Goal: Task Accomplishment & Management: Complete application form

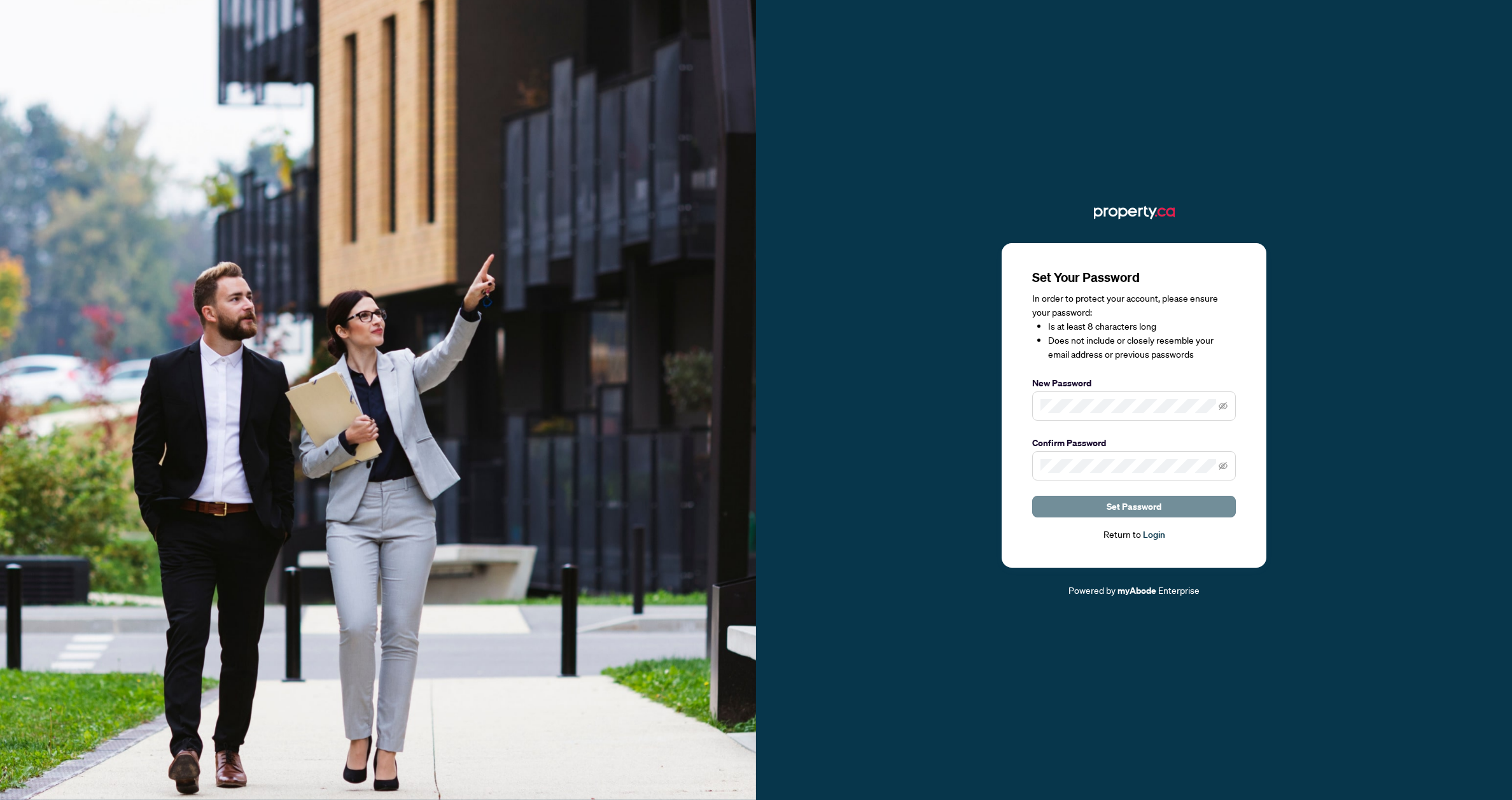
click at [1135, 510] on span "Set Password" at bounding box center [1133, 507] width 55 height 21
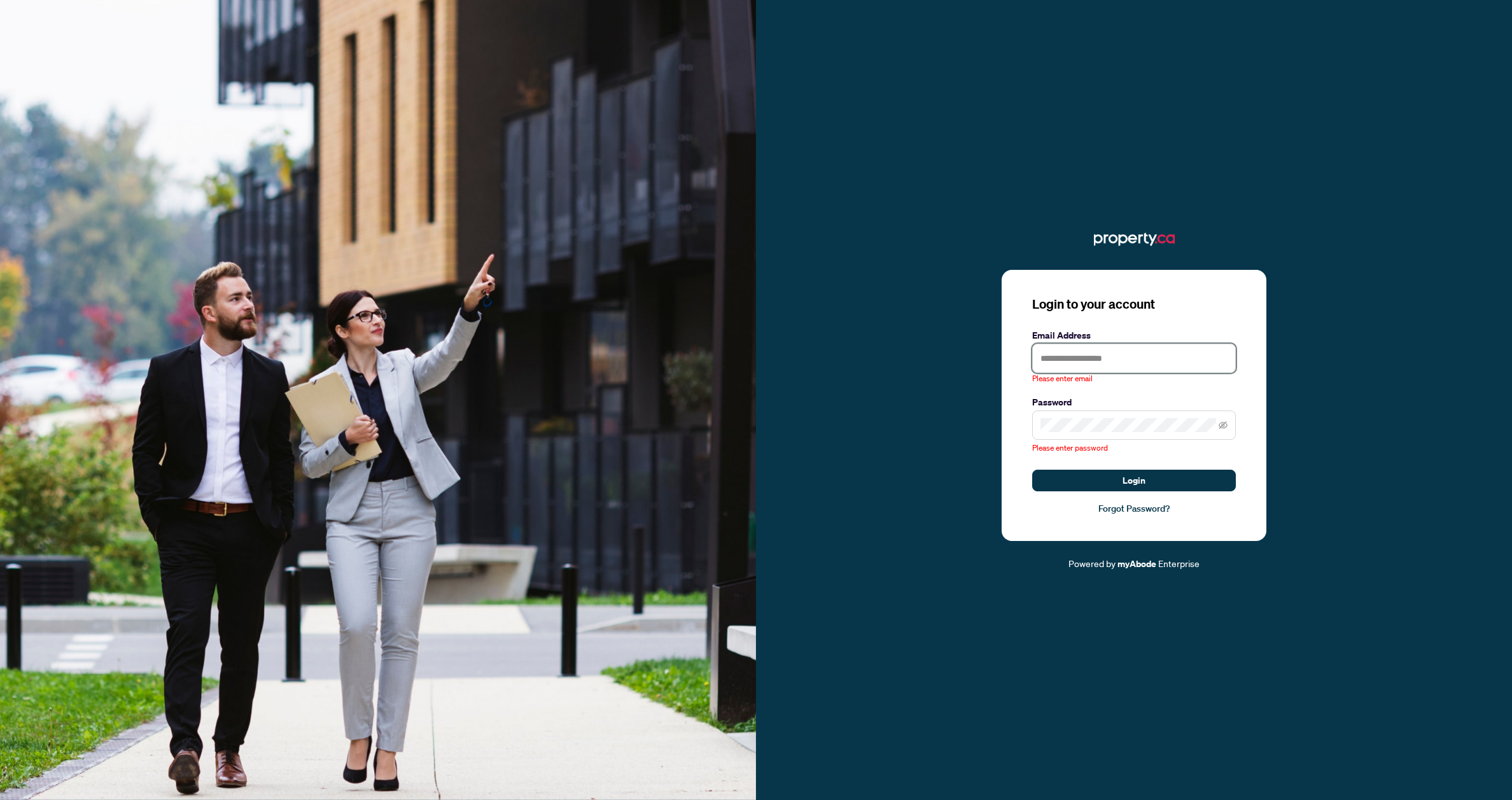
click at [1087, 365] on input "text" at bounding box center [1133, 358] width 204 height 30
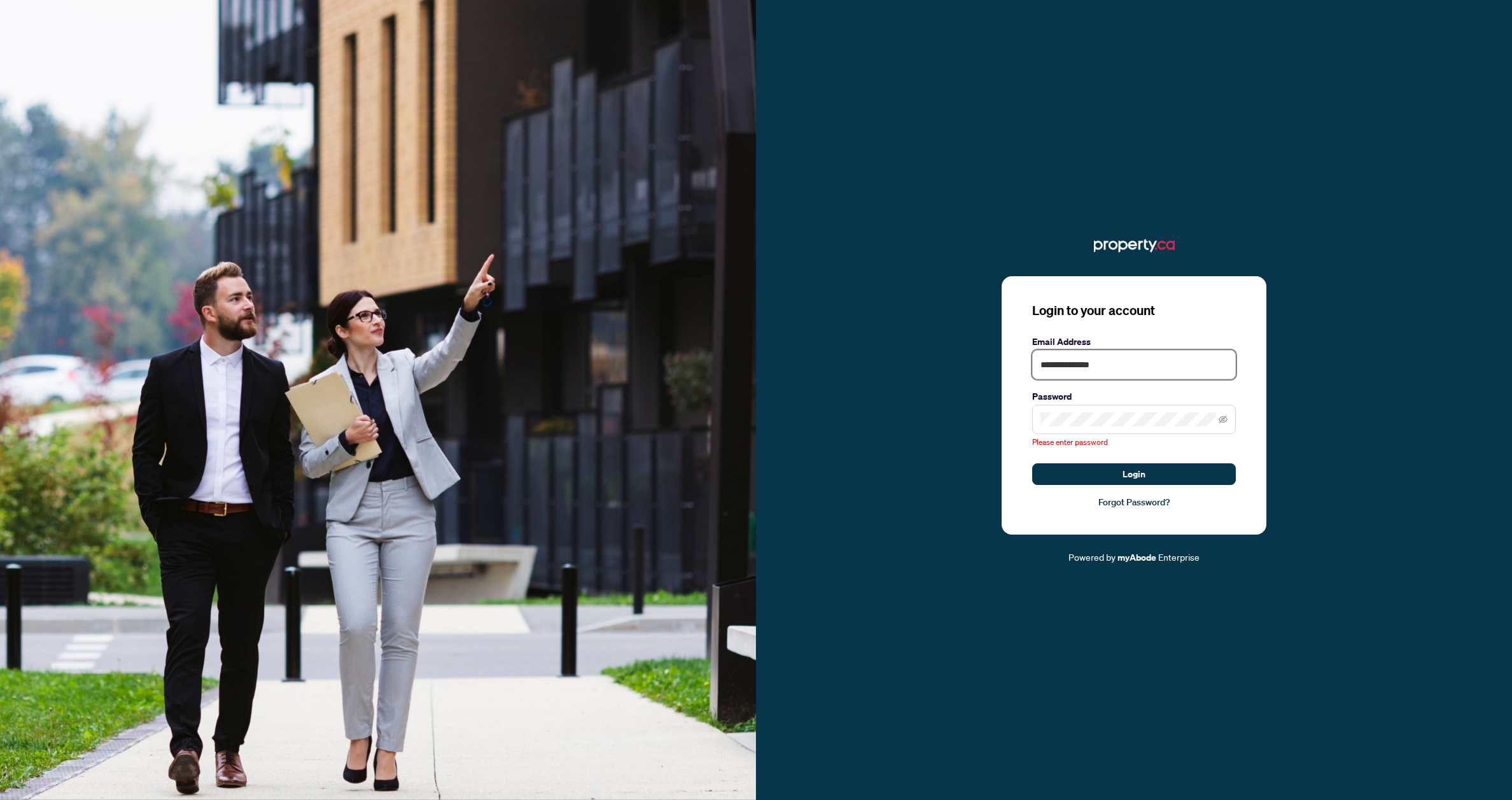
type input "**********"
click at [1111, 411] on span at bounding box center [1133, 419] width 204 height 30
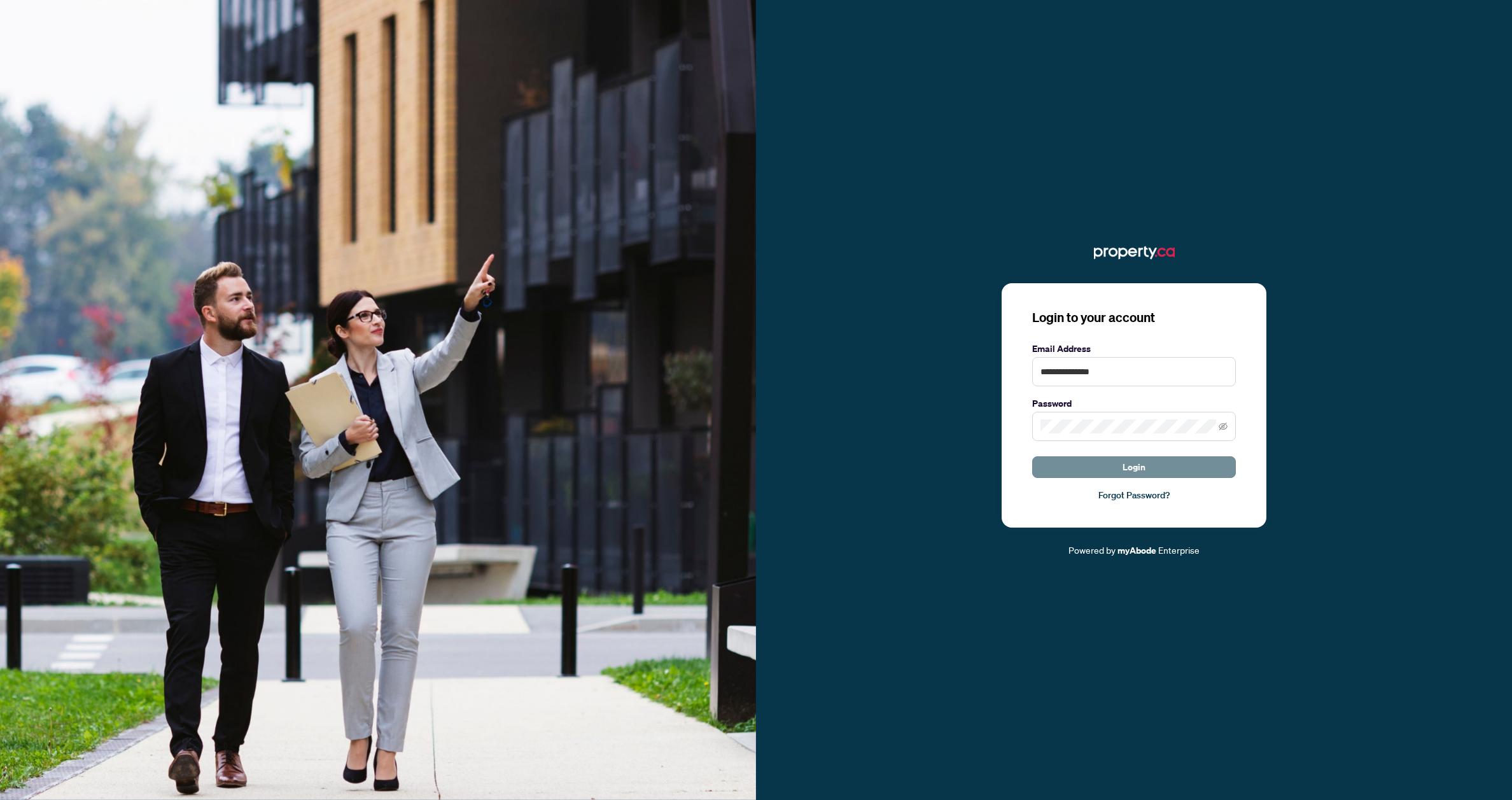
click at [1091, 463] on button "Login" at bounding box center [1133, 467] width 204 height 22
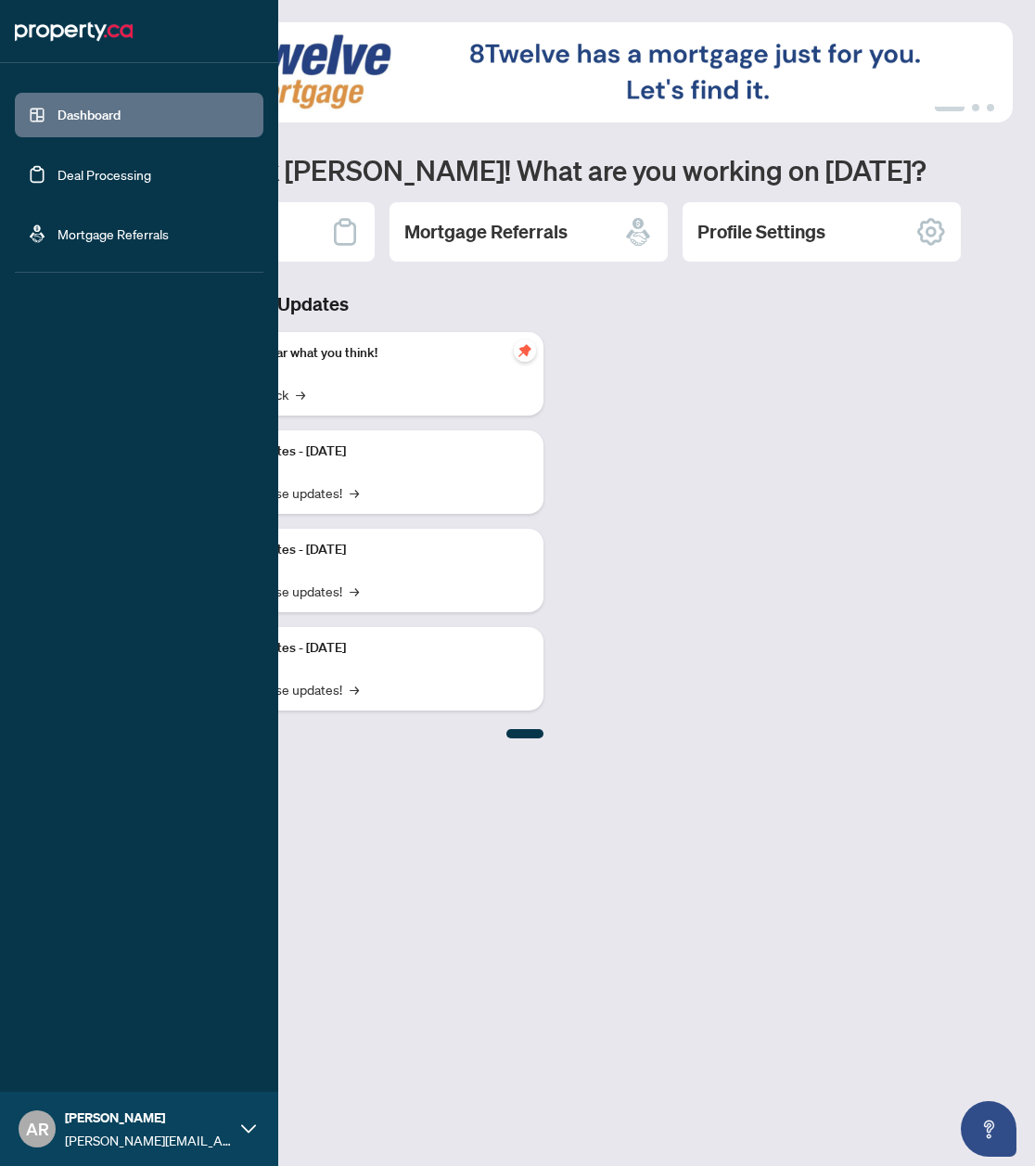
click at [118, 178] on link "Deal Processing" at bounding box center [105, 174] width 94 height 17
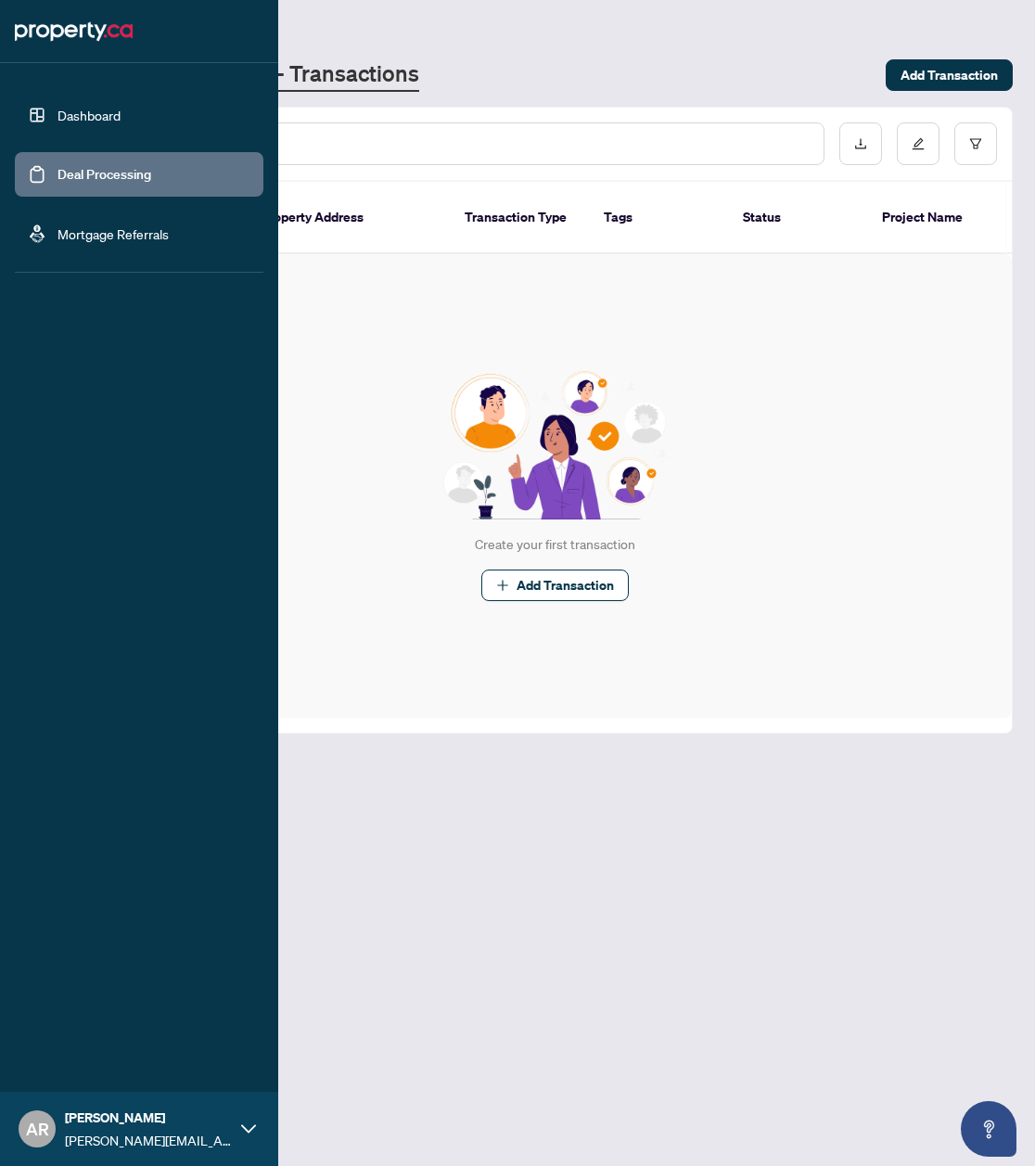
click at [107, 242] on link "Mortgage Referrals" at bounding box center [113, 233] width 111 height 17
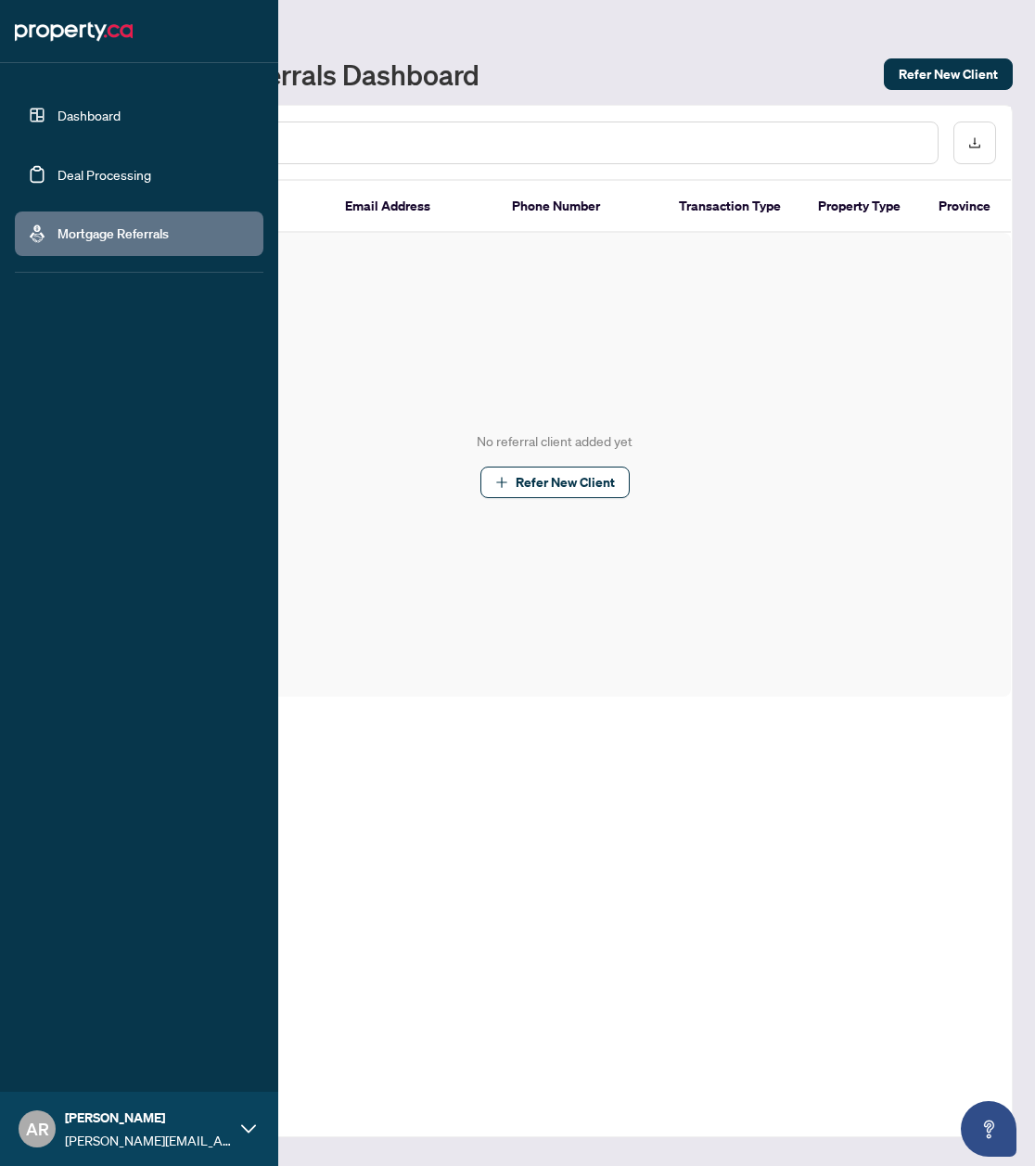
click at [86, 177] on link "Deal Processing" at bounding box center [105, 174] width 94 height 17
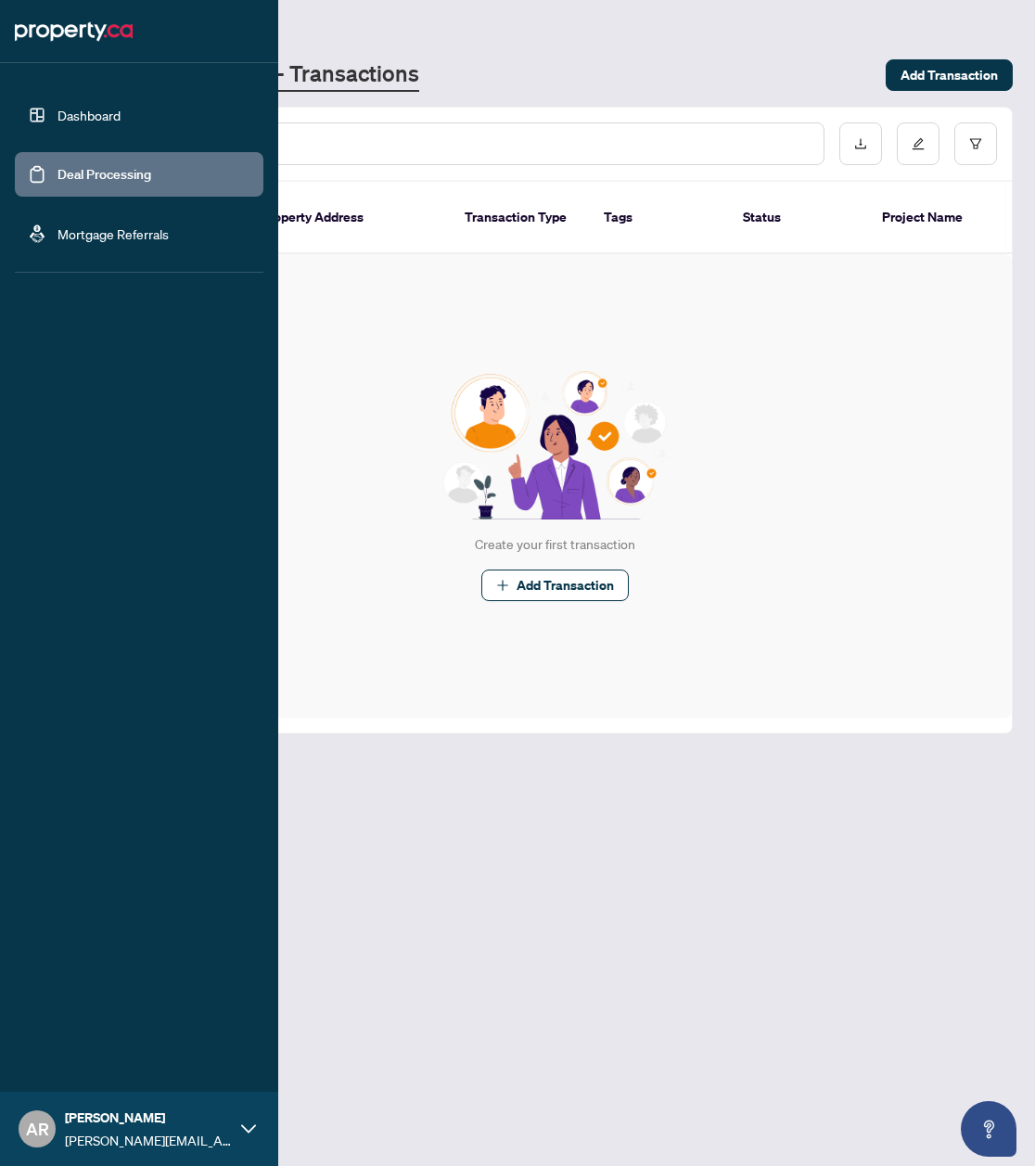
click at [91, 110] on link "Dashboard" at bounding box center [89, 115] width 63 height 17
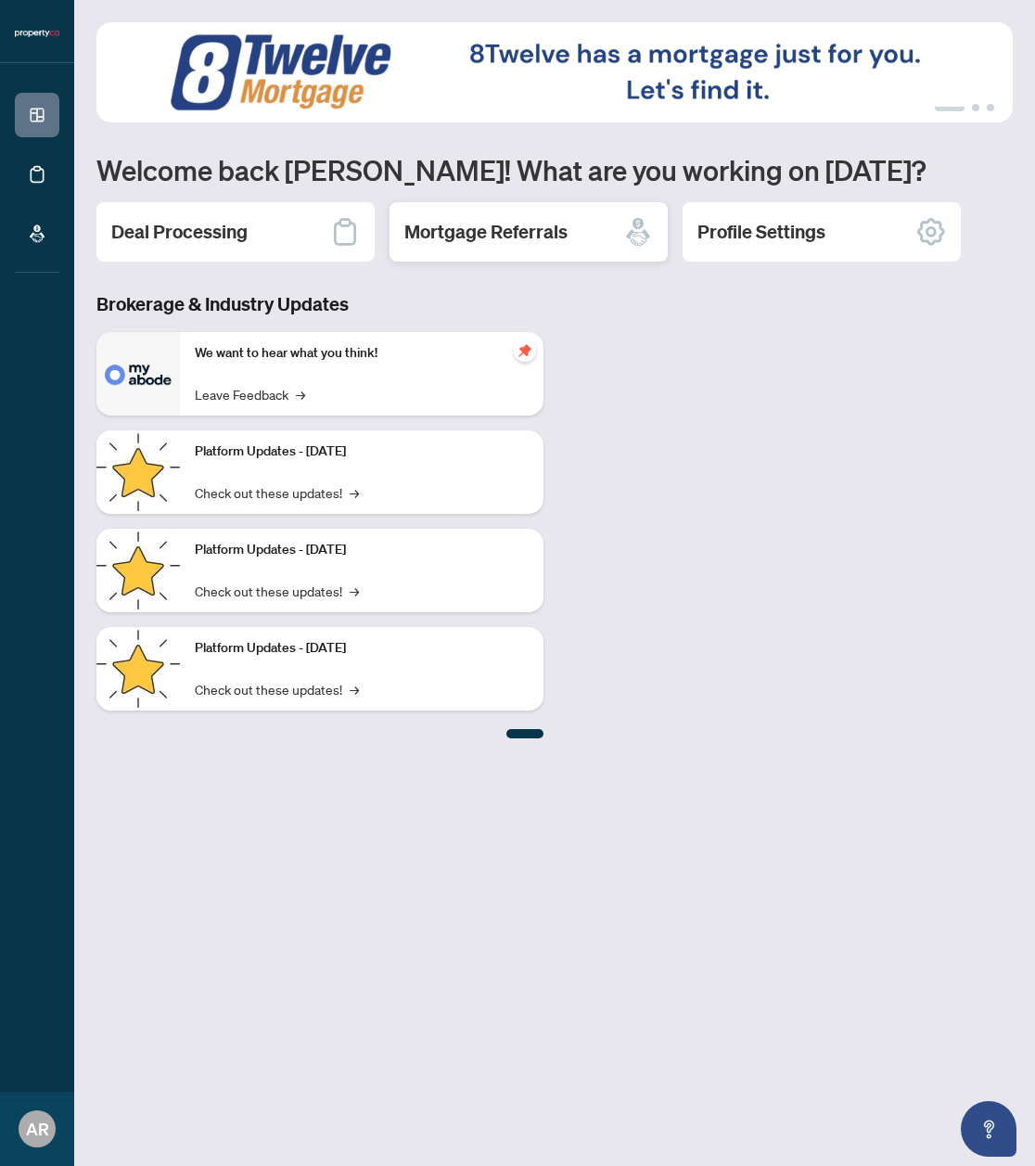
click at [494, 238] on h2 "Mortgage Referrals" at bounding box center [486, 232] width 163 height 26
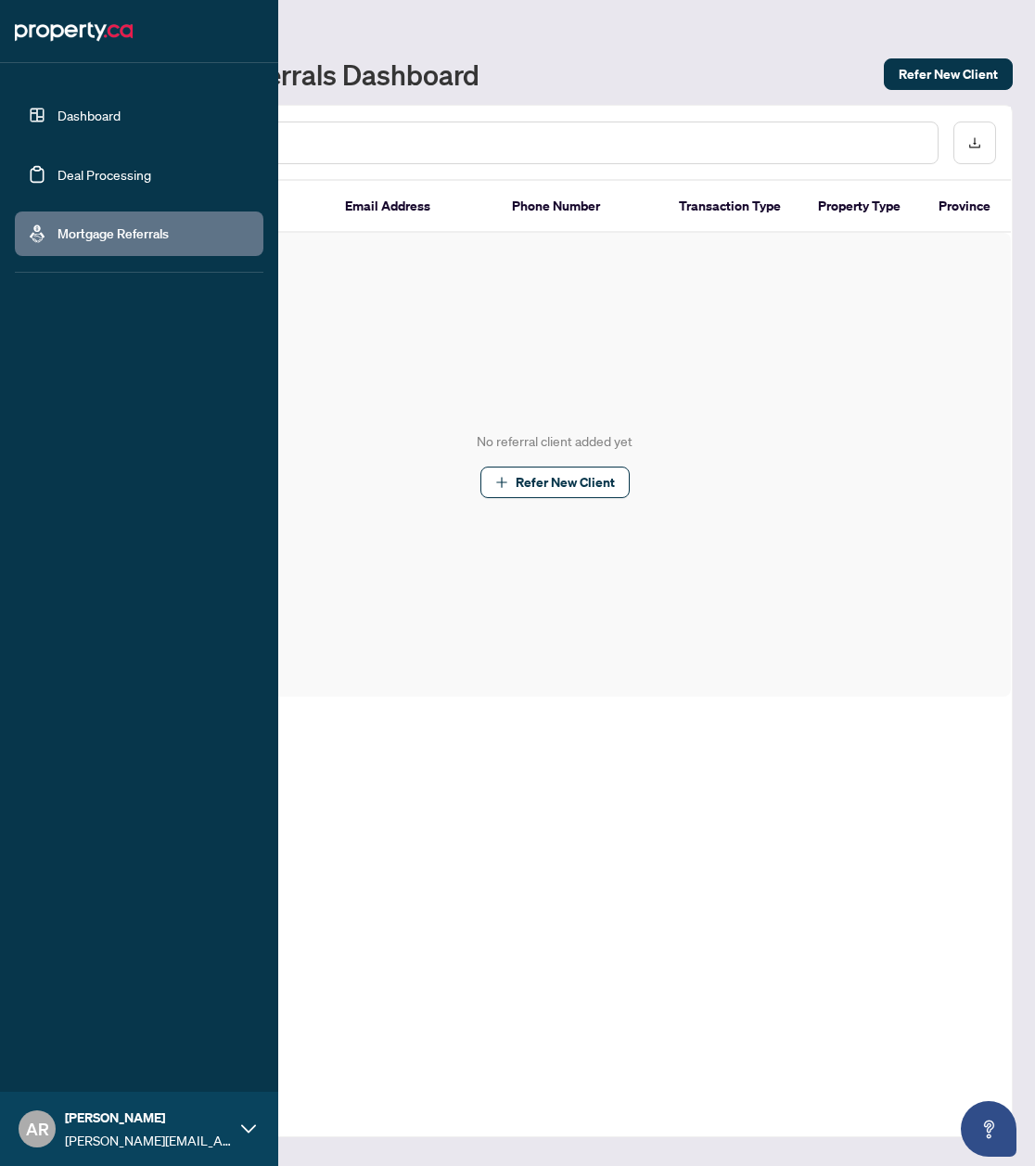
click at [103, 167] on link "Deal Processing" at bounding box center [105, 174] width 94 height 17
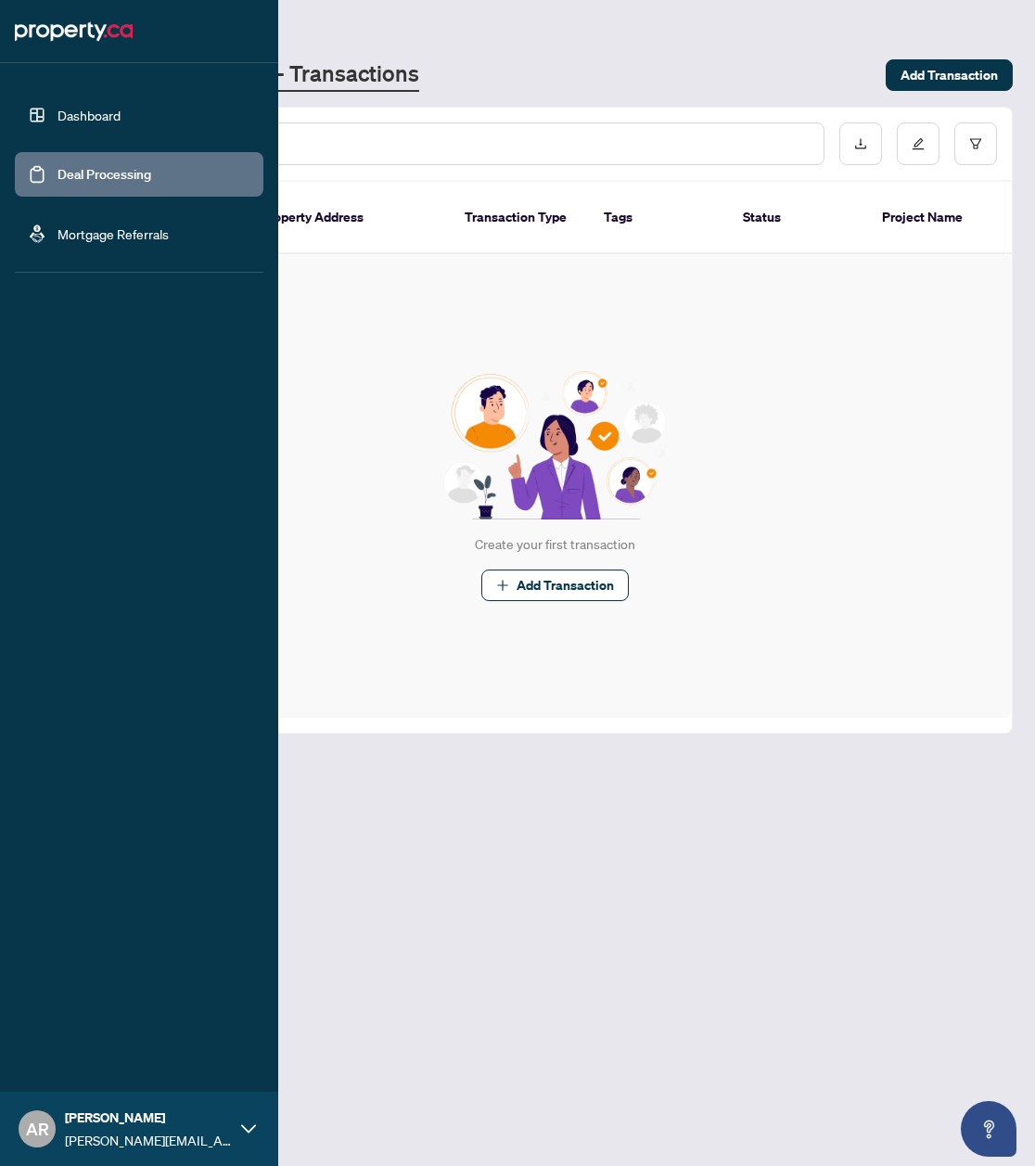
click at [114, 107] on link "Dashboard" at bounding box center [89, 115] width 63 height 17
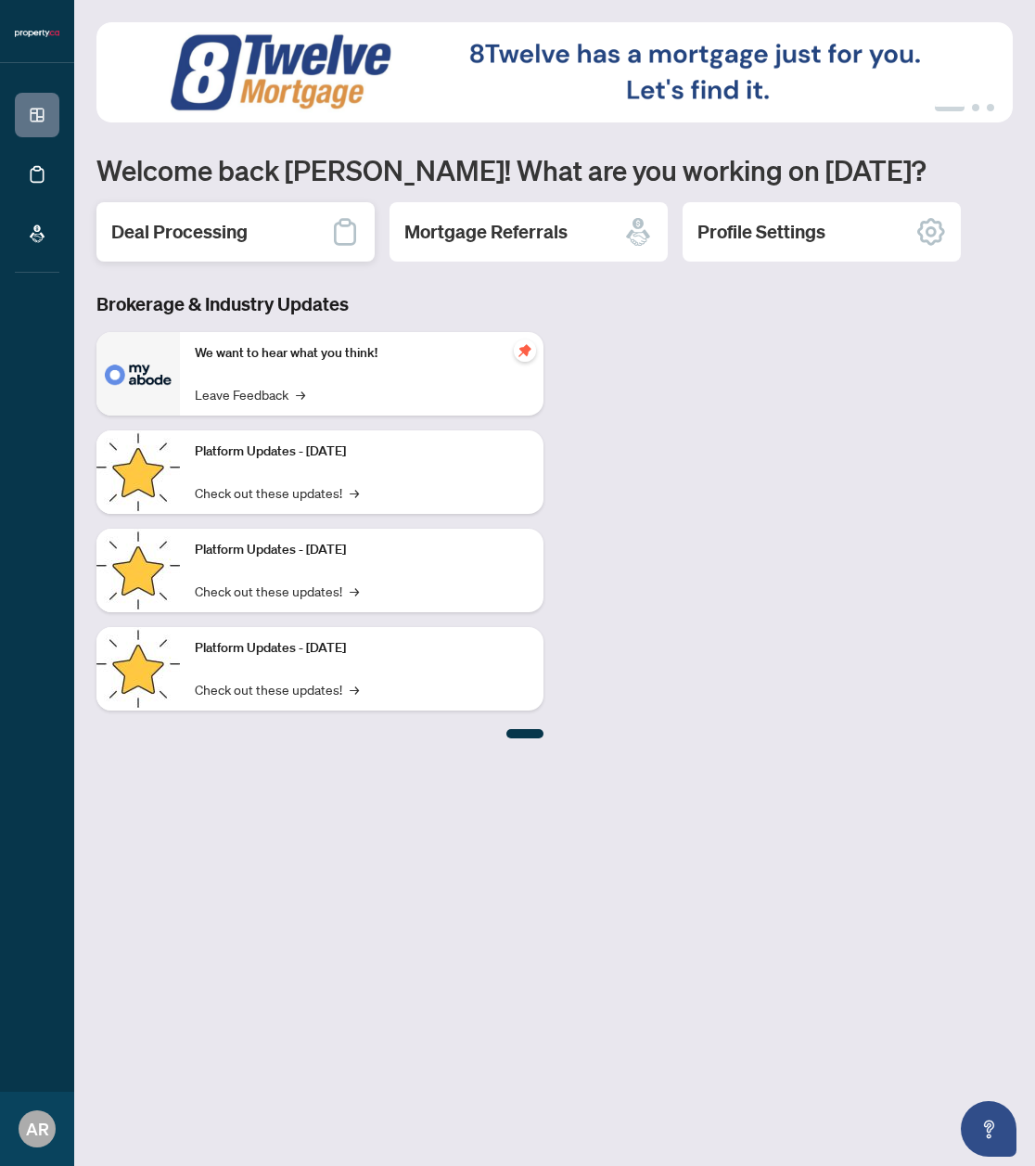
click at [214, 224] on h2 "Deal Processing" at bounding box center [179, 232] width 136 height 26
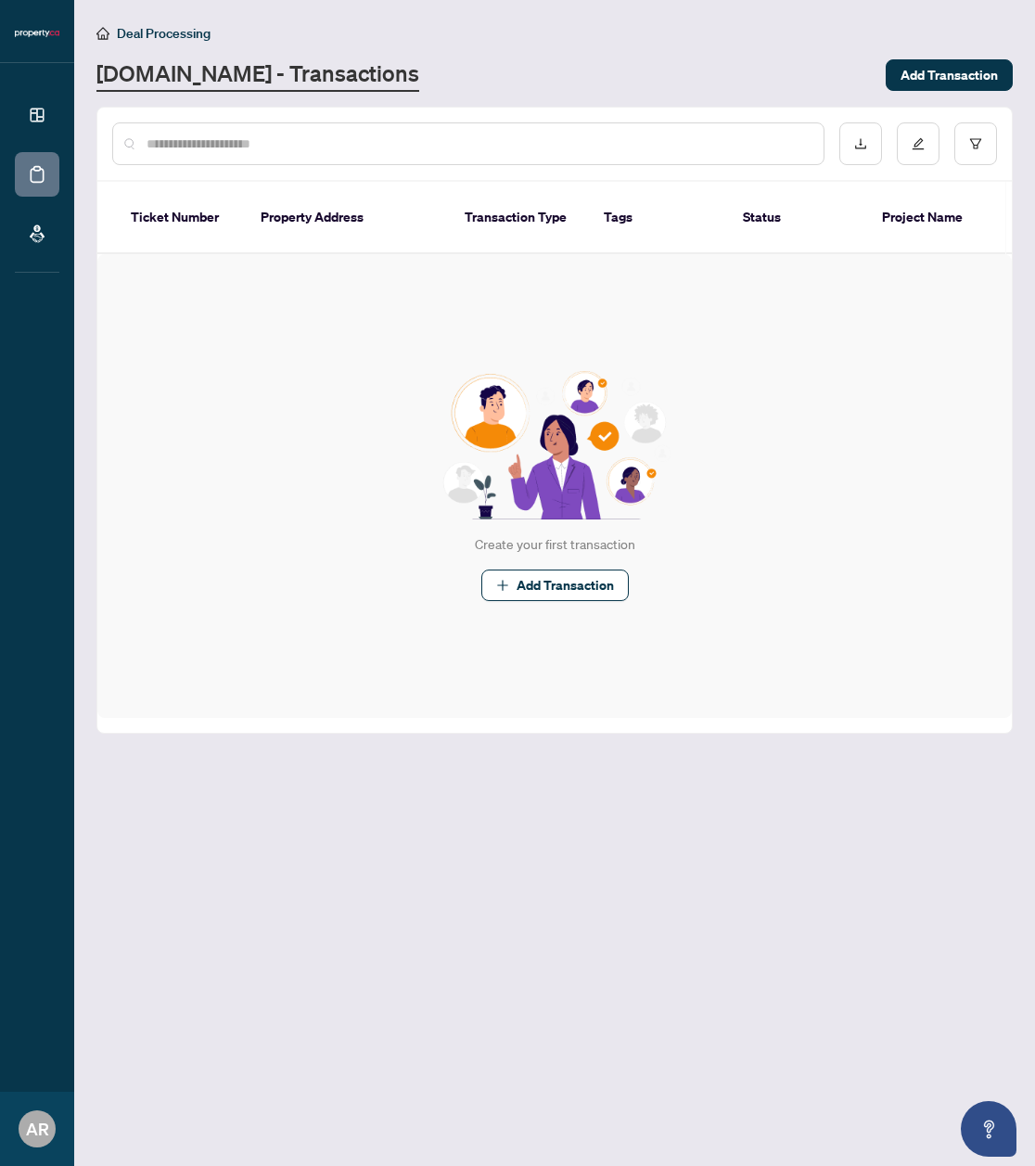
click at [299, 215] on th "Property Address" at bounding box center [348, 218] width 204 height 72
click at [922, 74] on span "Add Transaction" at bounding box center [949, 75] width 97 height 30
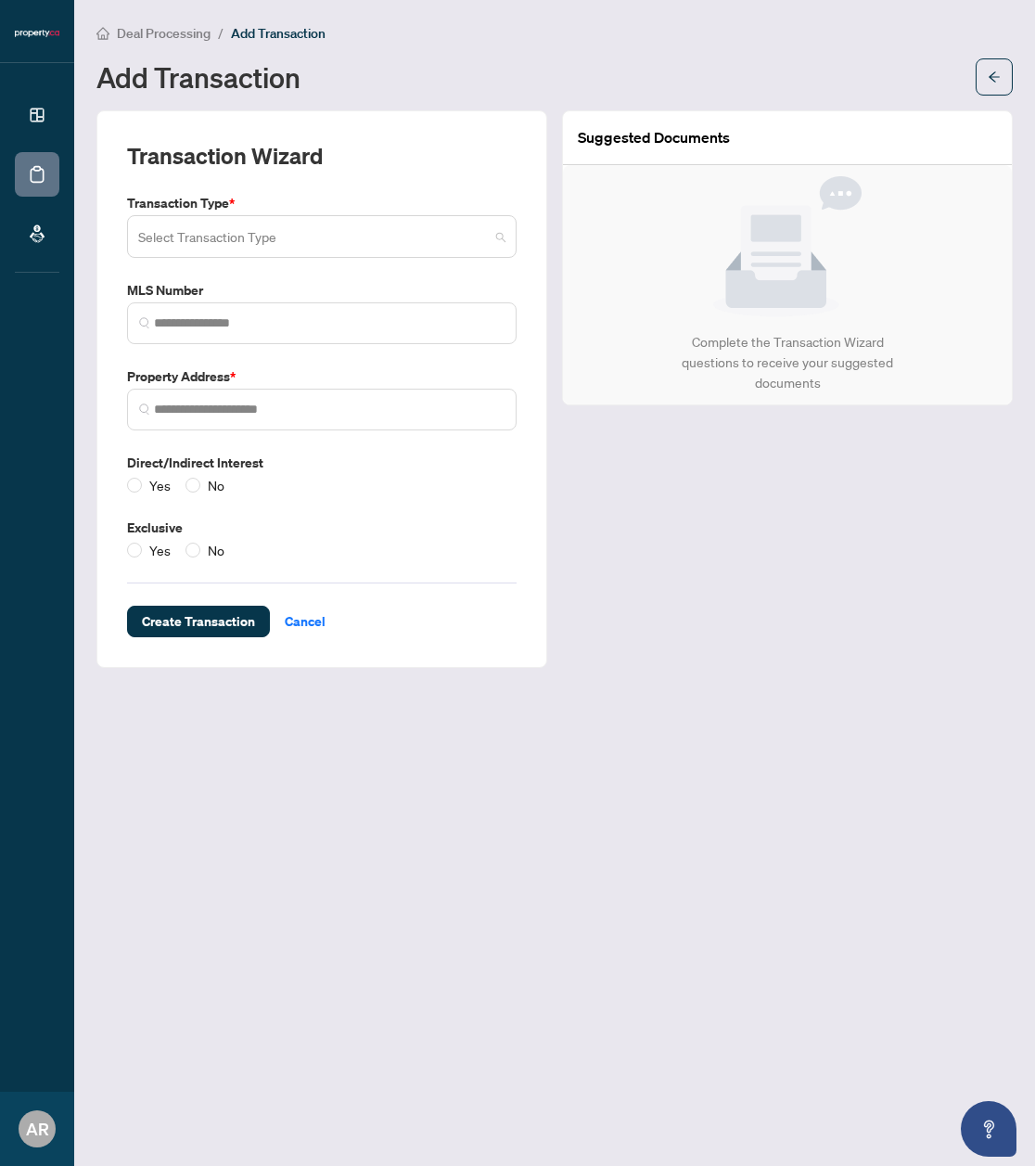
click at [304, 245] on input "search" at bounding box center [313, 239] width 351 height 41
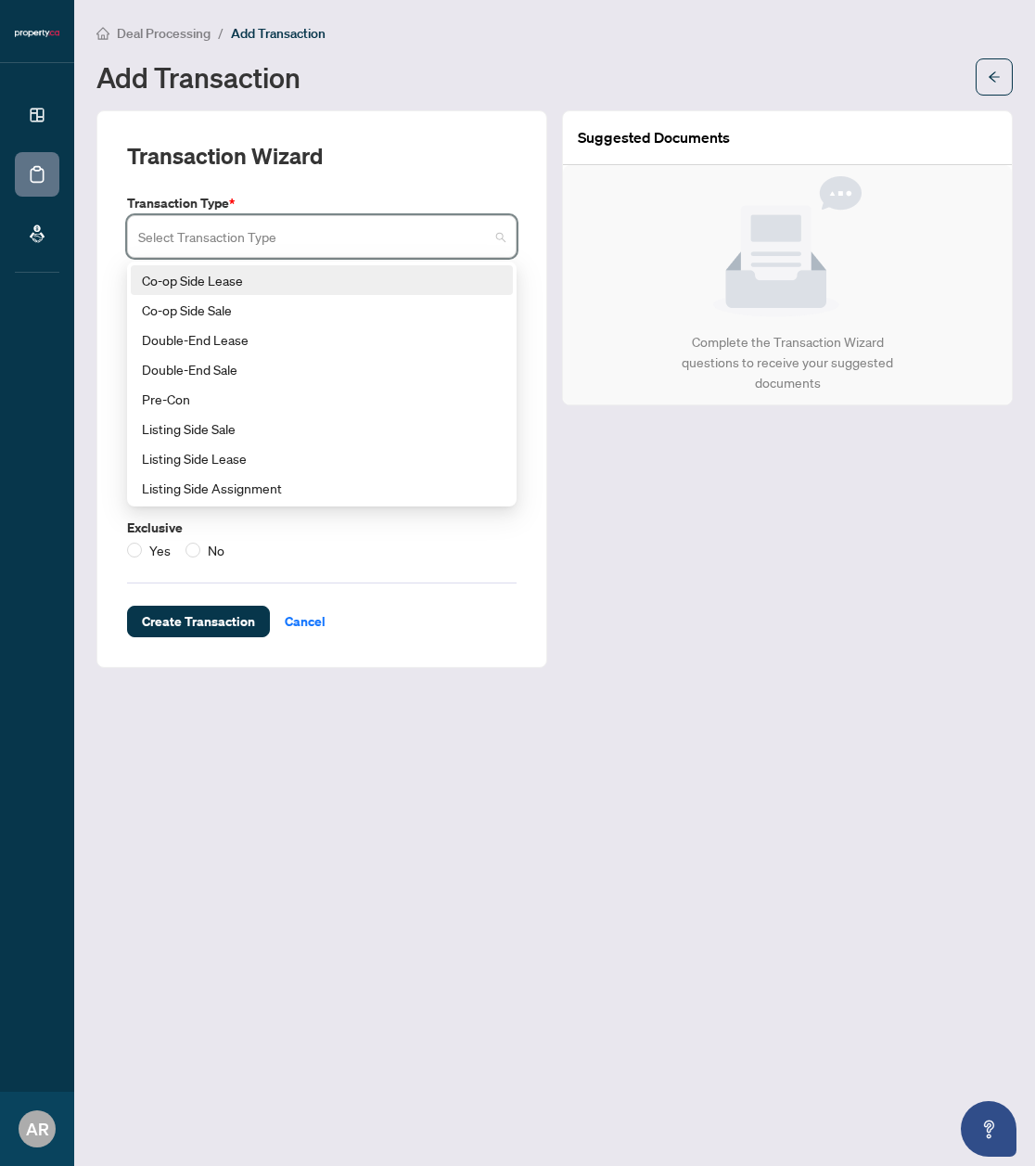
click at [263, 281] on div "Co-op Side Lease" at bounding box center [322, 280] width 360 height 20
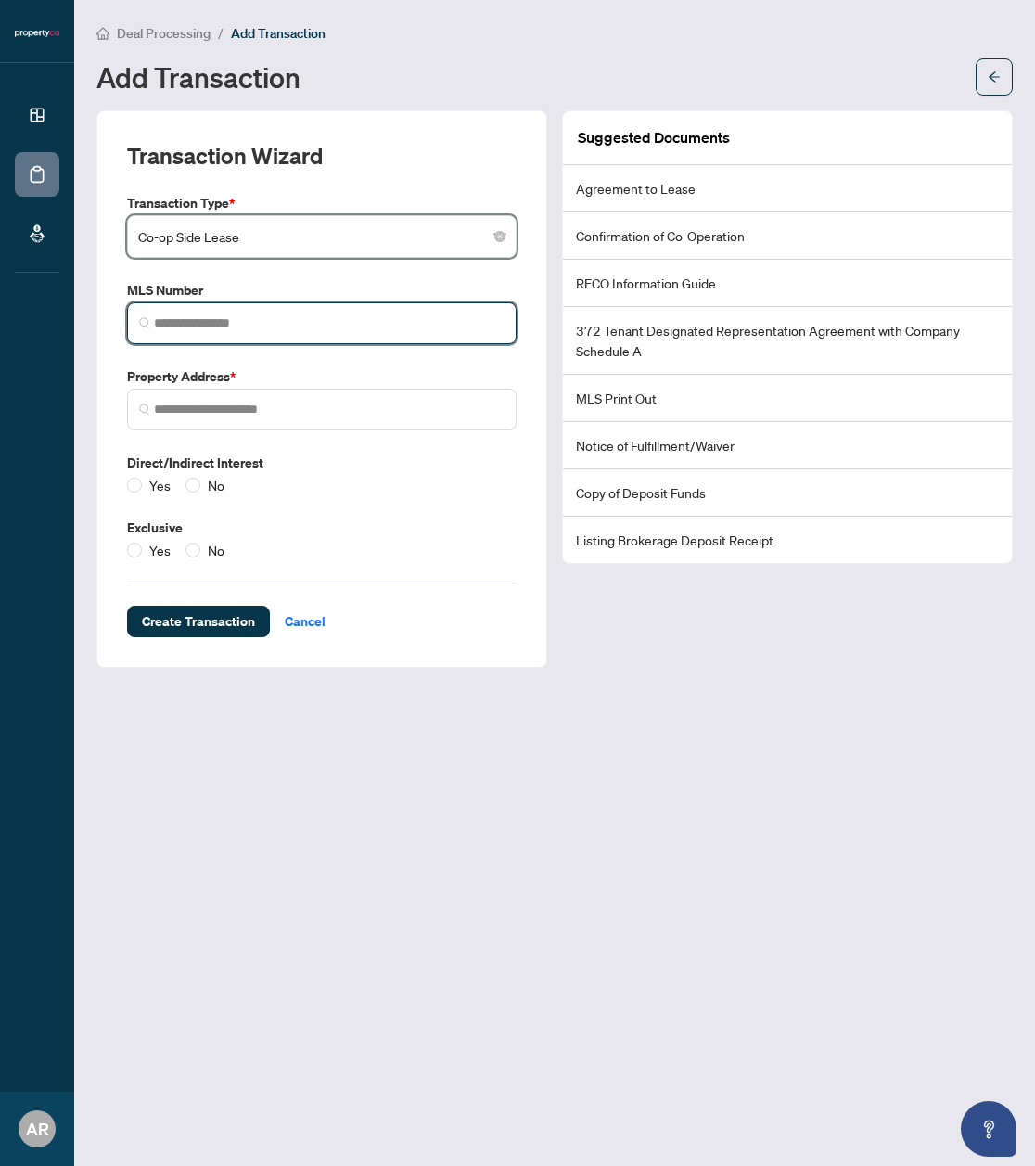
click at [238, 326] on input "search" at bounding box center [329, 323] width 351 height 19
paste input "*********"
type input "*********"
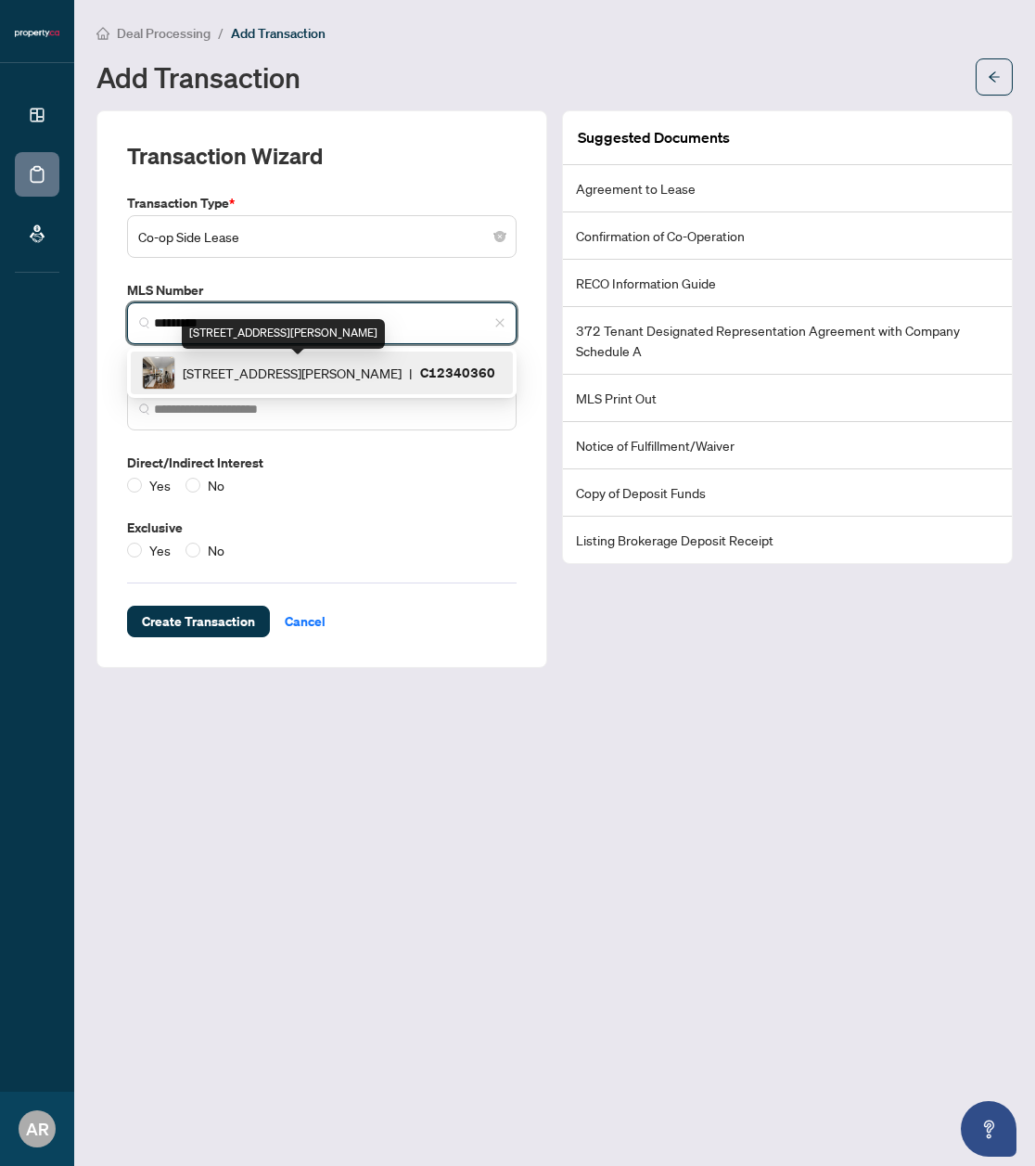
click at [299, 376] on span "[STREET_ADDRESS][PERSON_NAME]" at bounding box center [292, 373] width 219 height 20
type input "**********"
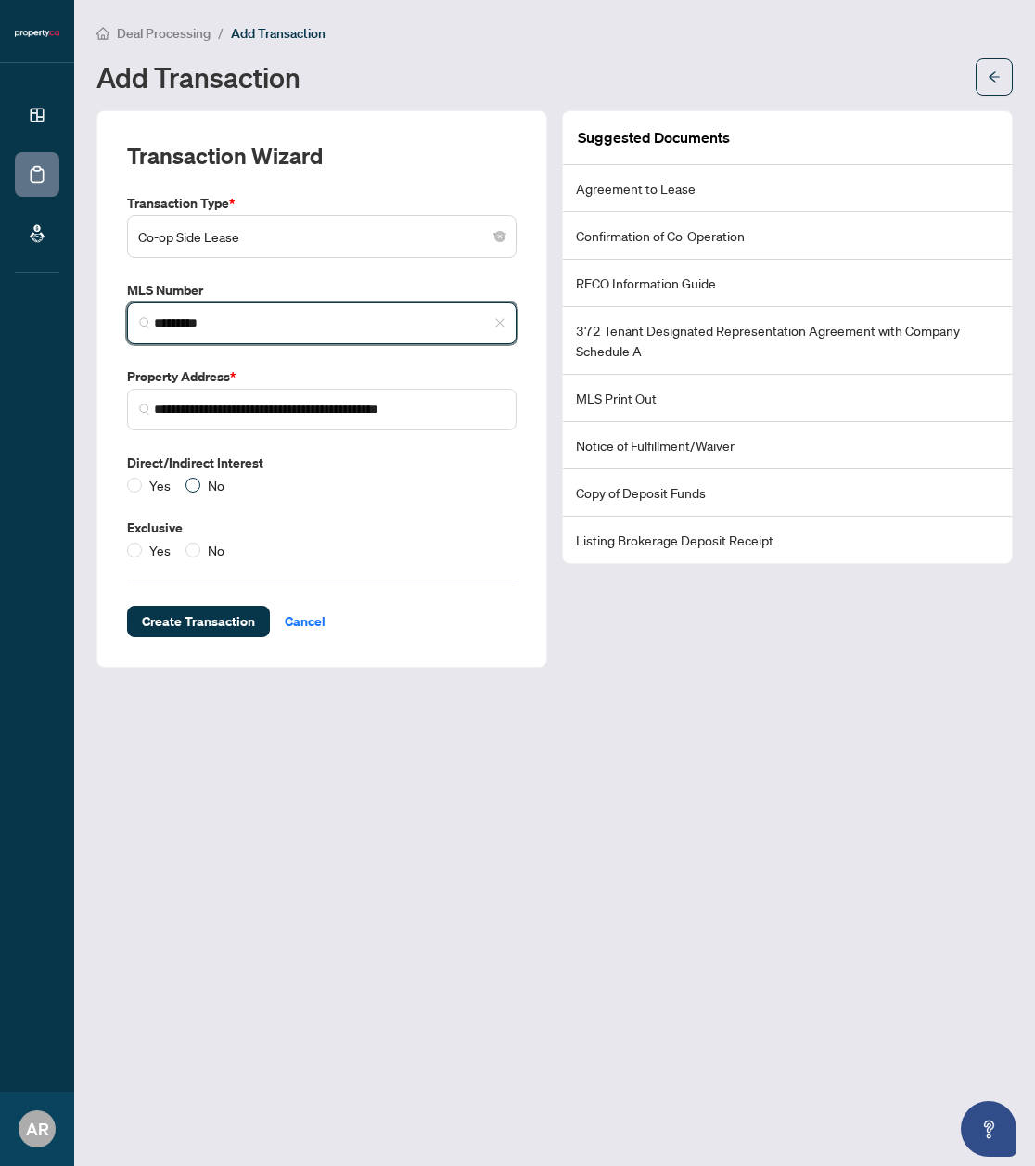
type input "*********"
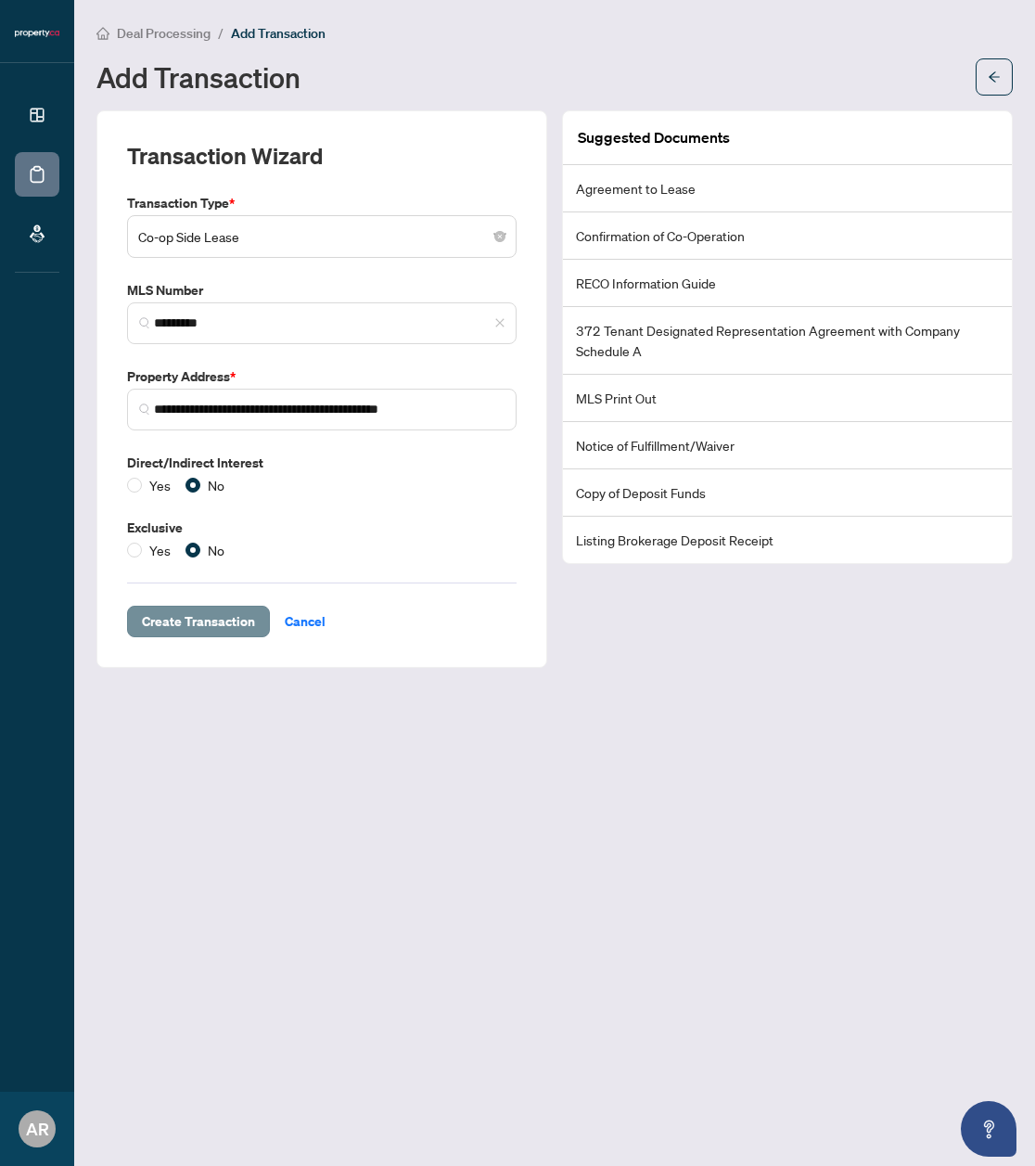
click at [214, 622] on span "Create Transaction" at bounding box center [198, 622] width 113 height 30
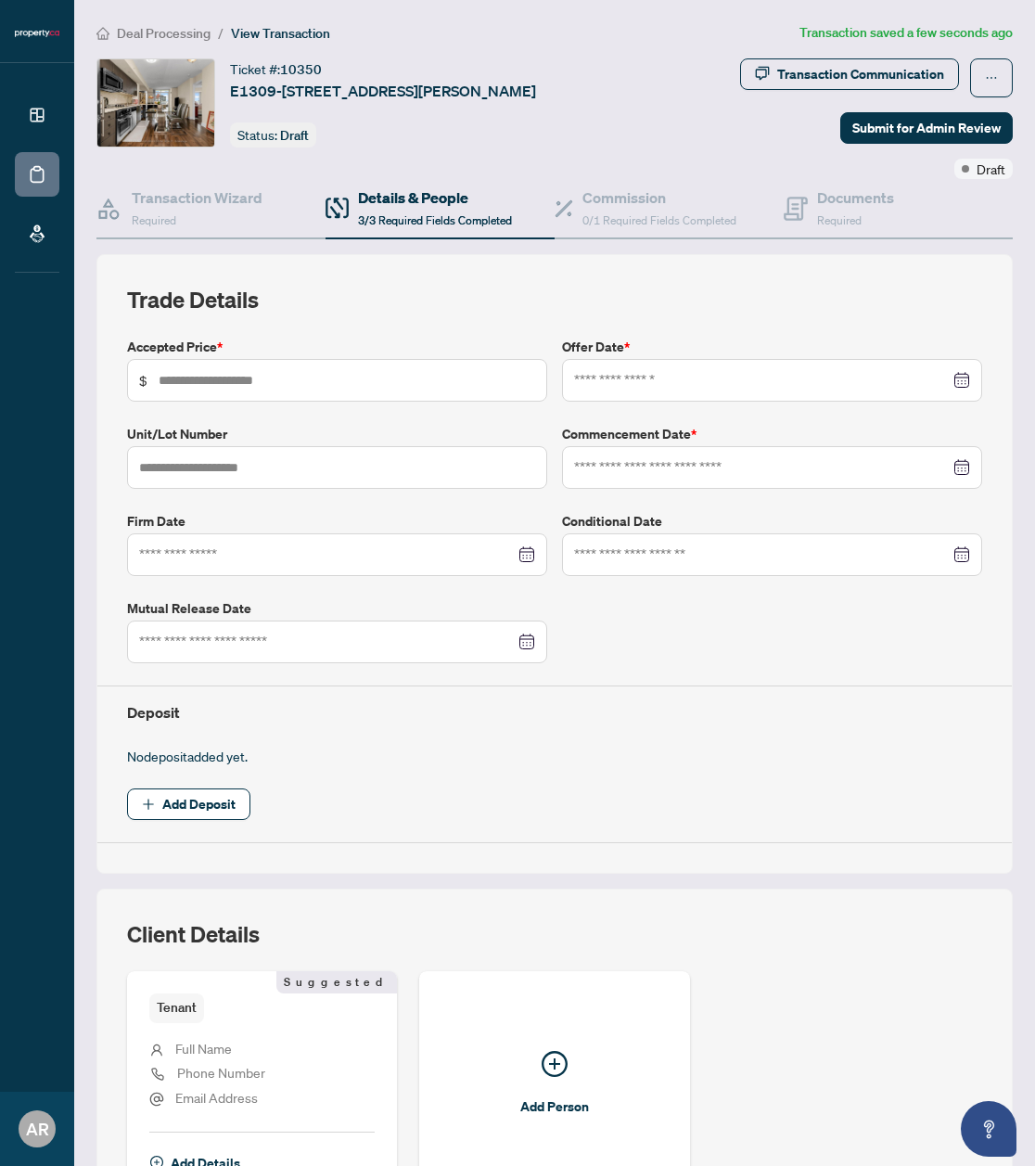
type input "*****"
type input "**********"
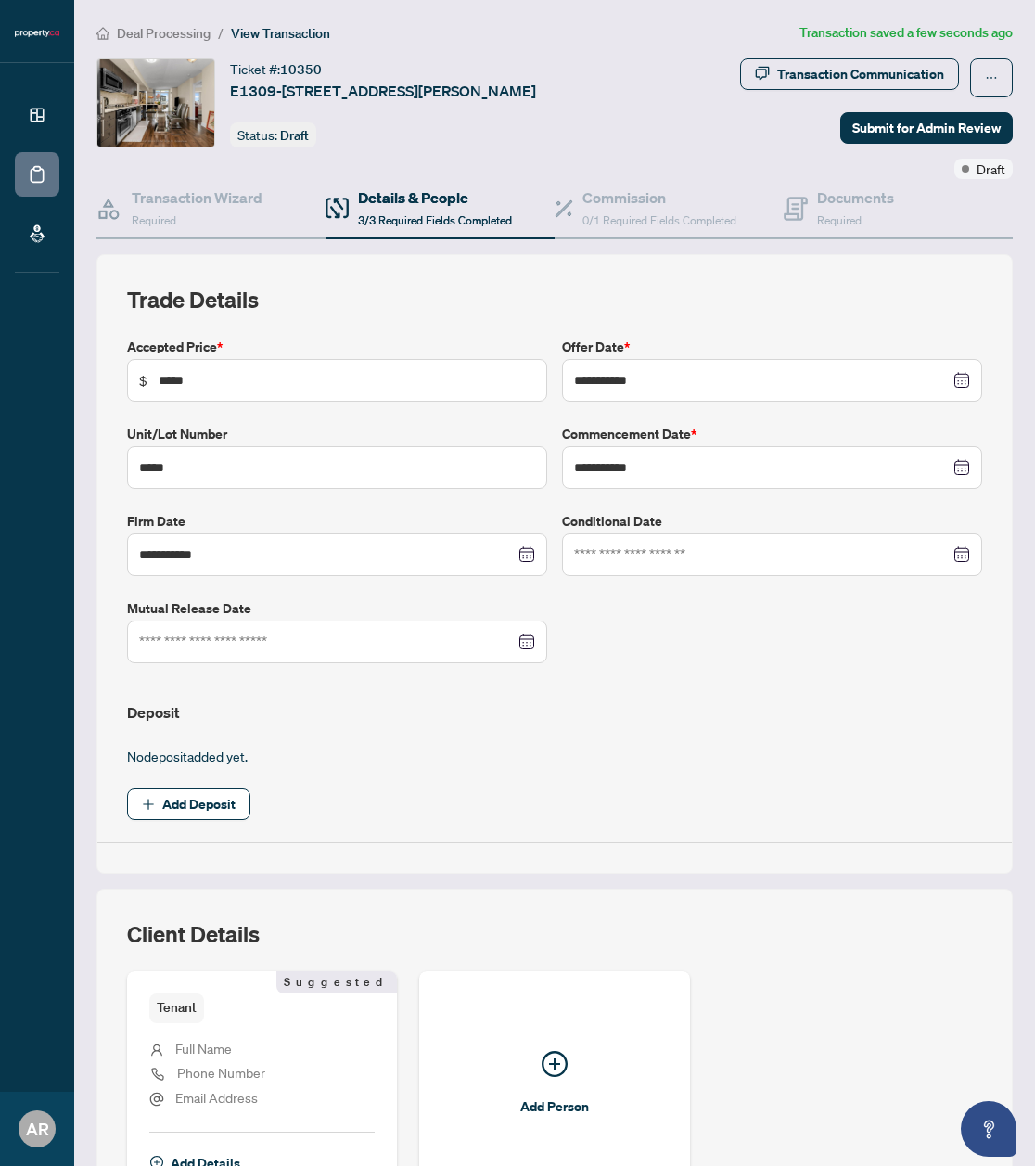
scroll to position [194, 0]
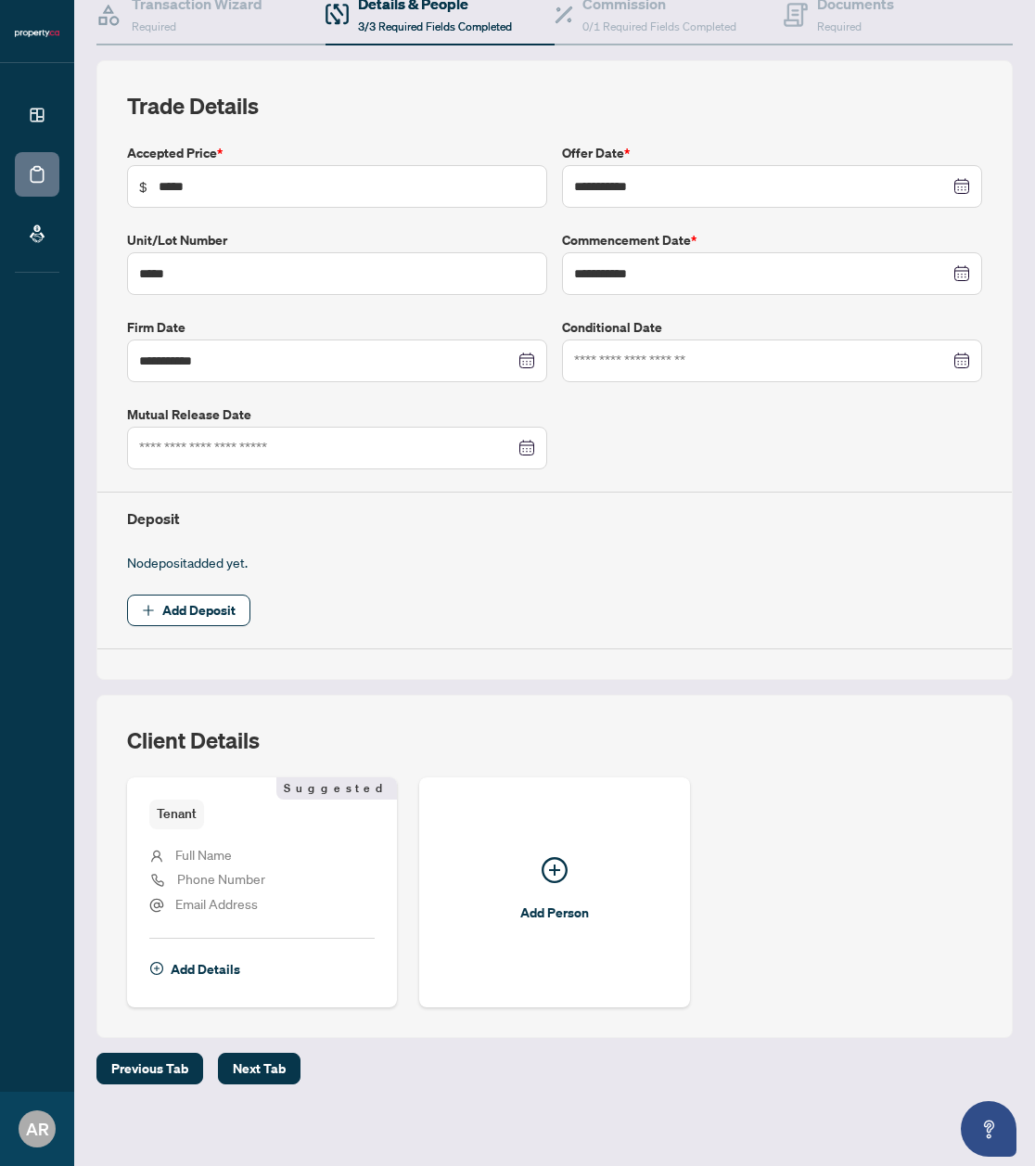
click at [209, 847] on span "Full Name" at bounding box center [203, 854] width 57 height 17
click at [212, 605] on span "Add Deposit" at bounding box center [198, 611] width 73 height 30
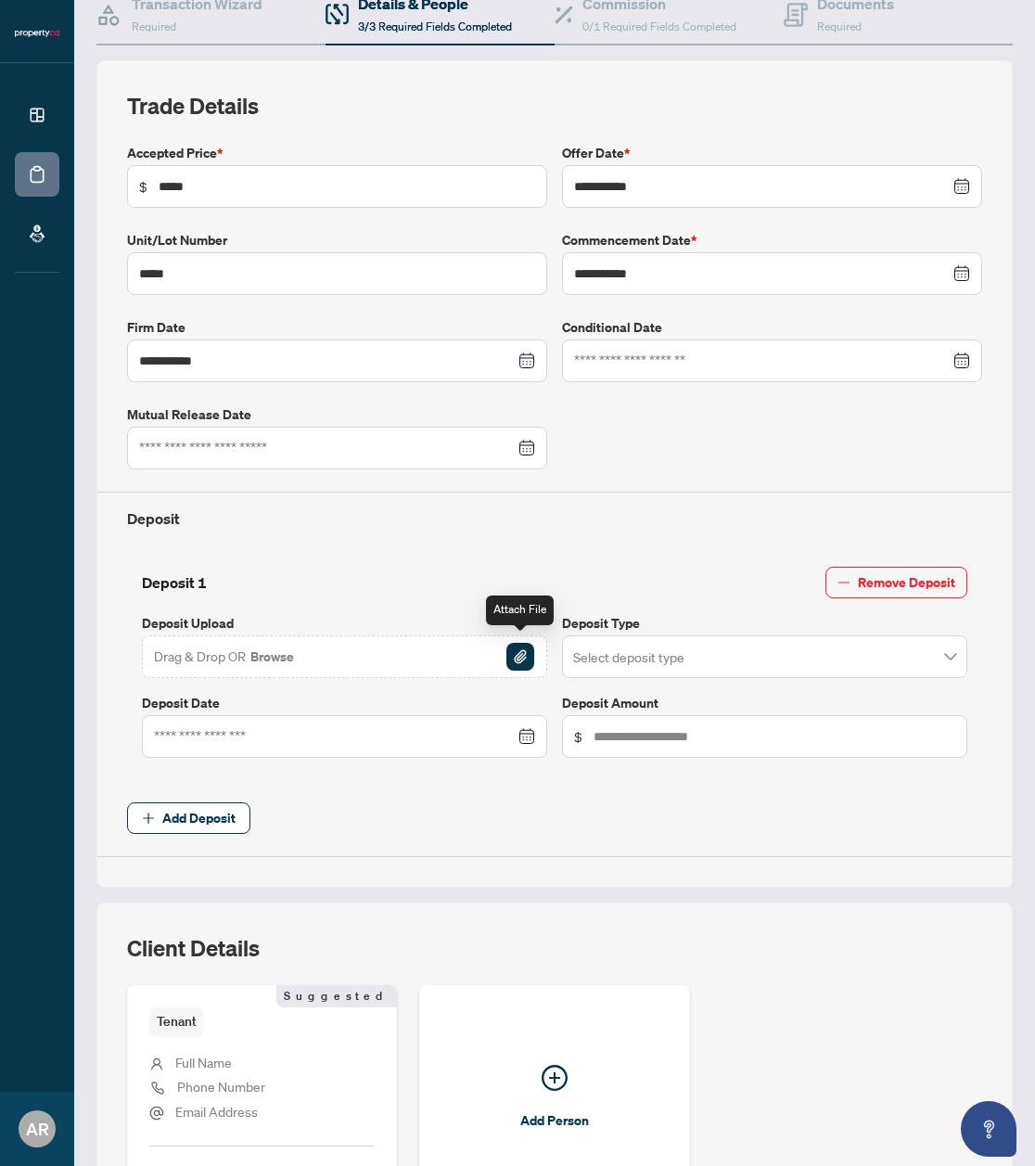
click at [515, 653] on img "button" at bounding box center [521, 657] width 28 height 28
click at [688, 649] on input "search" at bounding box center [756, 659] width 366 height 41
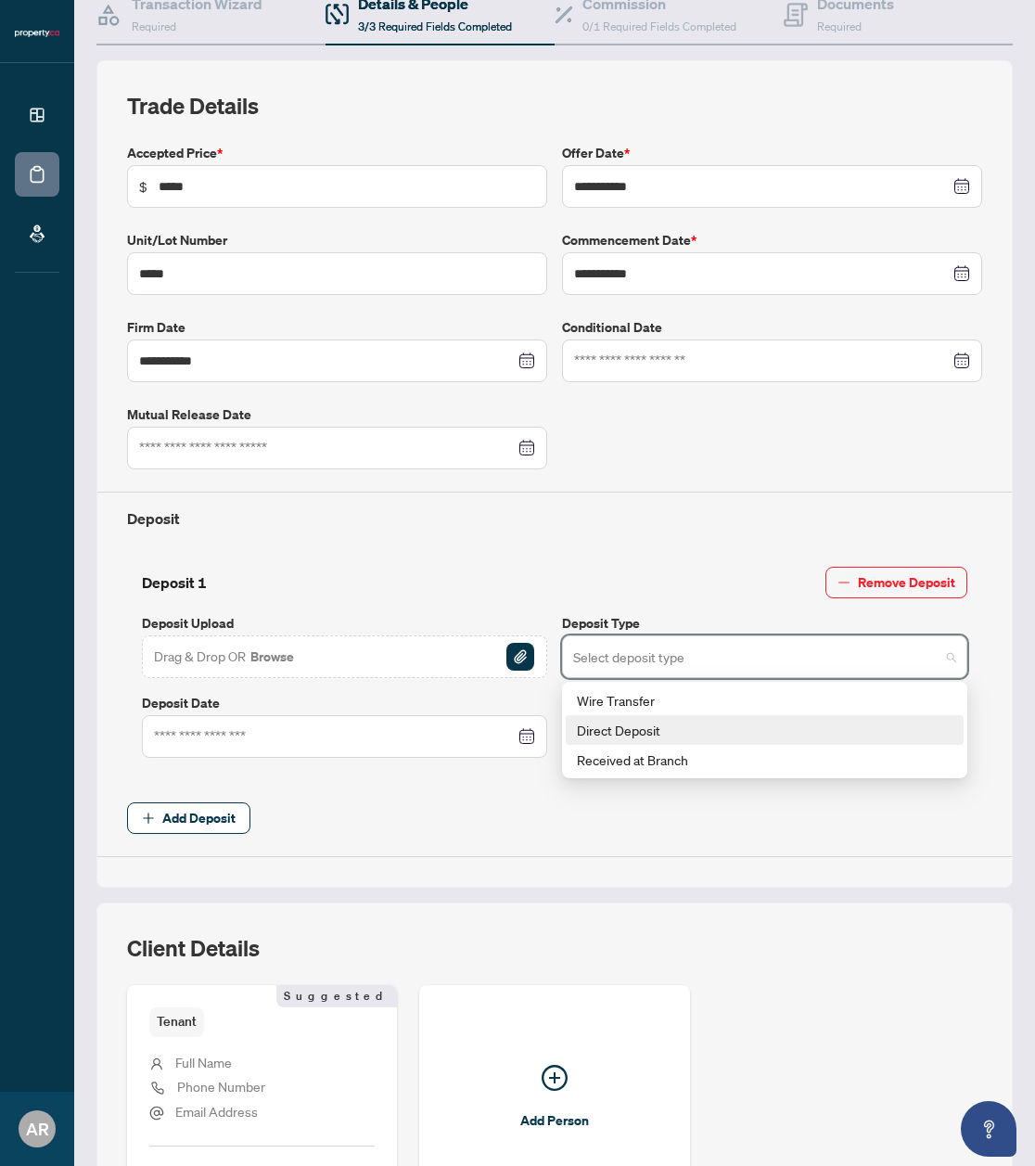
click at [675, 726] on div "Direct Deposit" at bounding box center [765, 730] width 376 height 20
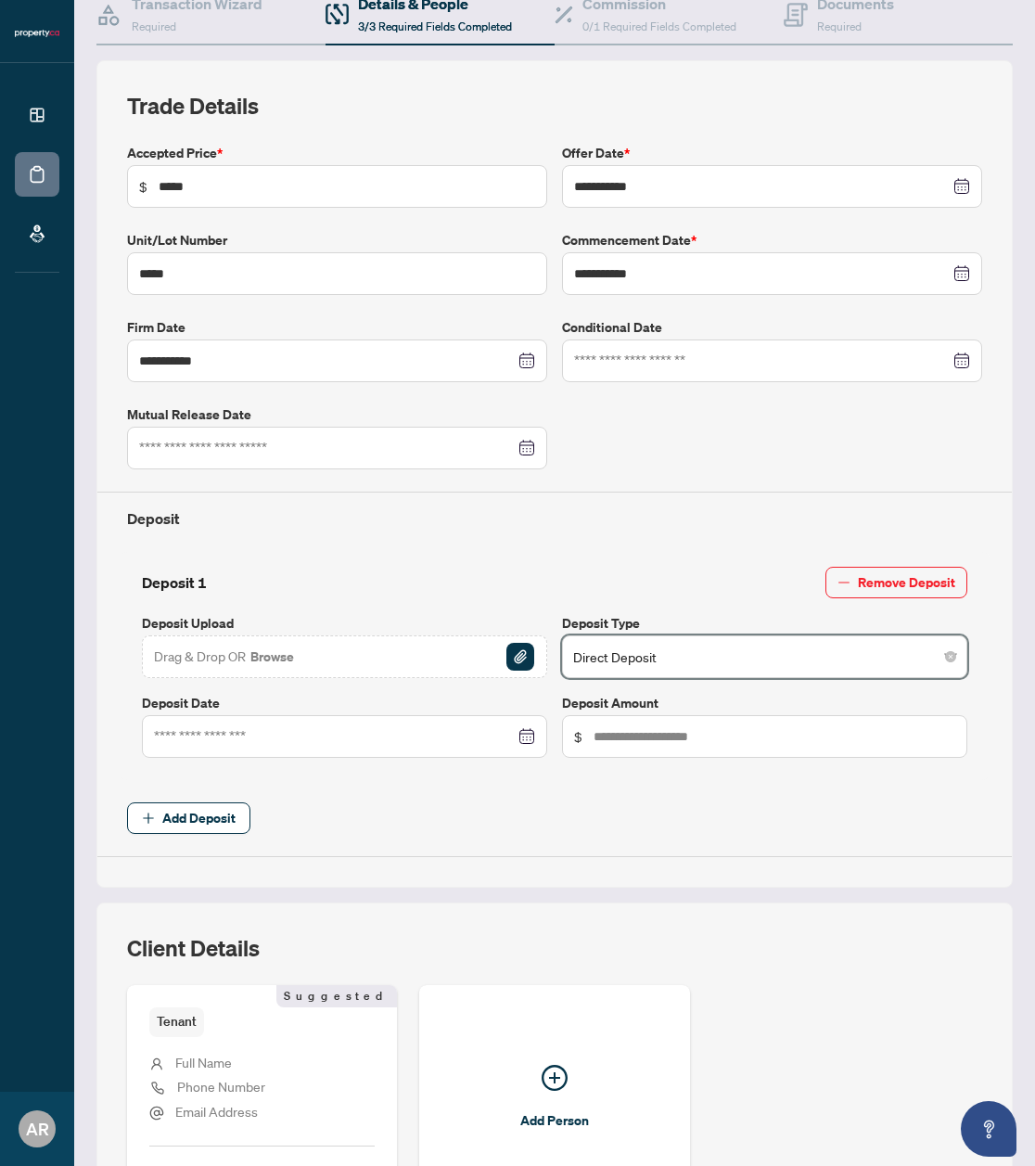
click at [230, 648] on span "Drag & Drop OR Browse" at bounding box center [225, 657] width 142 height 24
click at [520, 736] on div at bounding box center [344, 736] width 381 height 20
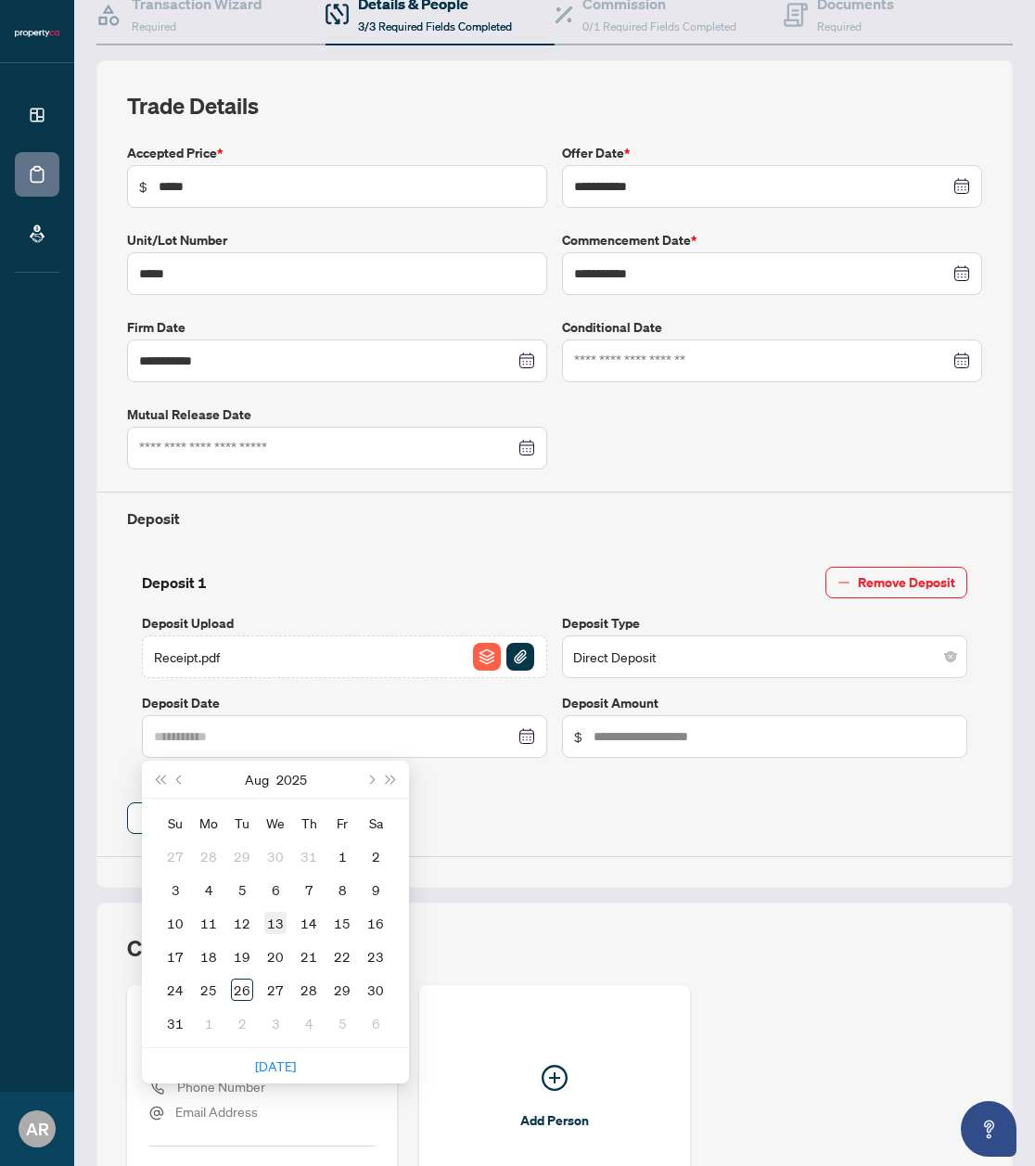
click at [276, 934] on div "13" at bounding box center [275, 923] width 22 height 22
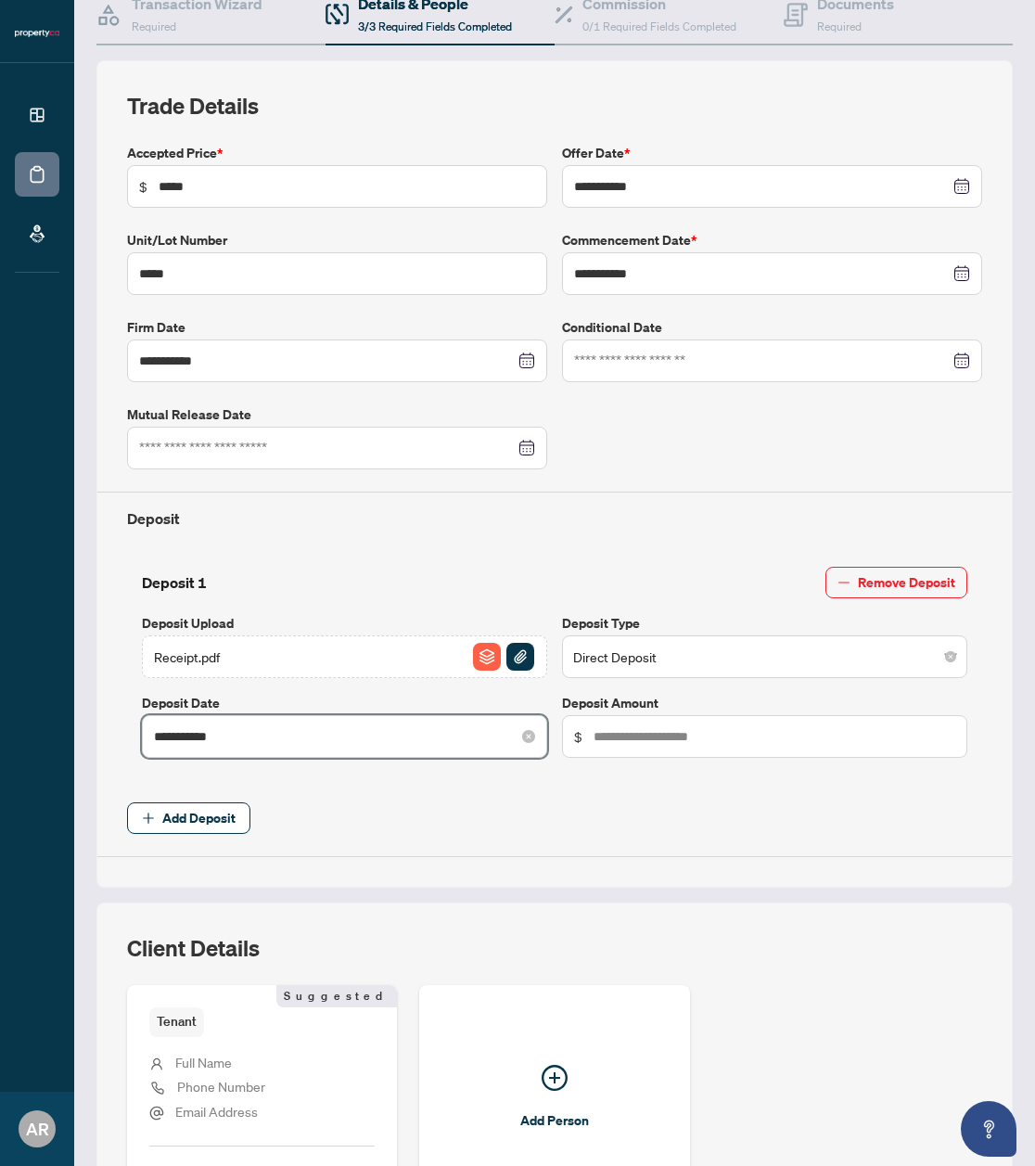
click at [384, 747] on input "**********" at bounding box center [334, 736] width 361 height 20
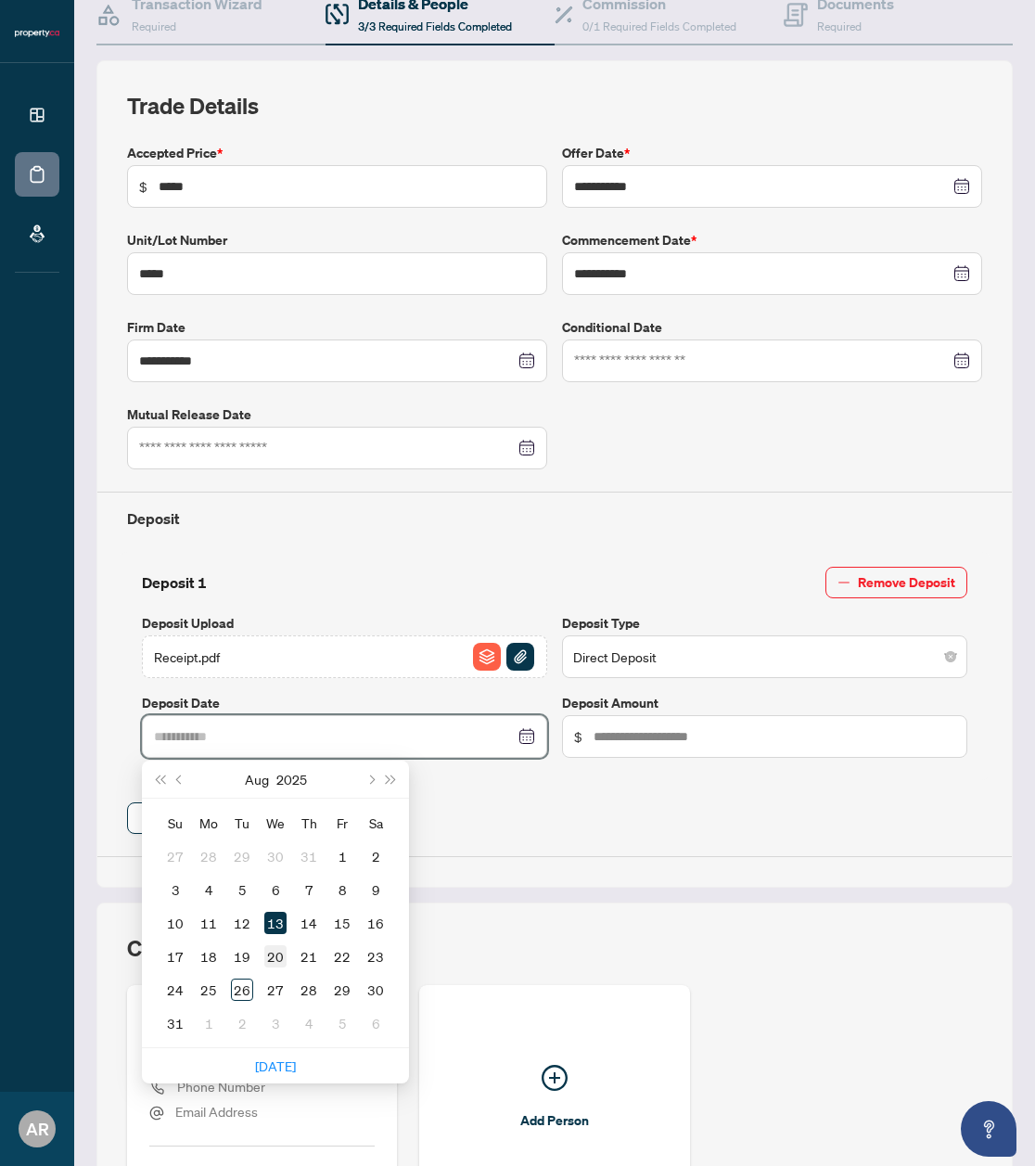
type input "**********"
click at [276, 968] on div "20" at bounding box center [275, 956] width 22 height 22
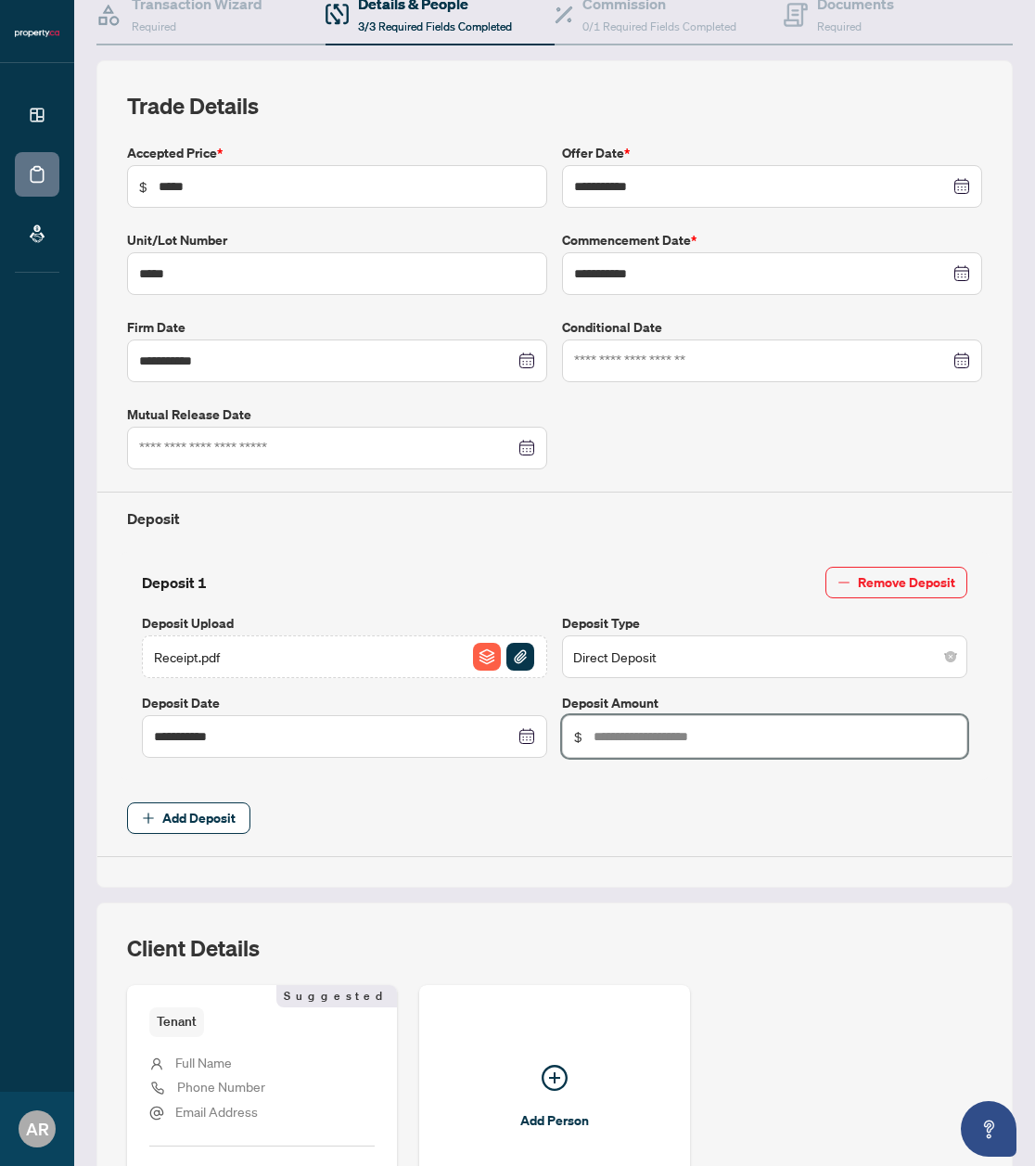
click at [637, 747] on input "text" at bounding box center [775, 736] width 362 height 20
type input "*****"
click at [505, 834] on span "Add Deposit" at bounding box center [554, 819] width 855 height 32
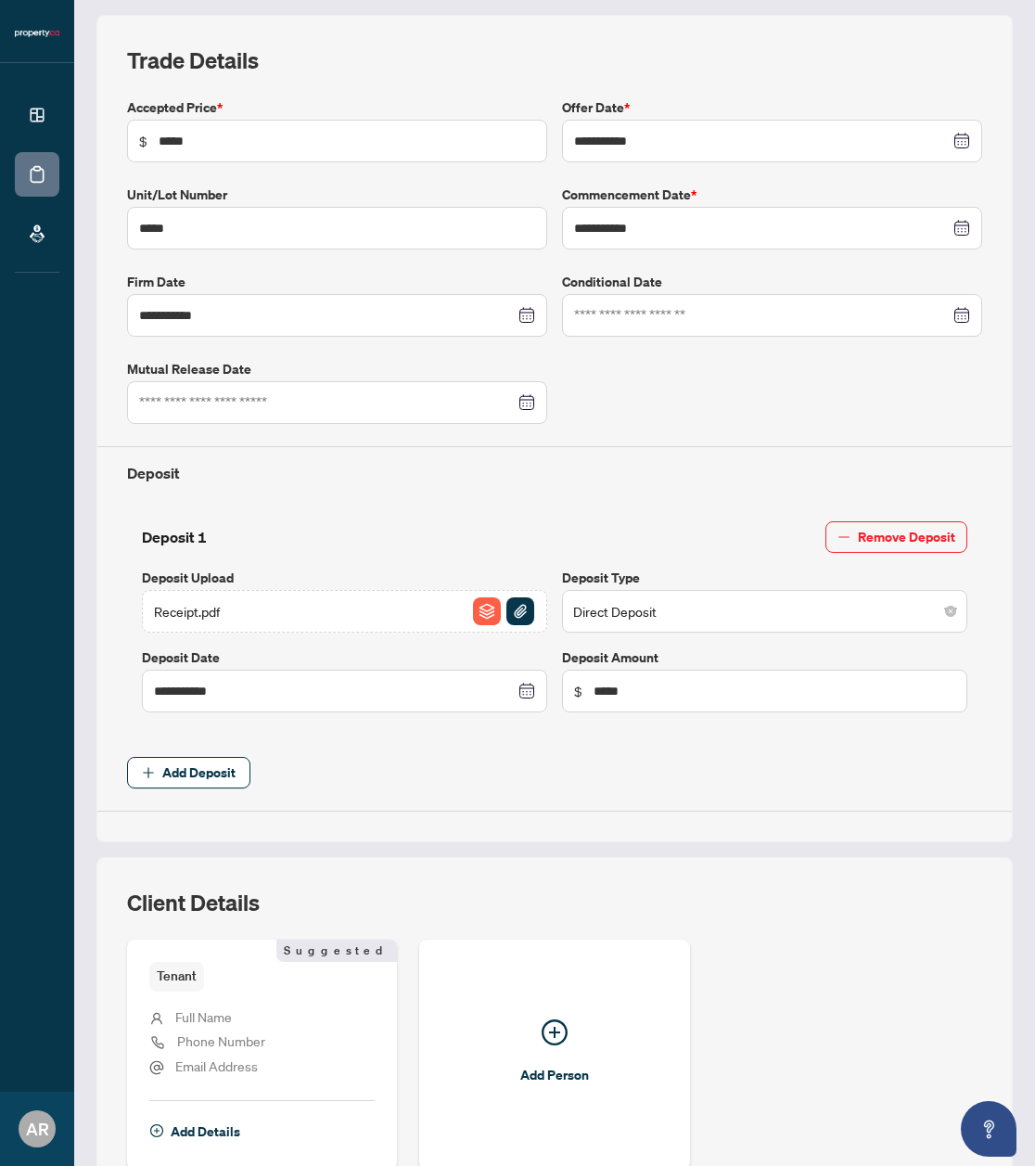
scroll to position [429, 0]
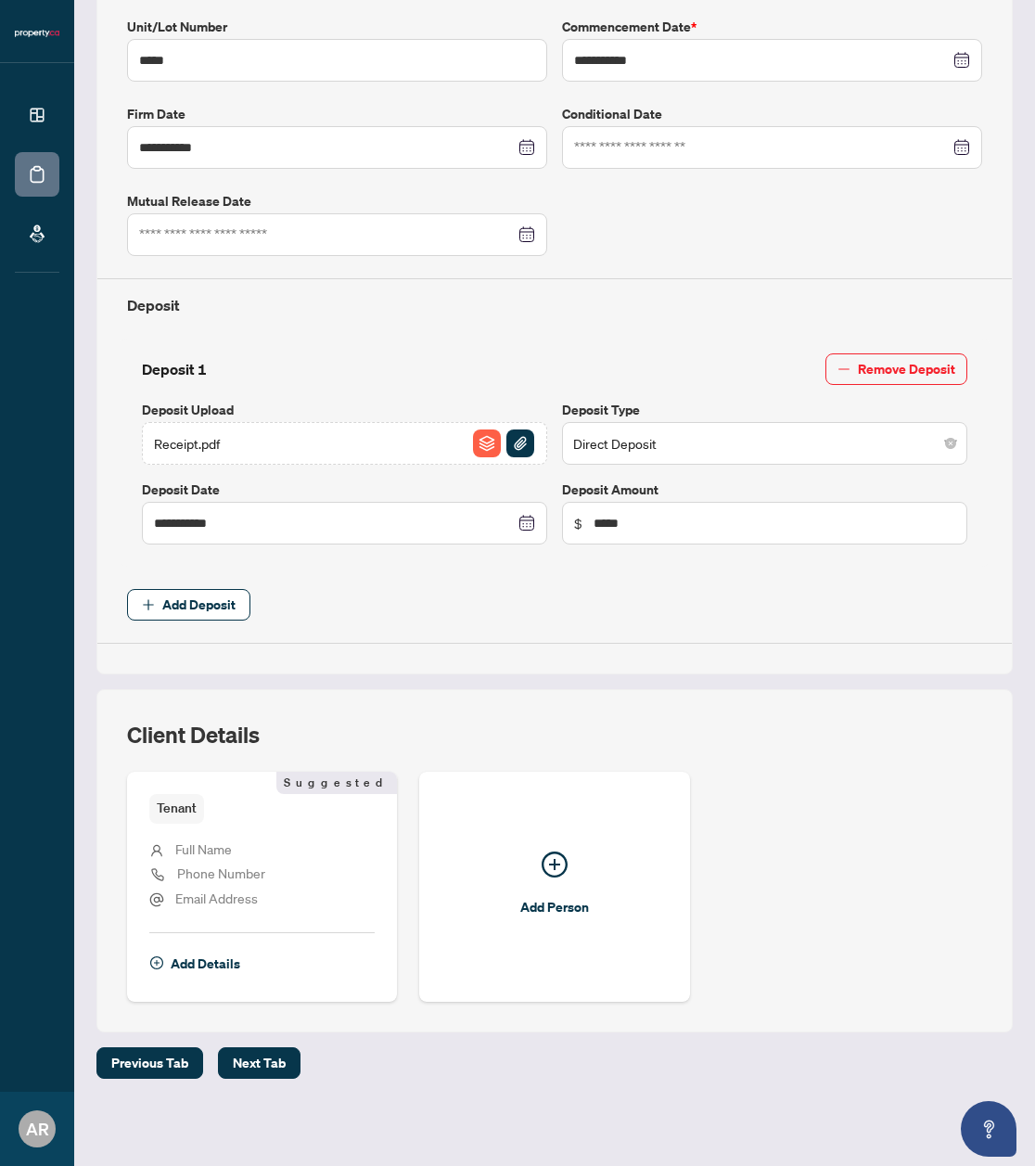
click at [218, 849] on span "Full Name" at bounding box center [203, 849] width 57 height 17
click at [174, 851] on li "Full Name" at bounding box center [261, 851] width 225 height 24
click at [204, 962] on span "Add Details" at bounding box center [206, 964] width 70 height 30
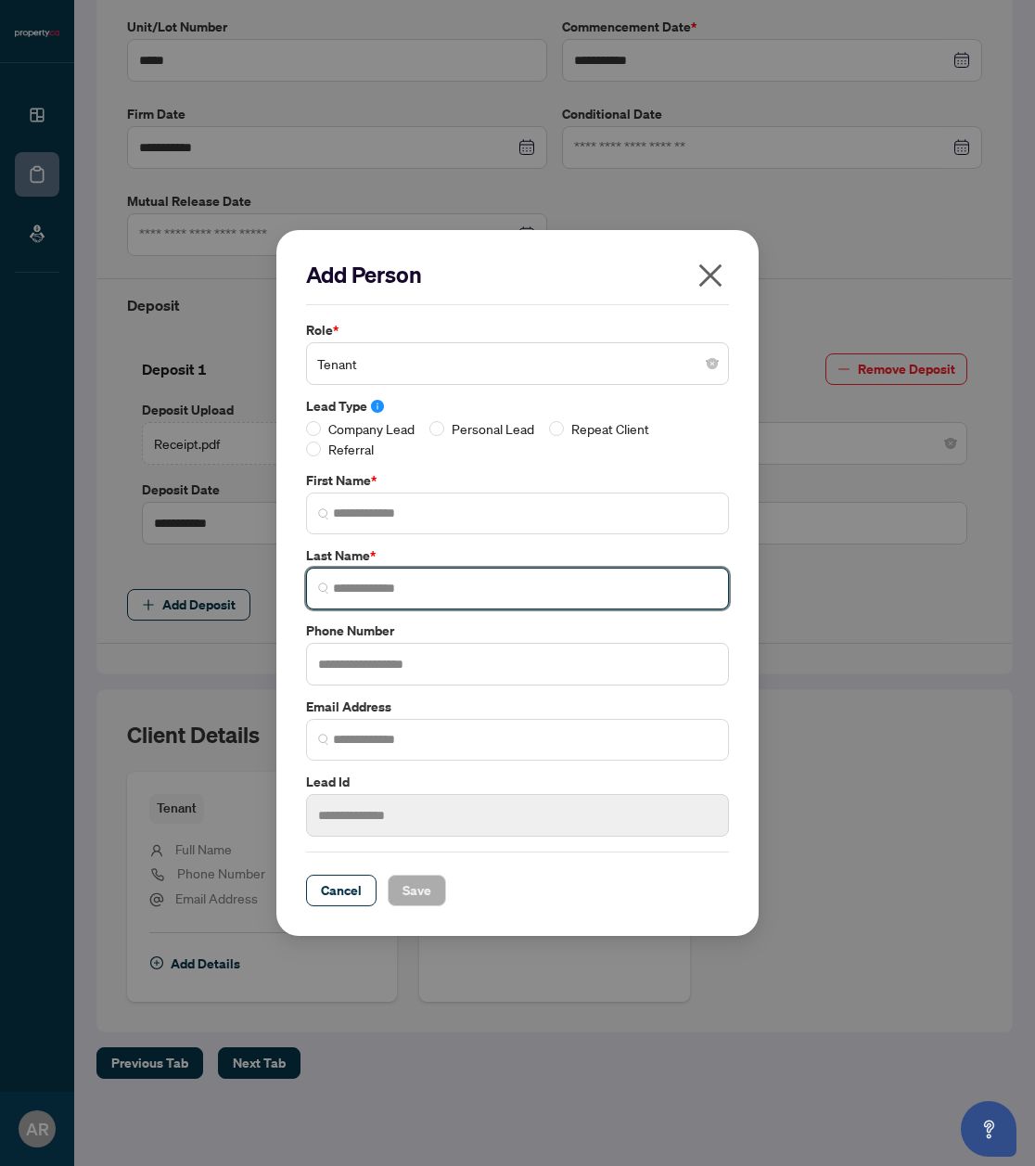
click at [368, 585] on input "search" at bounding box center [525, 588] width 384 height 19
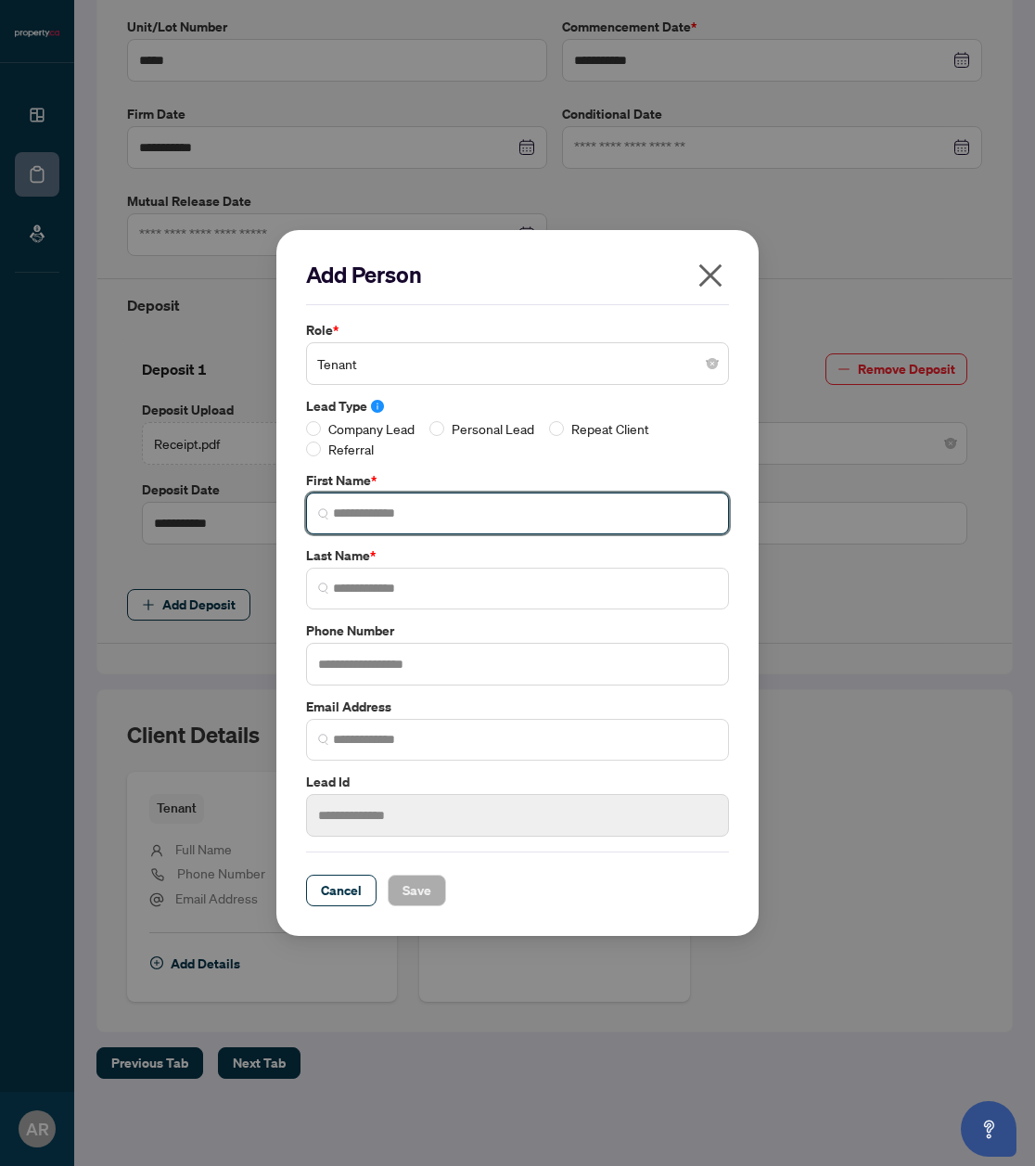
click at [389, 508] on input "search" at bounding box center [525, 513] width 384 height 19
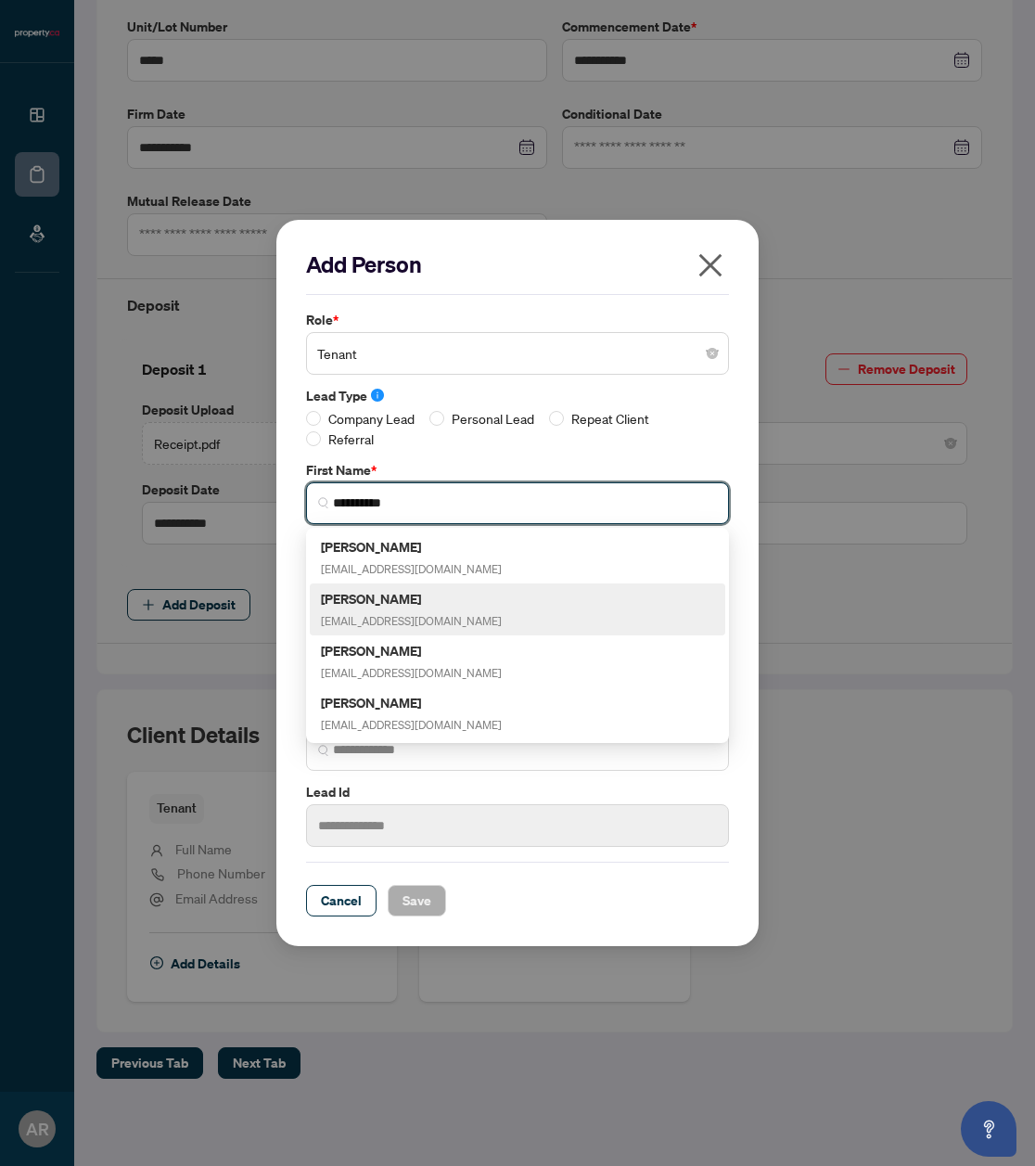
click at [470, 611] on div "[PERSON_NAME] [EMAIL_ADDRESS][DOMAIN_NAME]" at bounding box center [517, 609] width 393 height 43
type input "*****"
type input "*******"
type input "**********"
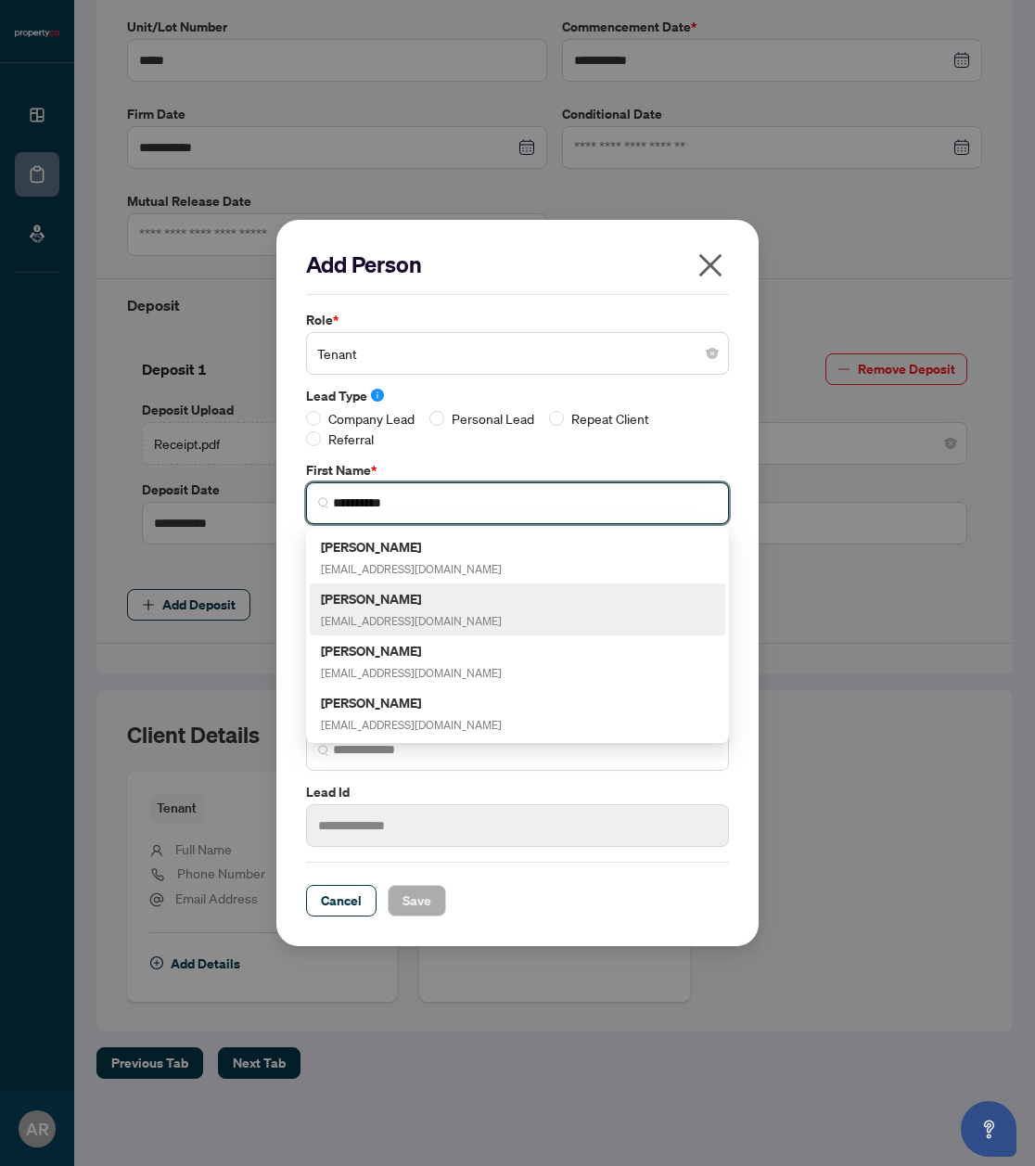
type input "*******"
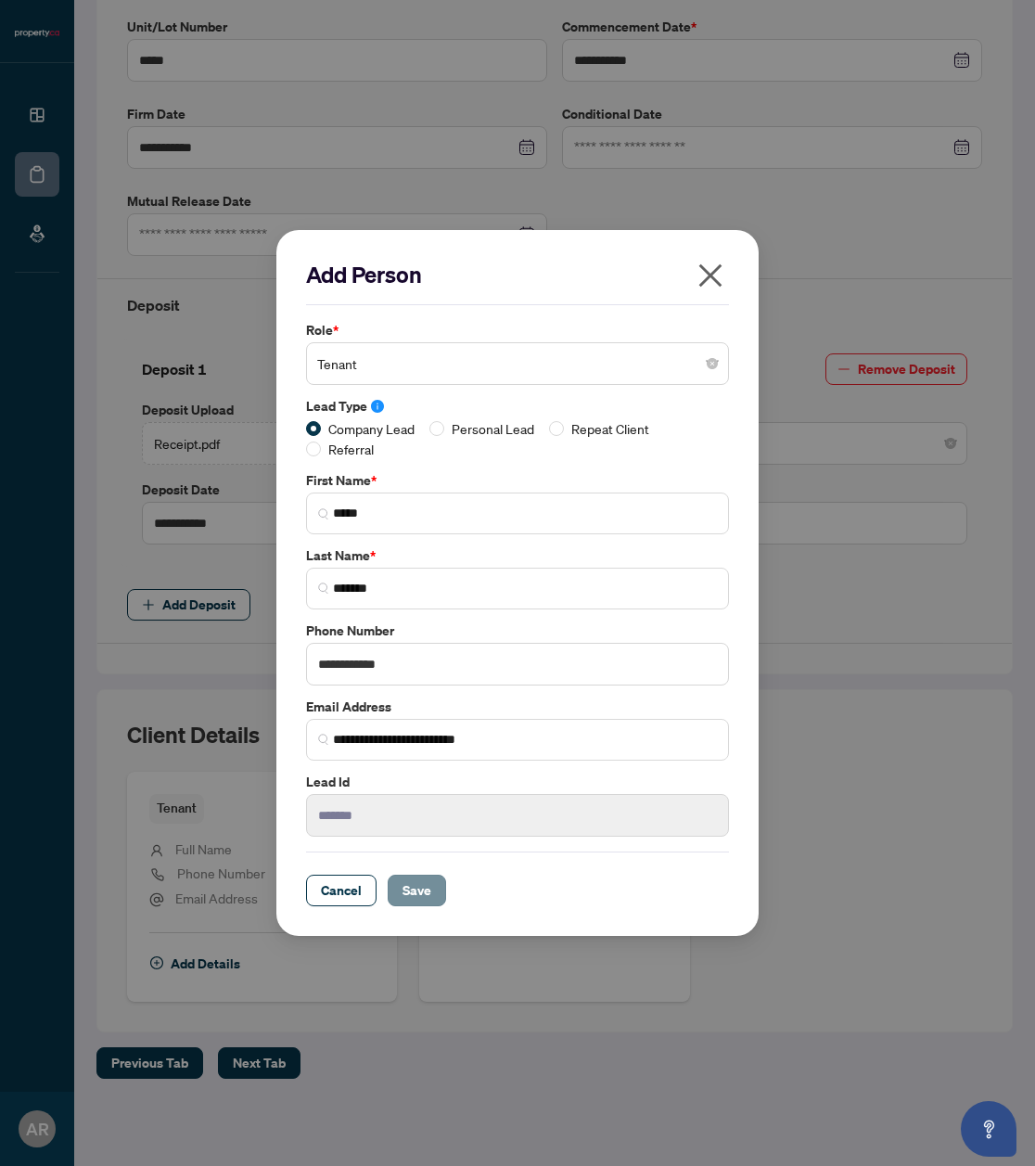
click at [423, 890] on span "Save" at bounding box center [417, 891] width 29 height 30
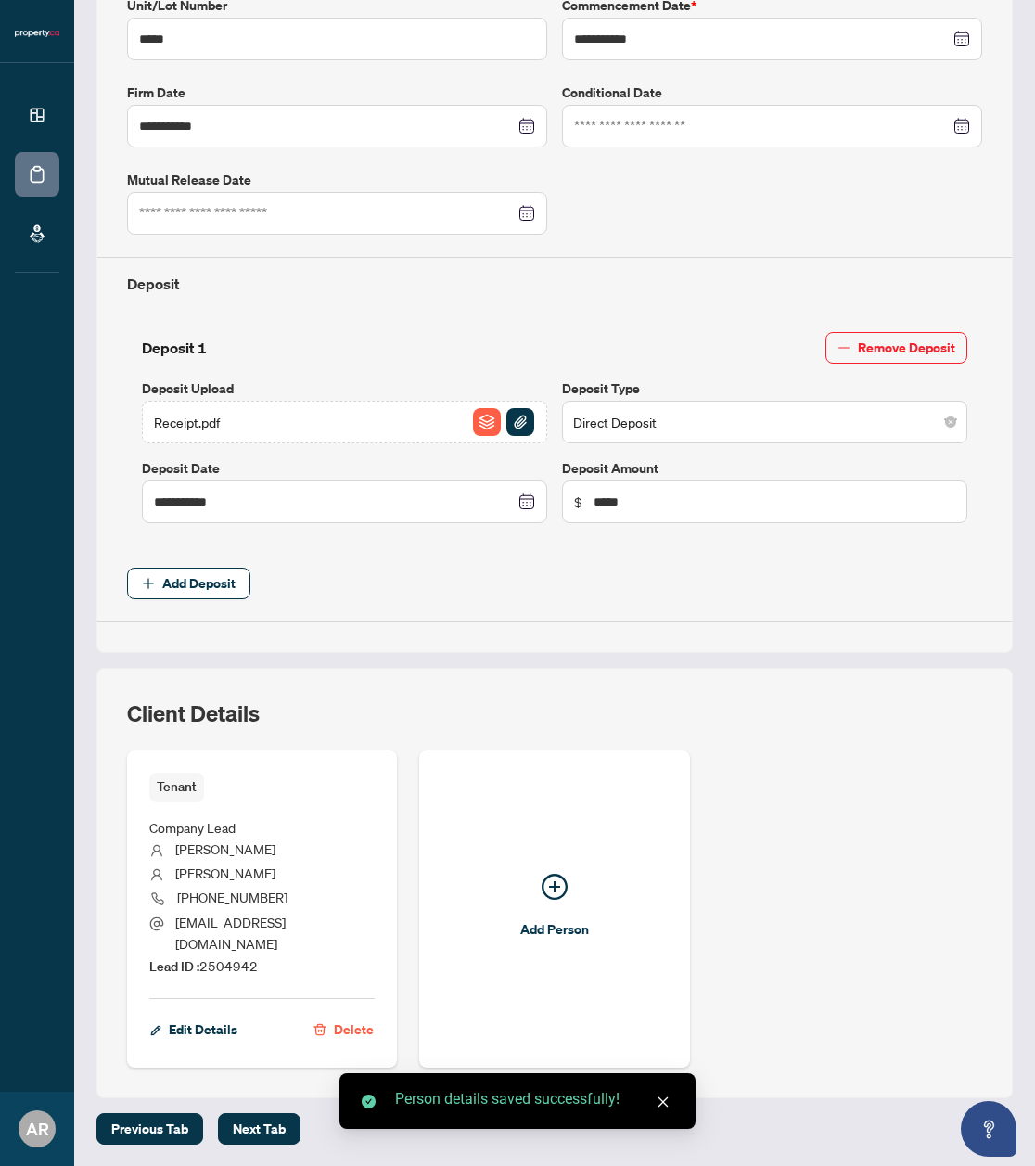
scroll to position [0, 0]
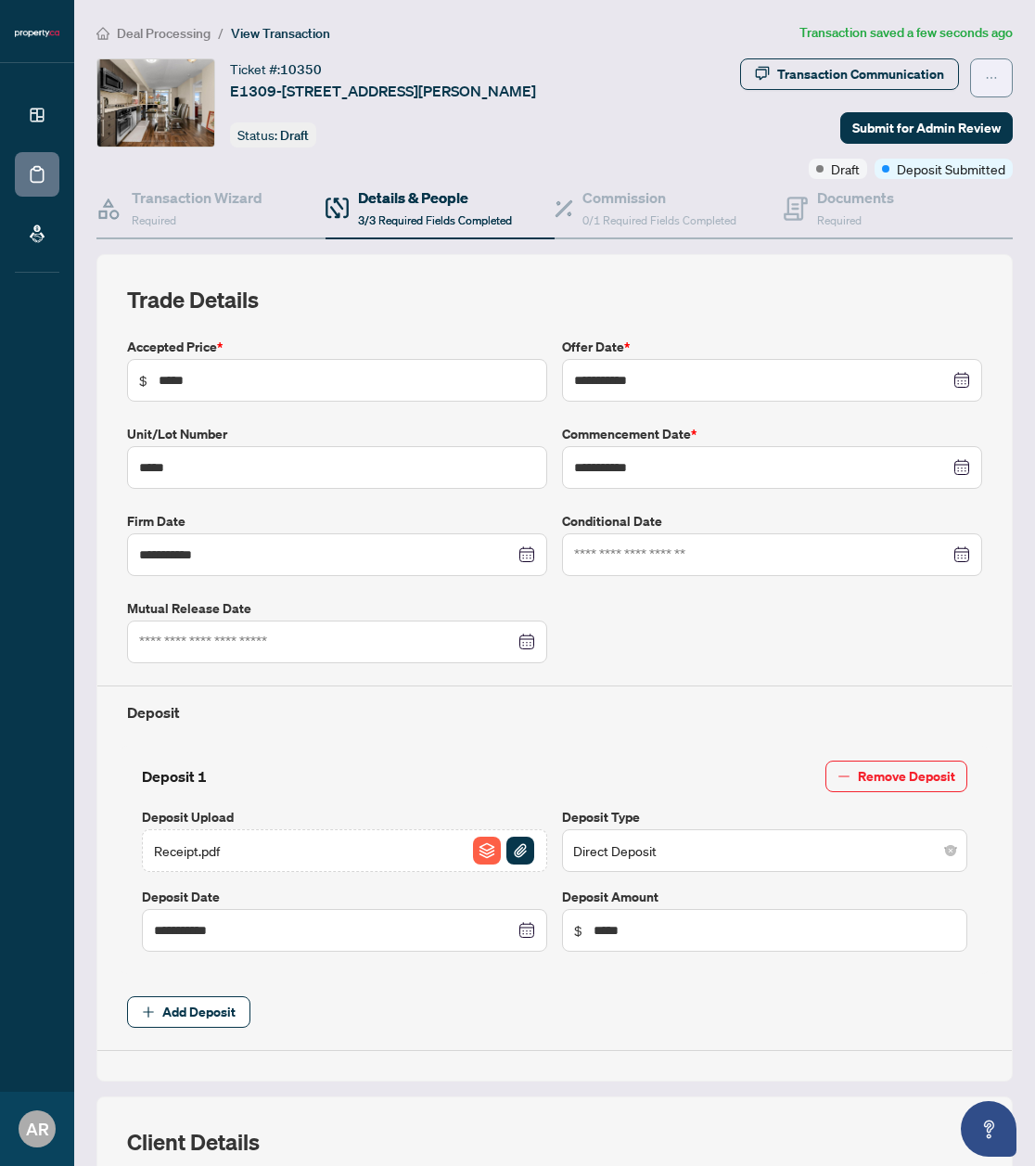
click at [1004, 74] on button "button" at bounding box center [992, 77] width 43 height 39
click at [990, 74] on icon "ellipsis" at bounding box center [991, 77] width 13 height 13
click at [995, 73] on icon "ellipsis" at bounding box center [991, 77] width 13 height 13
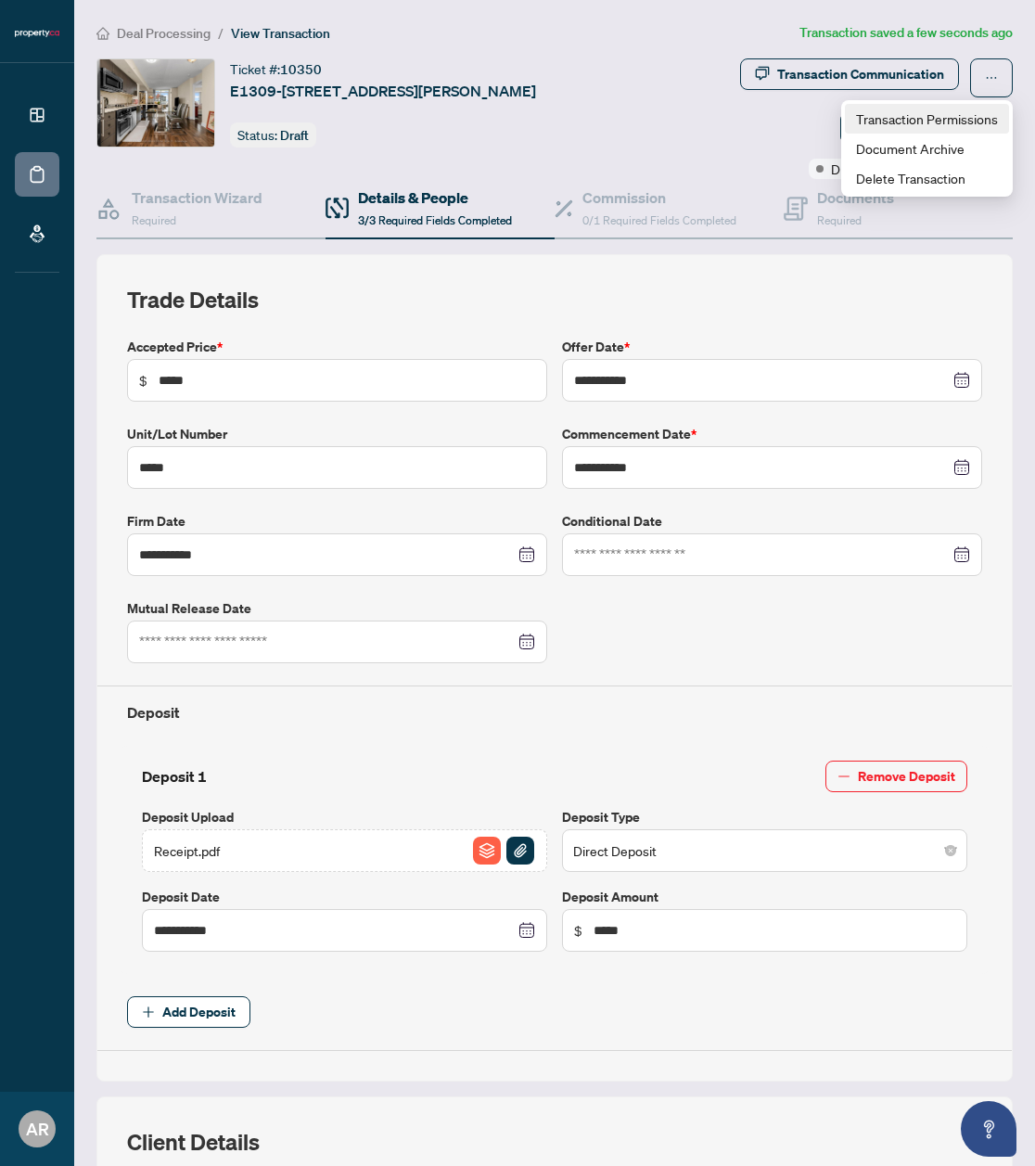
click at [956, 116] on span "Transaction Permissions" at bounding box center [927, 119] width 142 height 20
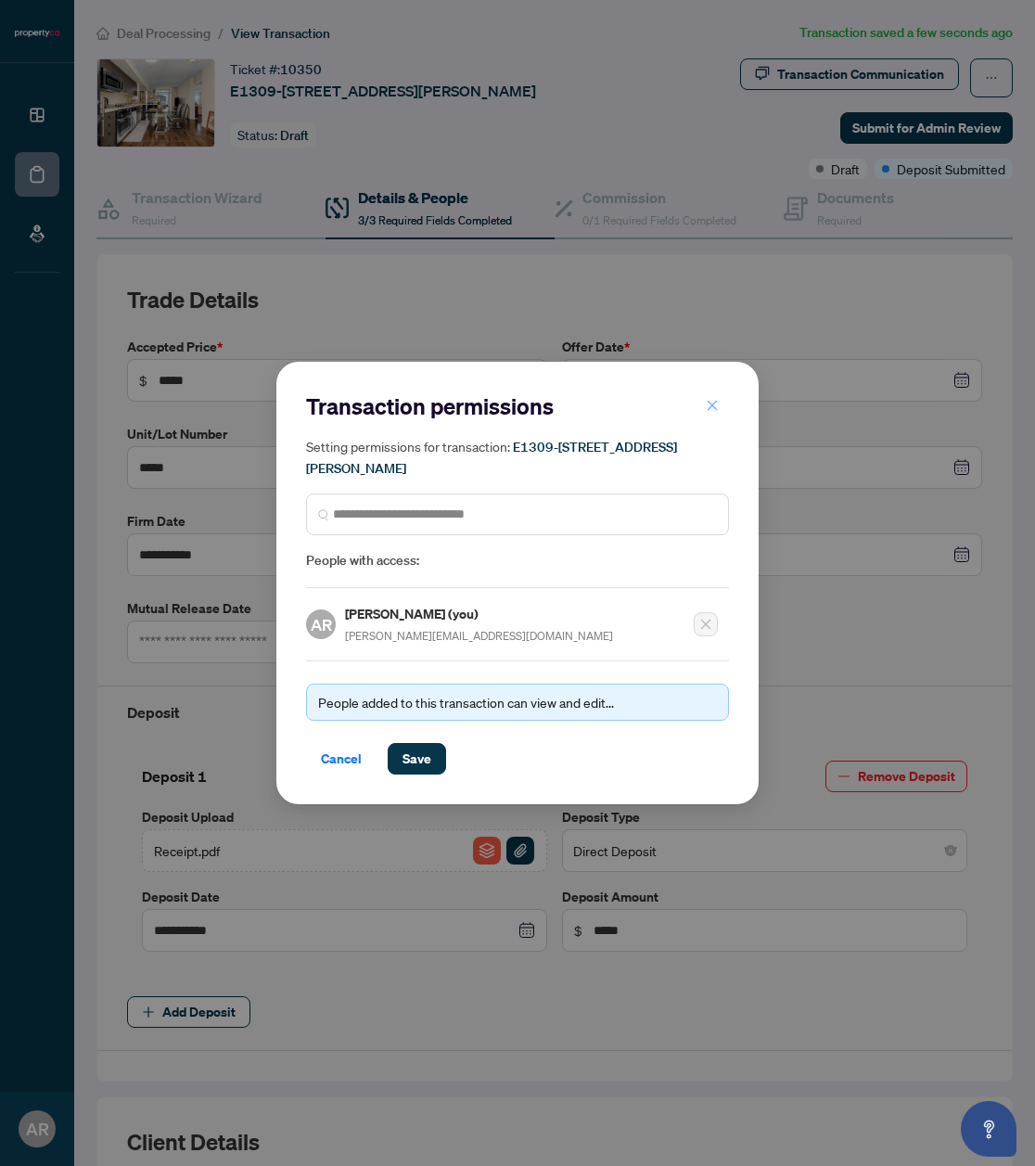
click at [717, 406] on icon "close" at bounding box center [712, 405] width 13 height 13
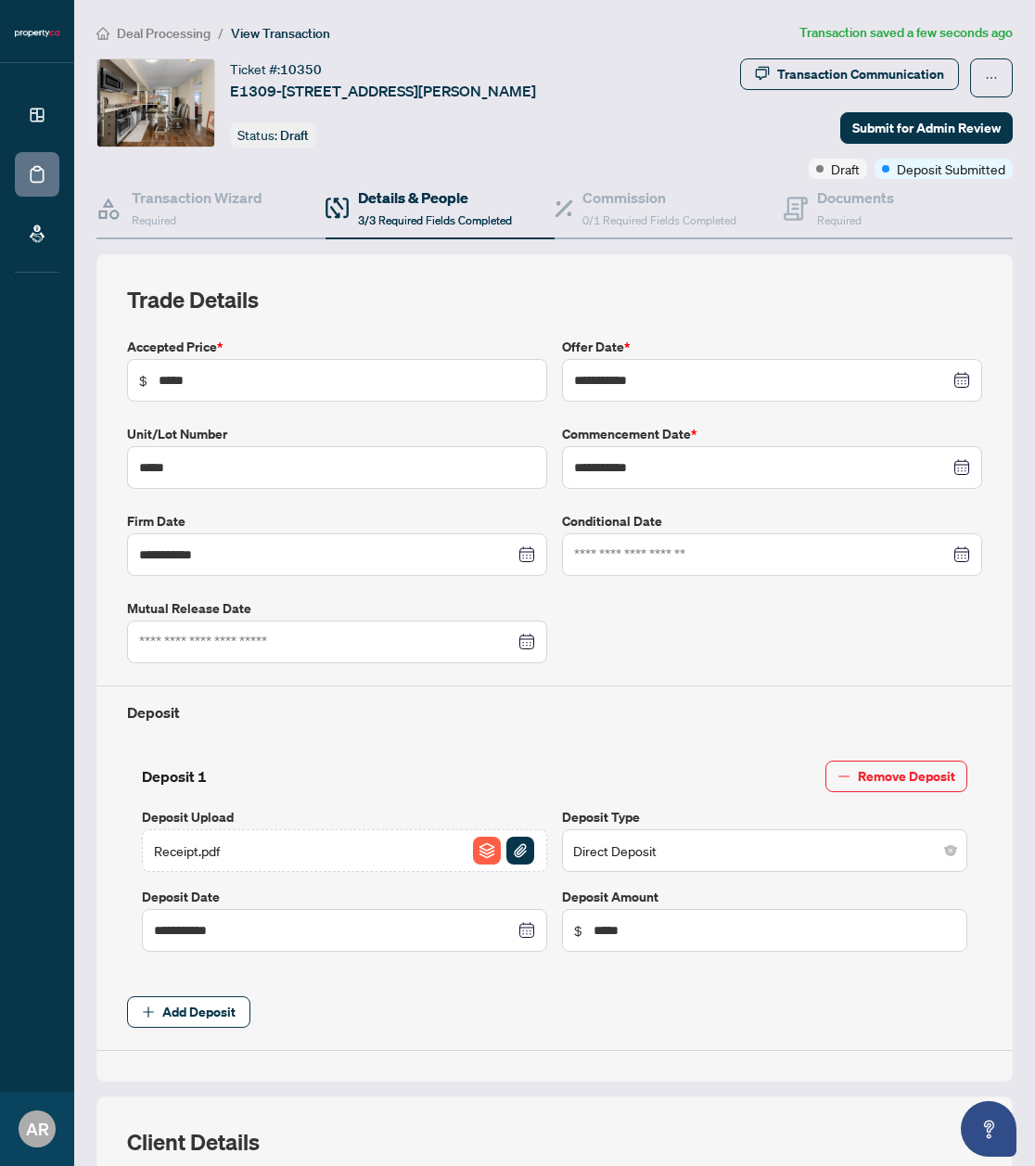
scroll to position [495, 0]
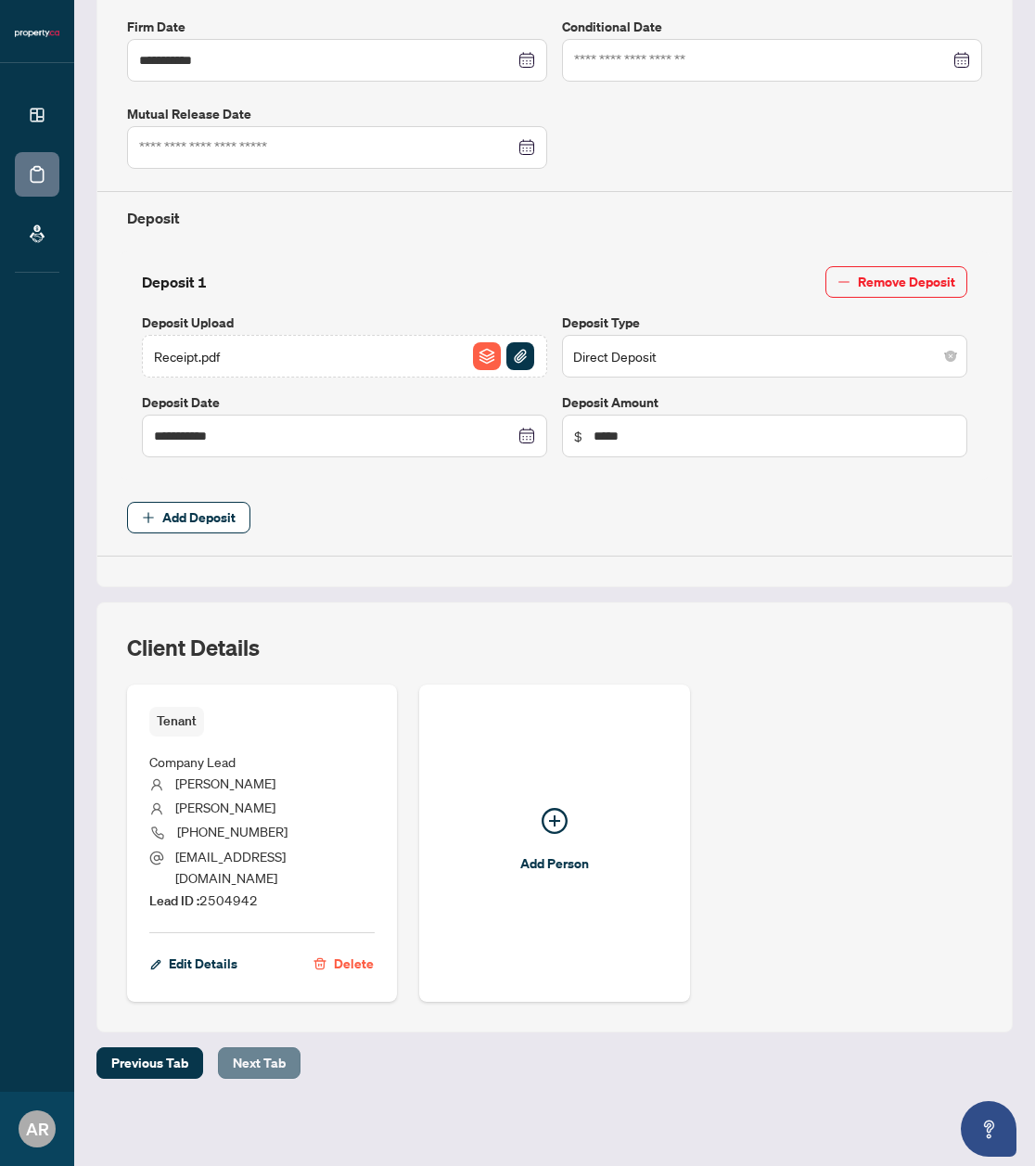
click at [252, 1070] on span "Next Tab" at bounding box center [259, 1063] width 53 height 30
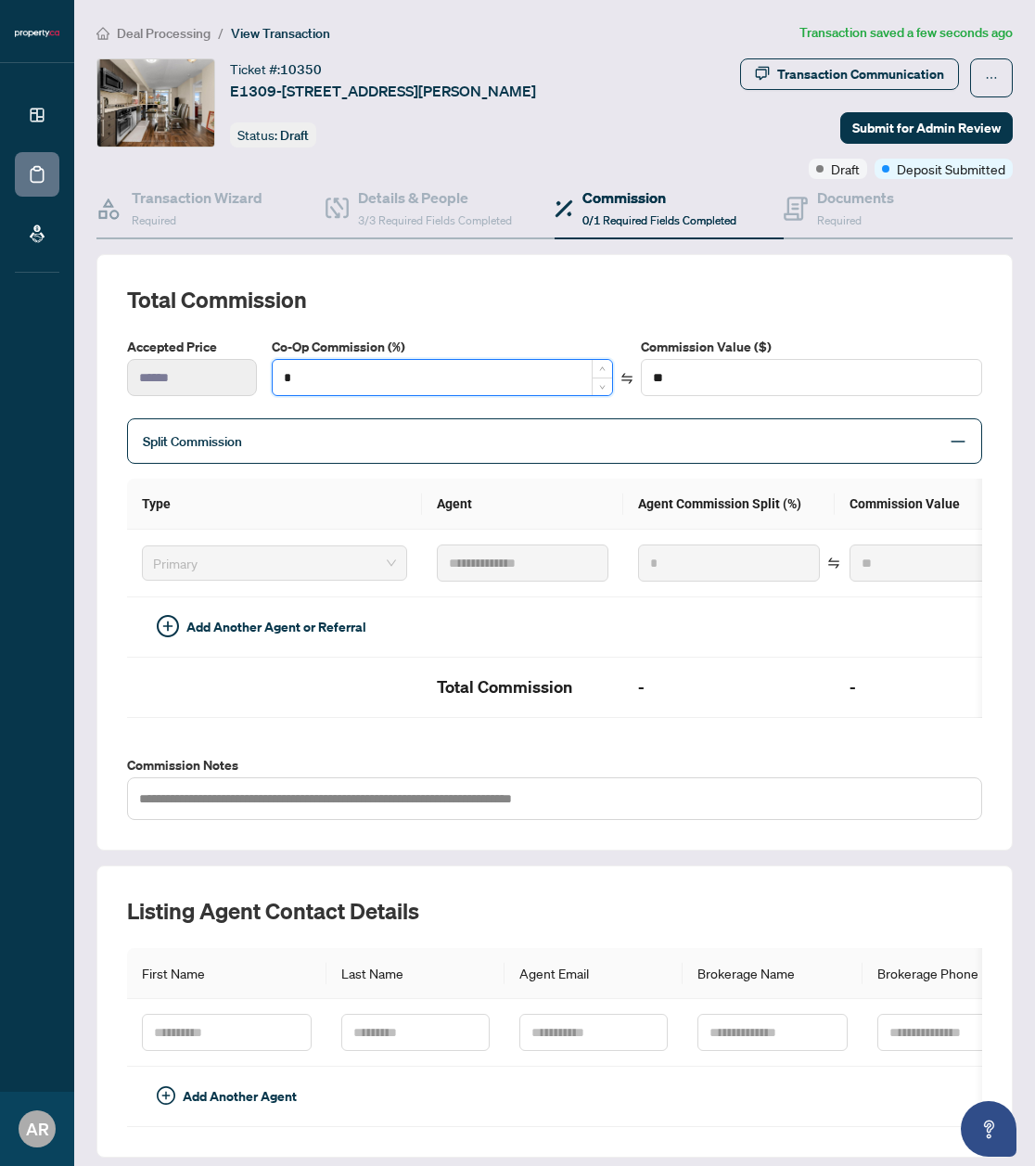
click at [392, 395] on input "*" at bounding box center [443, 377] width 340 height 35
click at [330, 395] on input "*" at bounding box center [443, 377] width 340 height 35
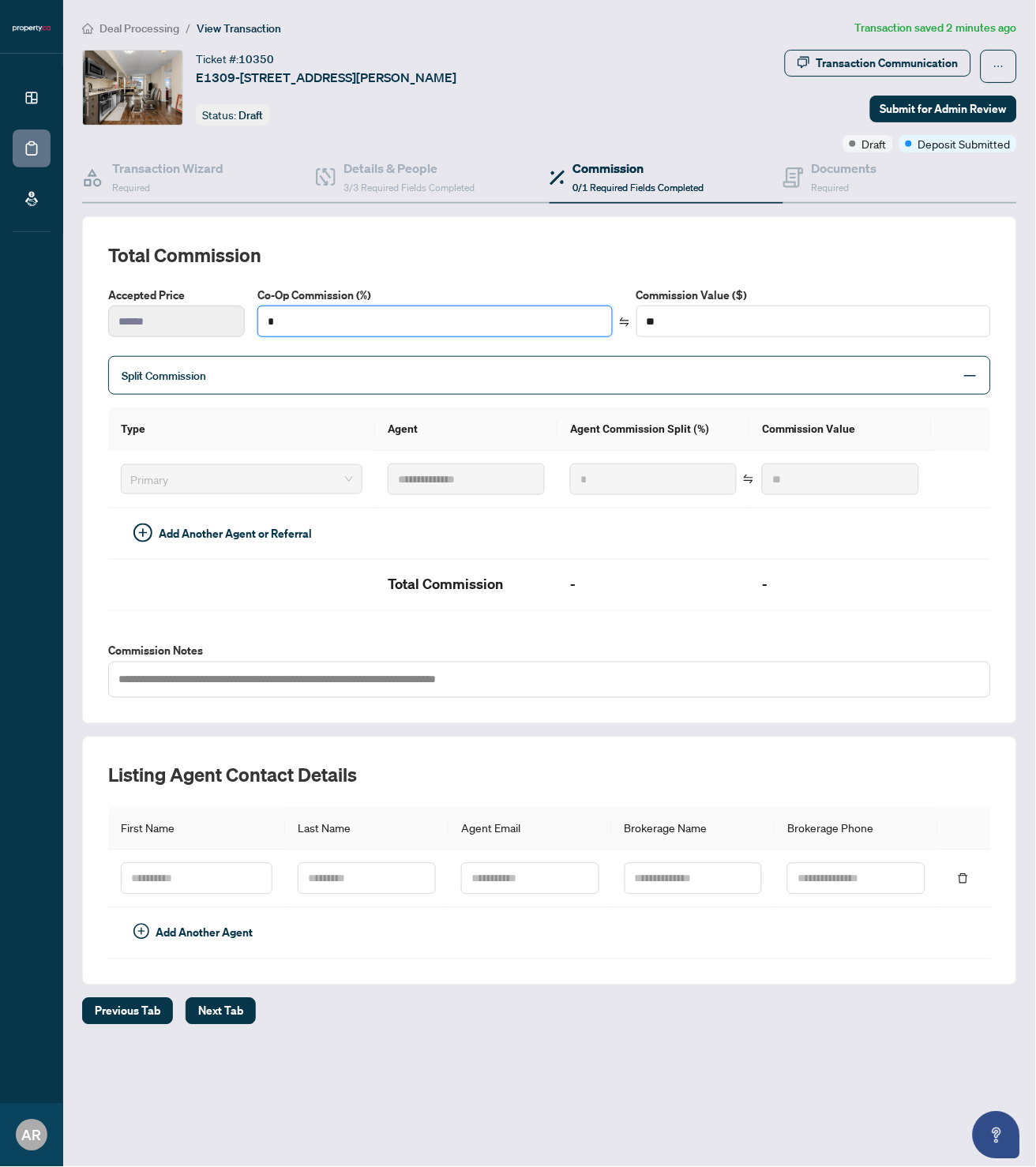
type input "*"
type input "****"
type input "**"
type input "******"
type input "**"
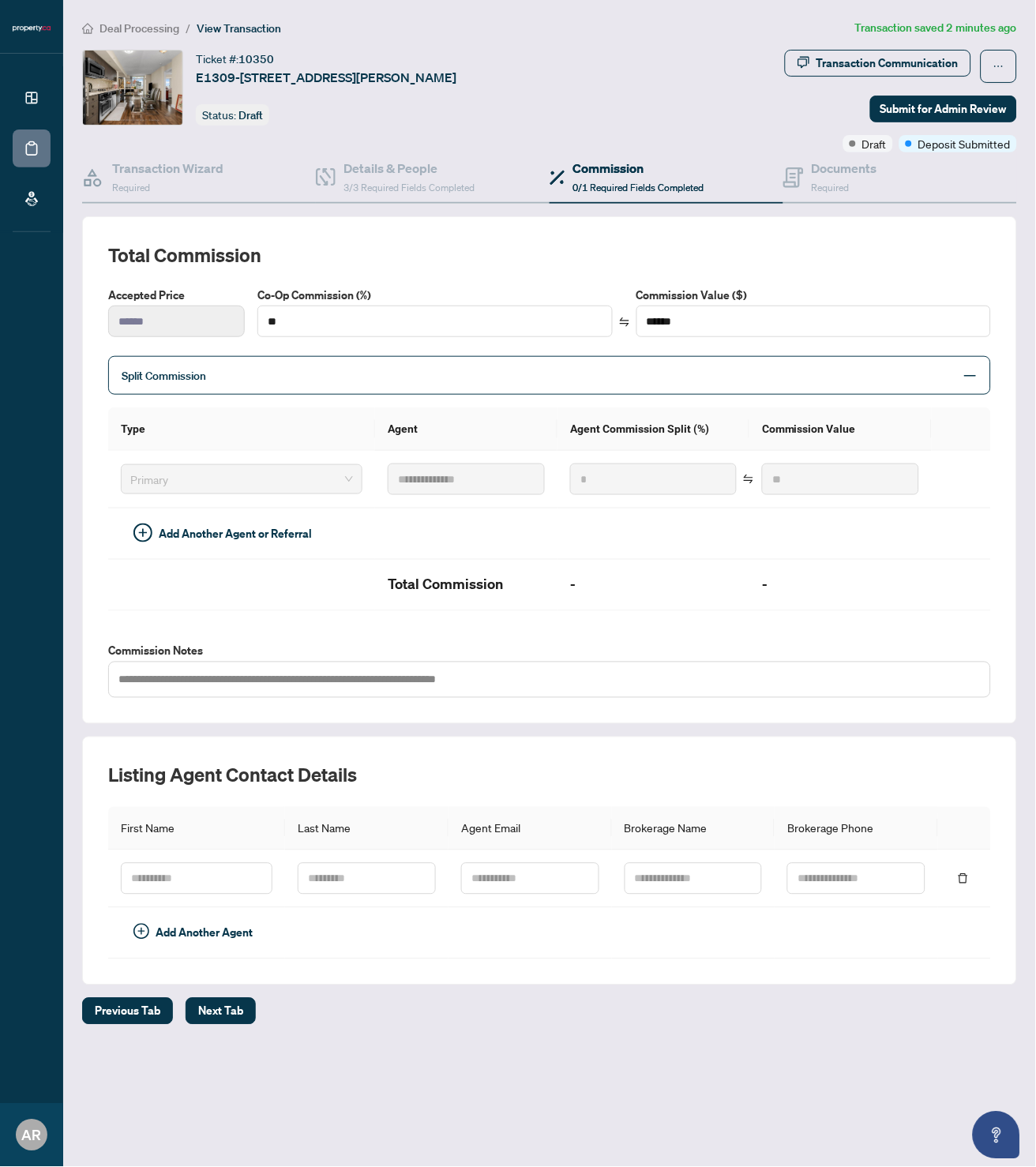
click at [398, 258] on h2 "Total Commission" at bounding box center [549, 255] width 883 height 26
type input "***"
type input "******"
drag, startPoint x: 155, startPoint y: 865, endPoint x: 260, endPoint y: 850, distance: 106.1
click at [178, 870] on input "text" at bounding box center [197, 878] width 152 height 31
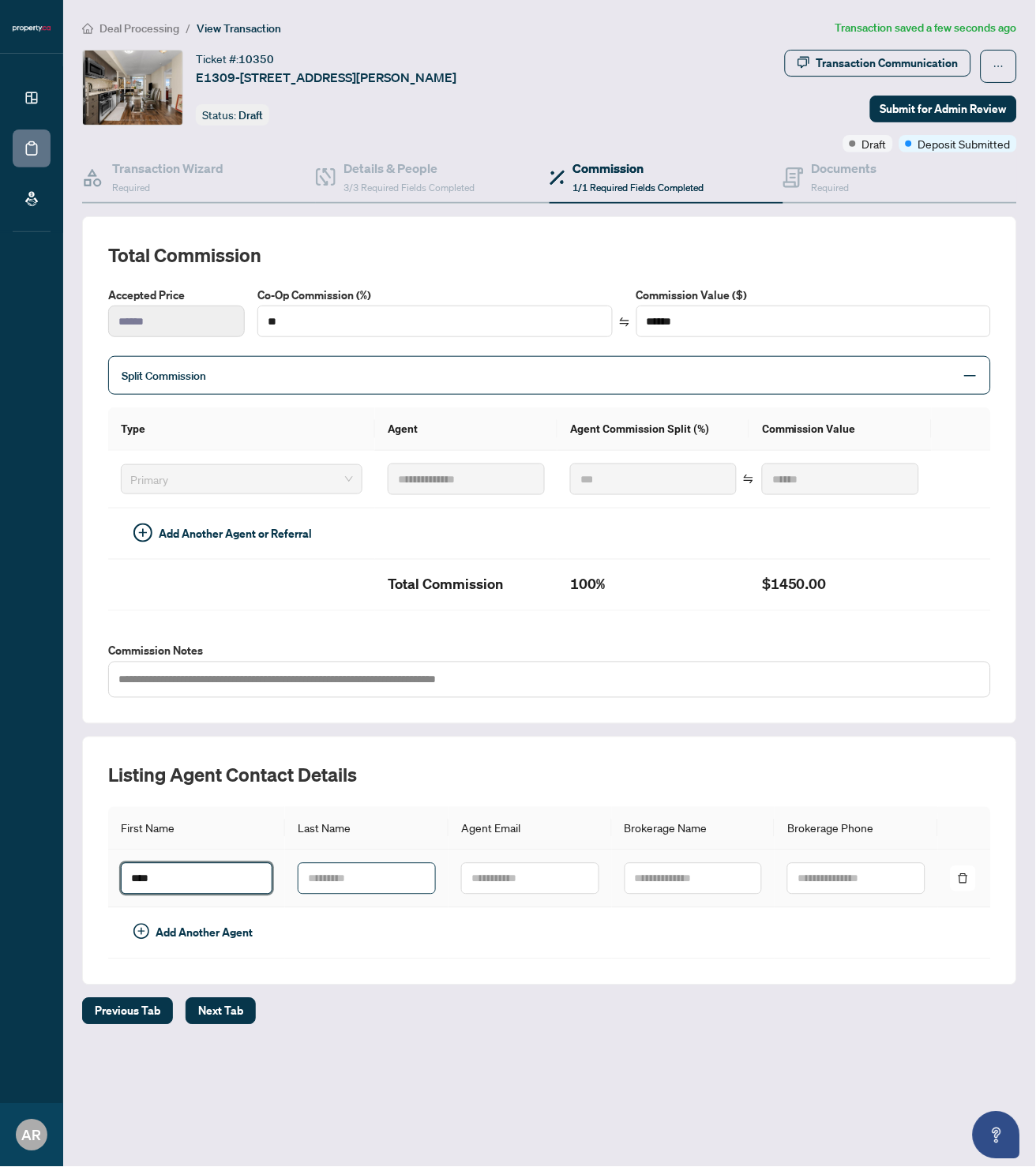
type input "****"
click at [534, 868] on input "text" at bounding box center [530, 878] width 138 height 31
paste input "**********"
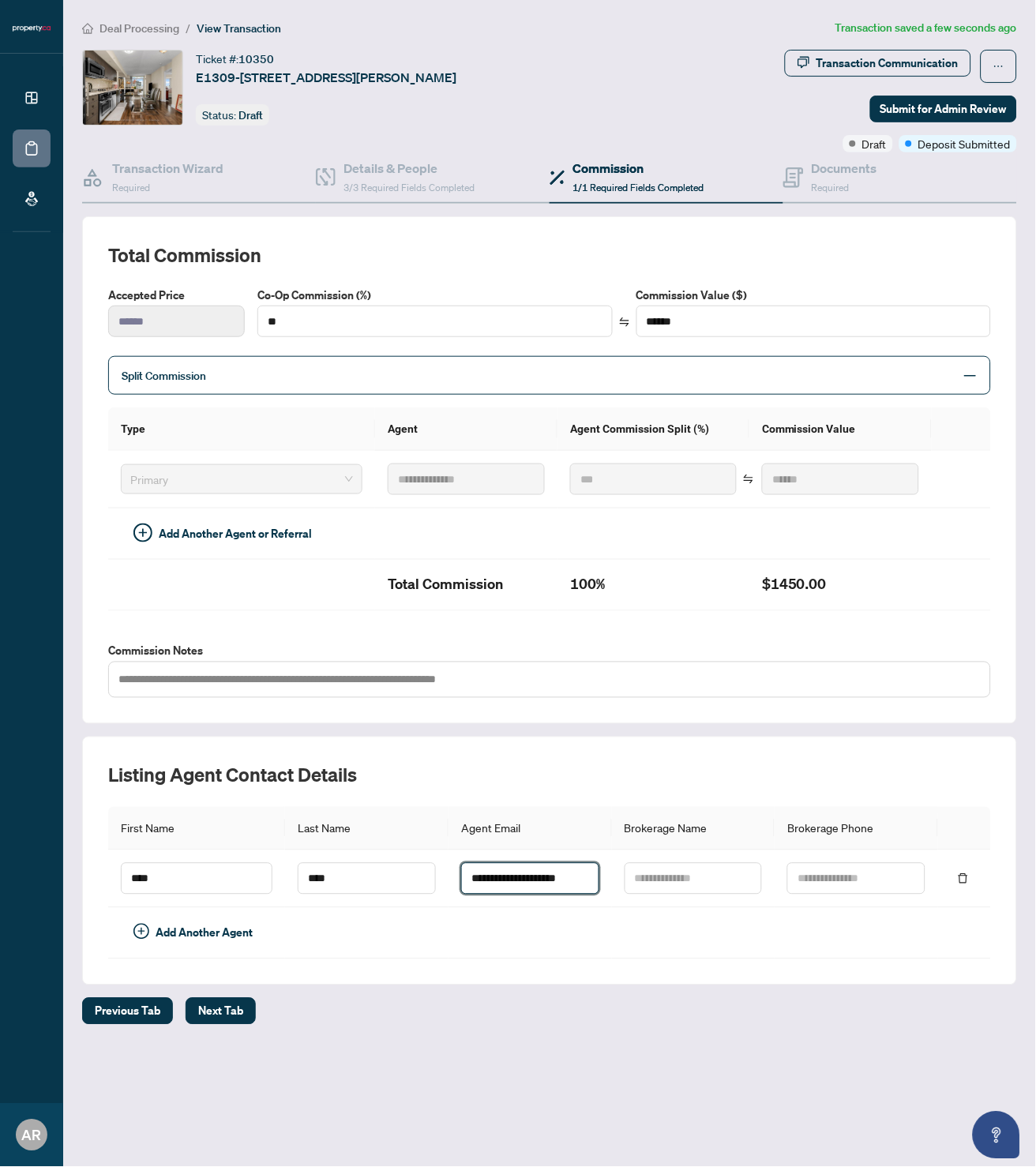
type input "**********"
click at [554, 781] on h2 "Listing Agent Contact Details" at bounding box center [549, 775] width 883 height 26
paste input "**********"
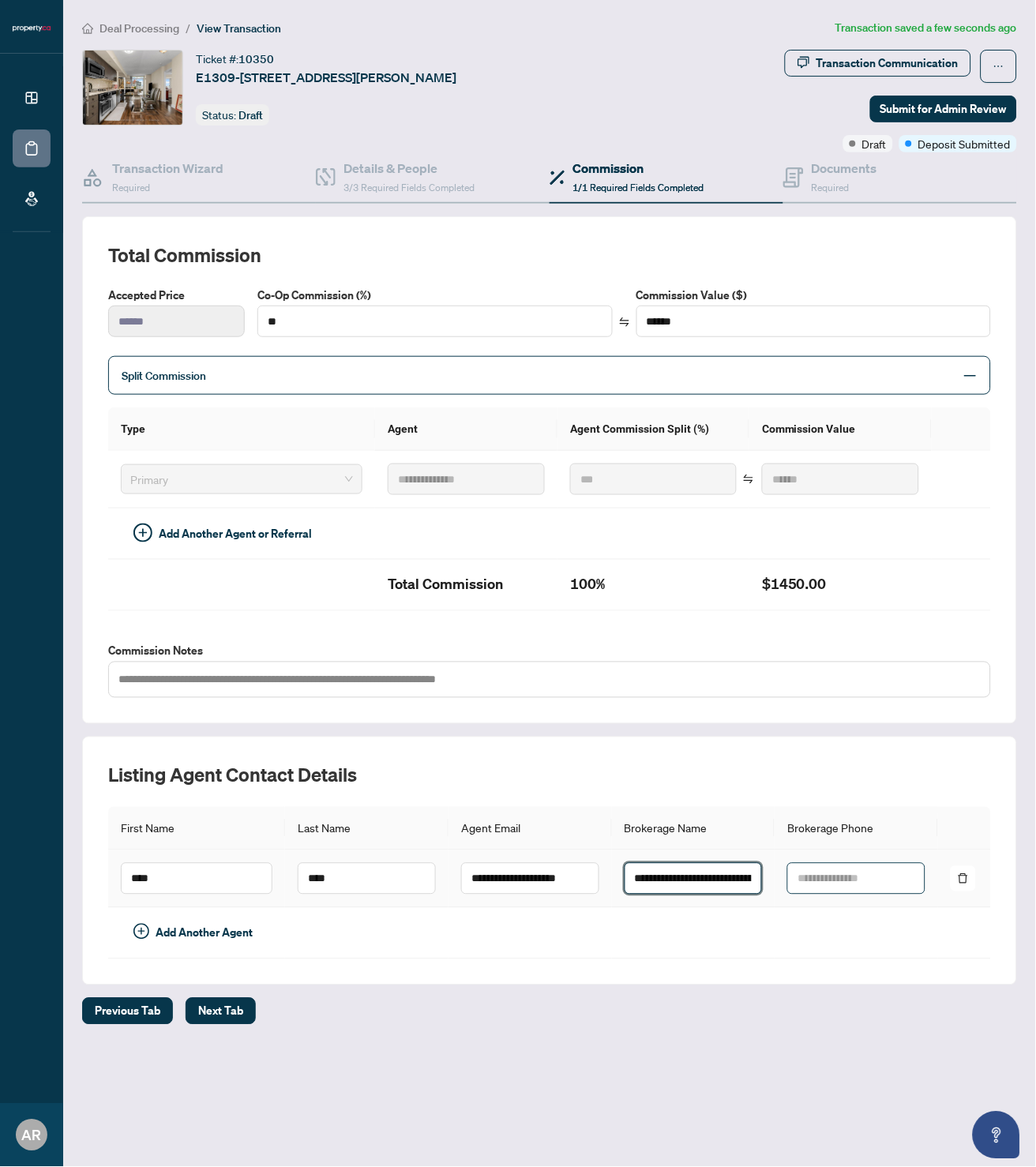
type input "**********"
drag, startPoint x: 824, startPoint y: 868, endPoint x: 839, endPoint y: 870, distance: 15.1
click at [831, 871] on input "text" at bounding box center [856, 878] width 138 height 31
paste input "**********"
type input "**********"
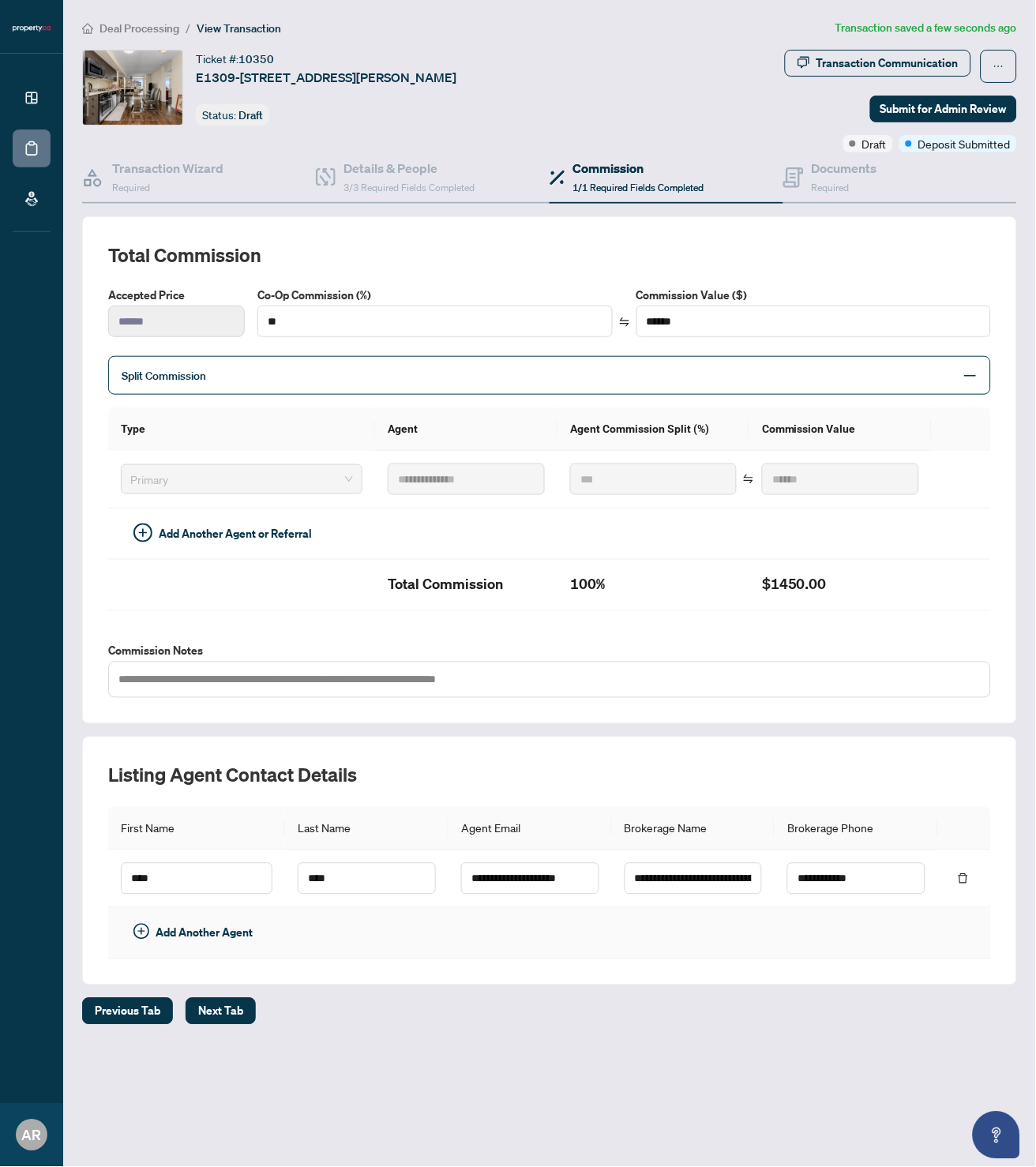
click at [810, 914] on td at bounding box center [856, 934] width 163 height 51
click at [223, 992] on span "Next Tab" at bounding box center [220, 1012] width 45 height 26
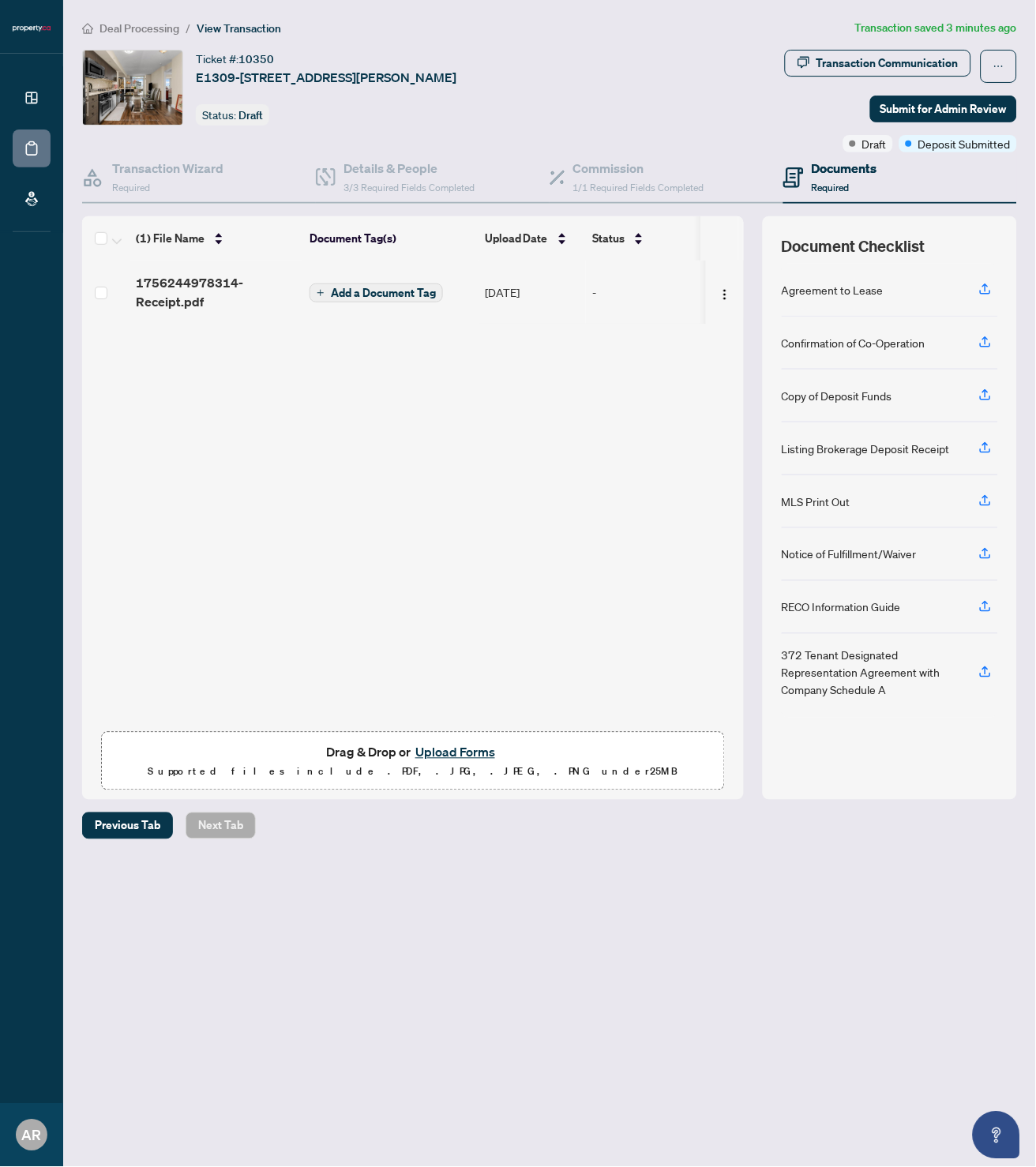
click at [429, 750] on button "Upload Forms" at bounding box center [455, 752] width 89 height 20
click at [983, 388] on icon "button" at bounding box center [986, 395] width 14 height 14
click at [988, 340] on icon "button" at bounding box center [986, 341] width 14 height 14
click at [411, 338] on span "Add a Document Tag" at bounding box center [383, 343] width 105 height 11
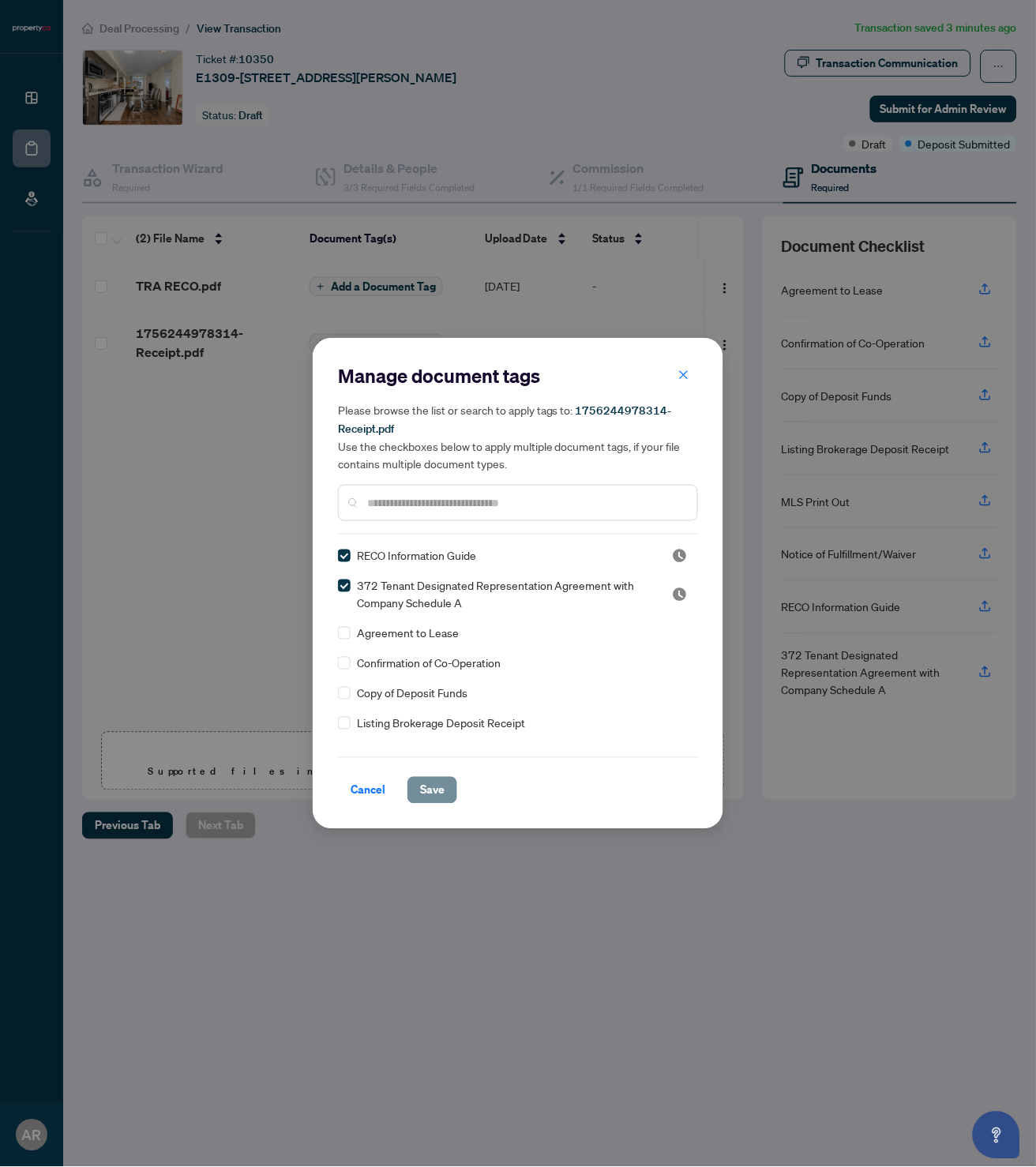
click at [439, 787] on span "Save" at bounding box center [432, 791] width 25 height 26
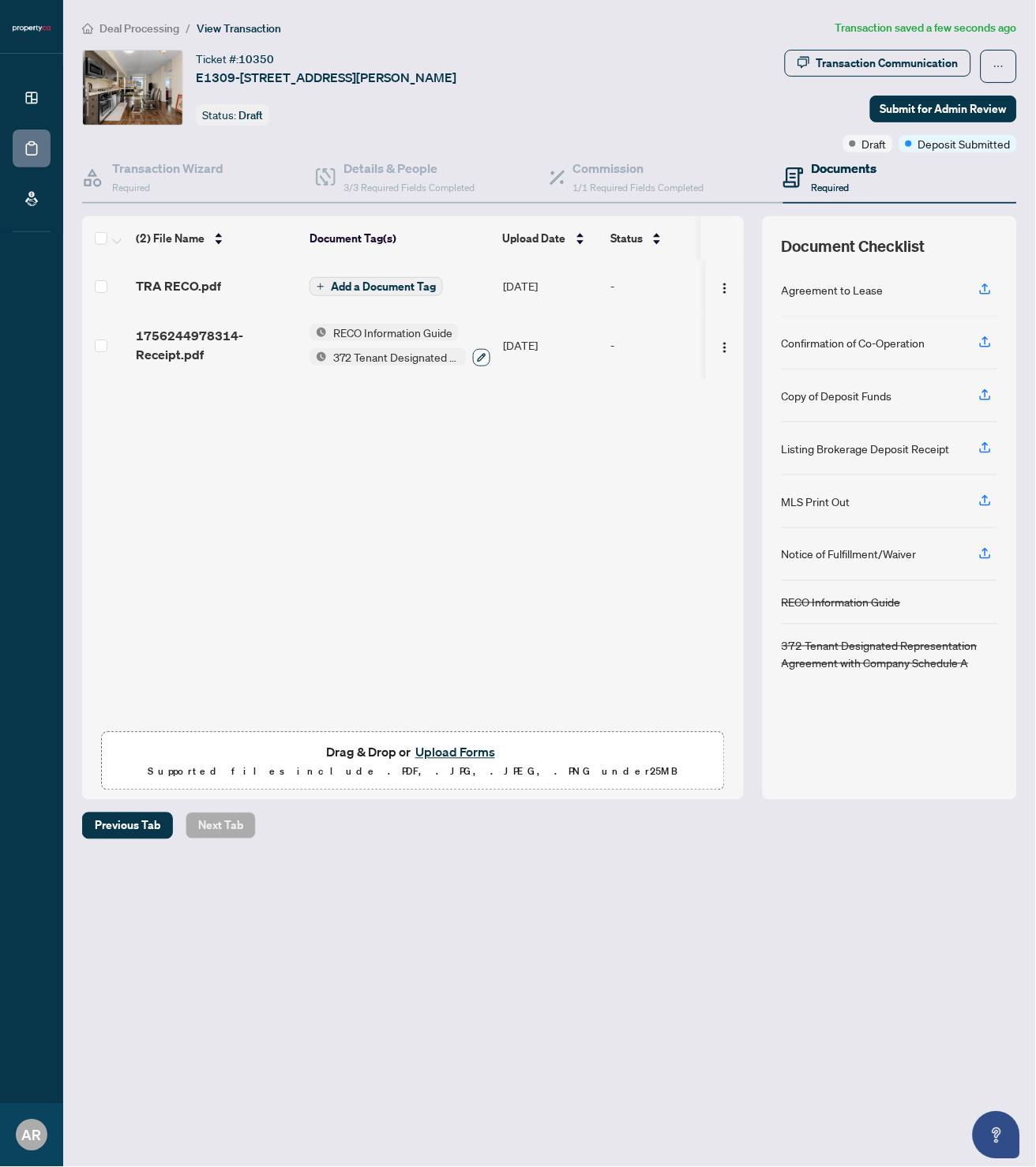
click at [473, 352] on button "button" at bounding box center [482, 358] width 17 height 17
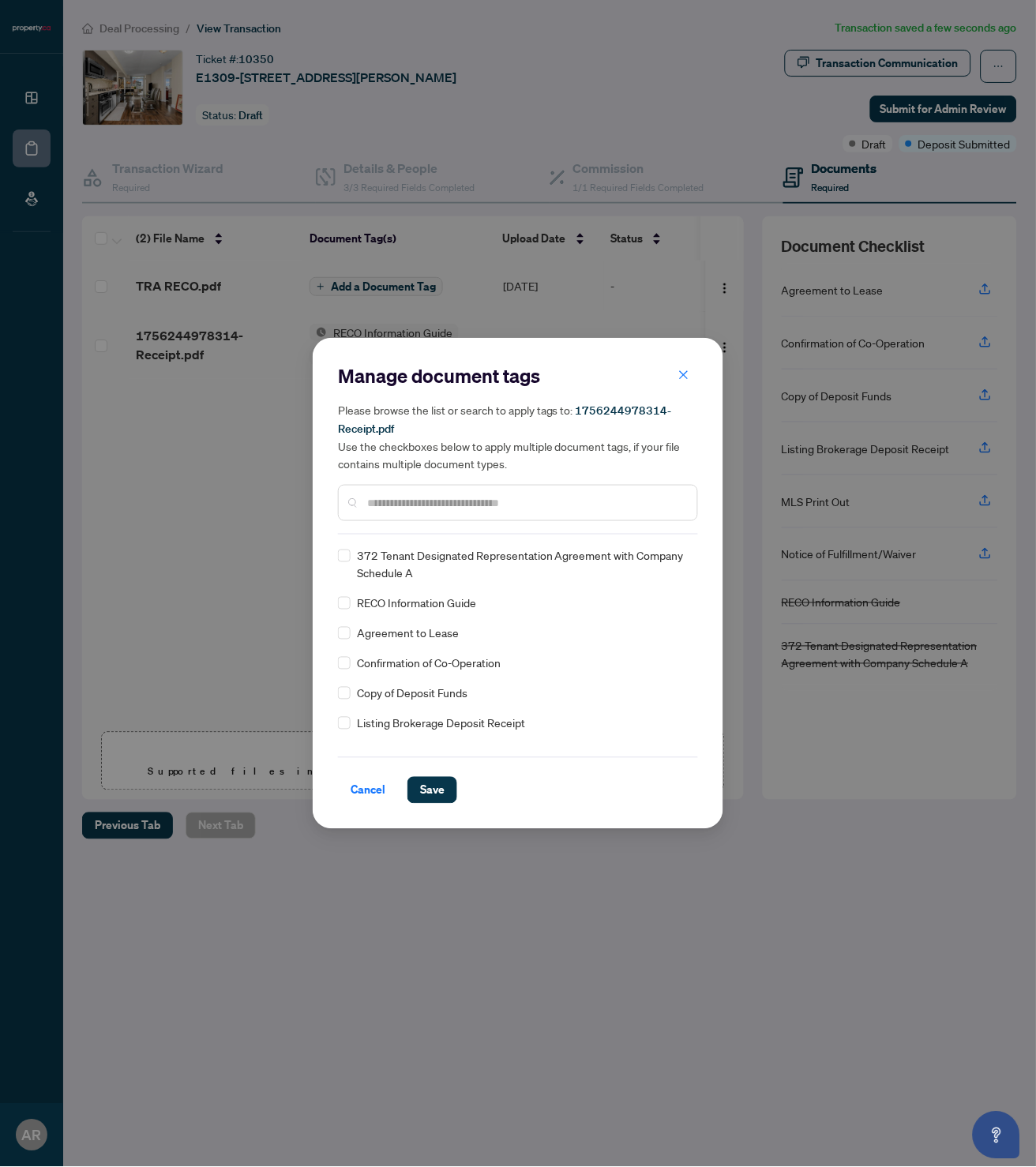
click at [479, 495] on input "text" at bounding box center [525, 503] width 318 height 17
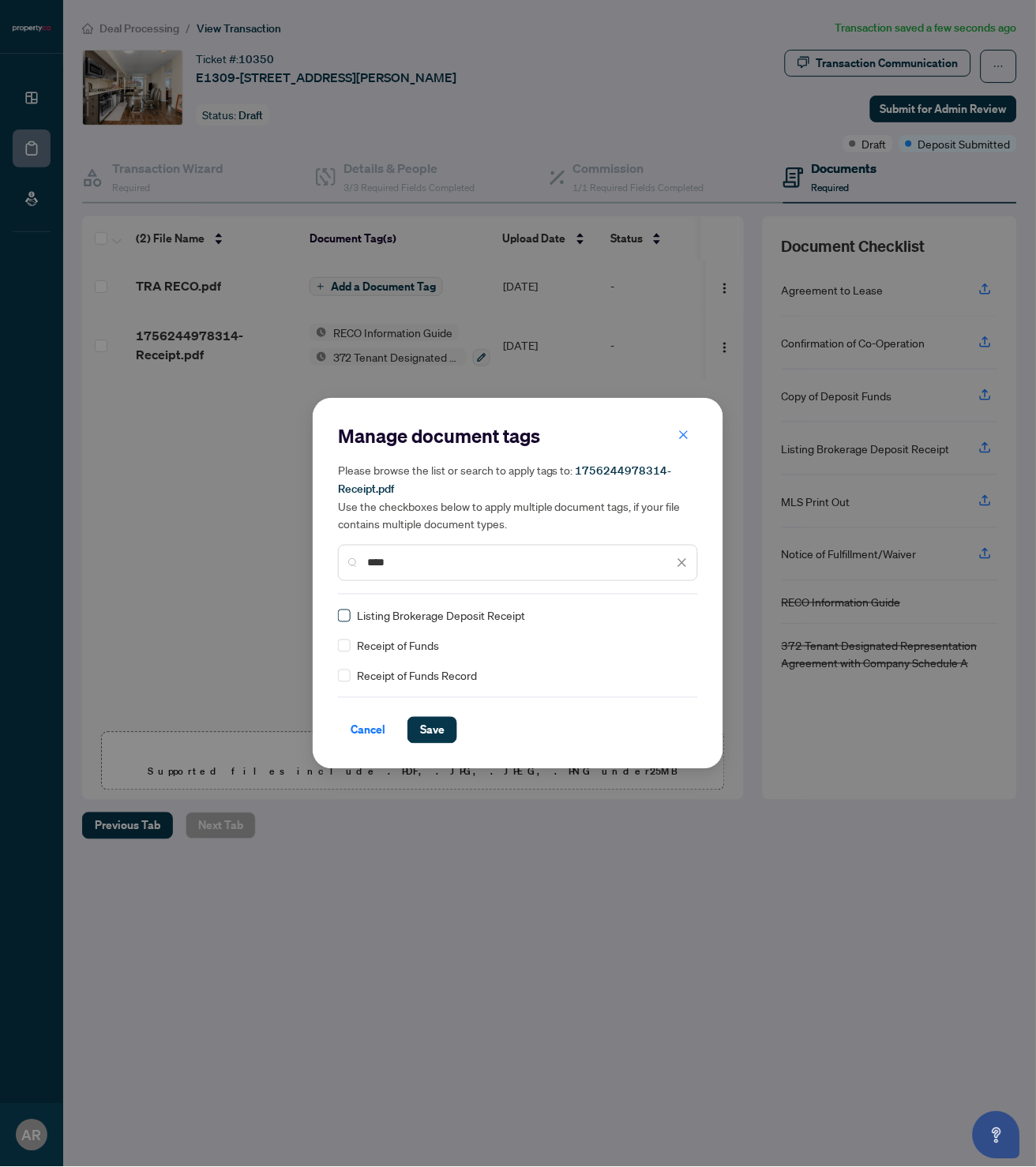
type input "****"
click at [442, 726] on span "Save" at bounding box center [432, 730] width 25 height 26
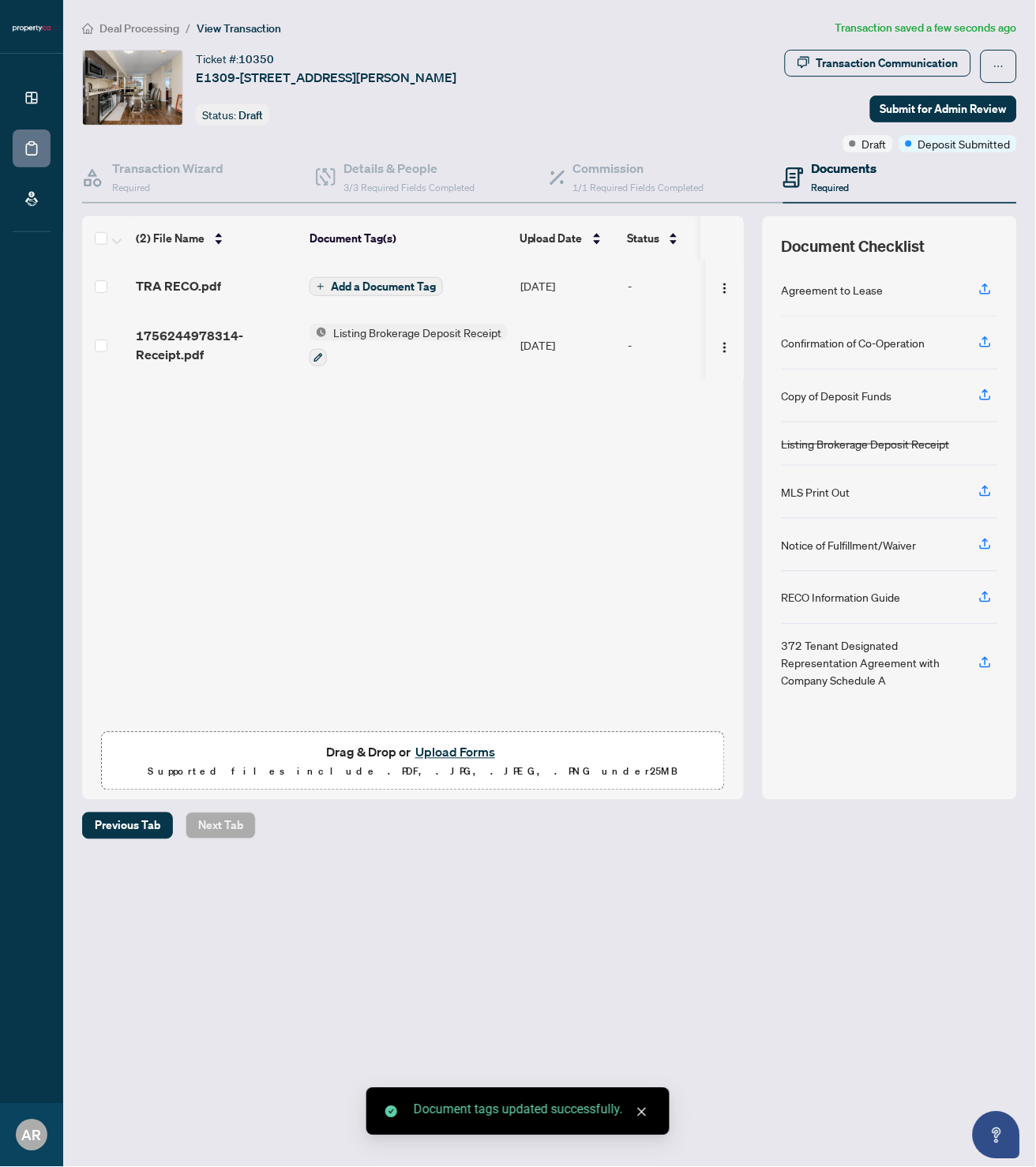
click at [391, 281] on span "Add a Document Tag" at bounding box center [383, 286] width 105 height 11
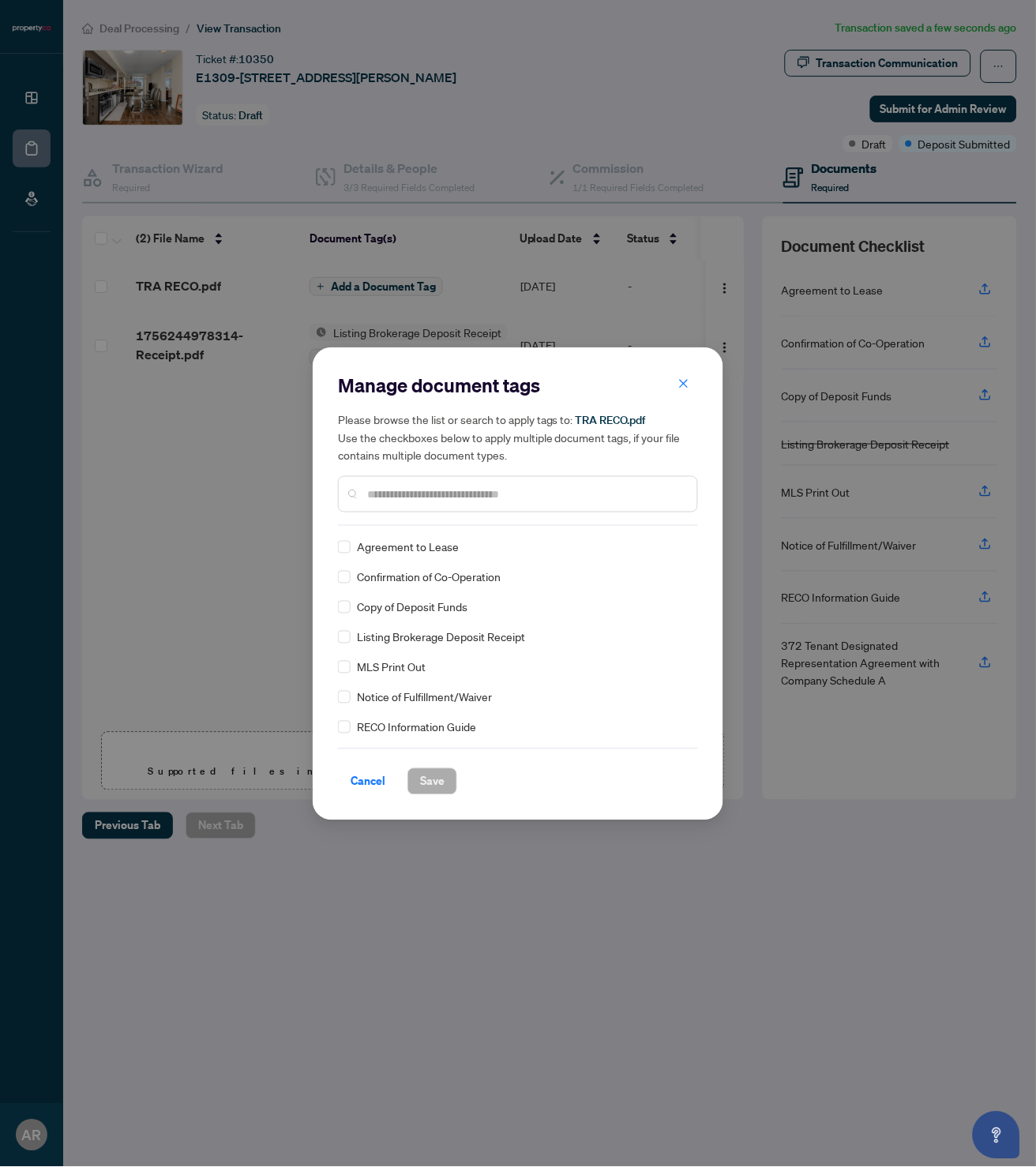
click at [420, 488] on input "text" at bounding box center [525, 495] width 318 height 17
type input "***"
click at [350, 573] on span at bounding box center [344, 577] width 13 height 13
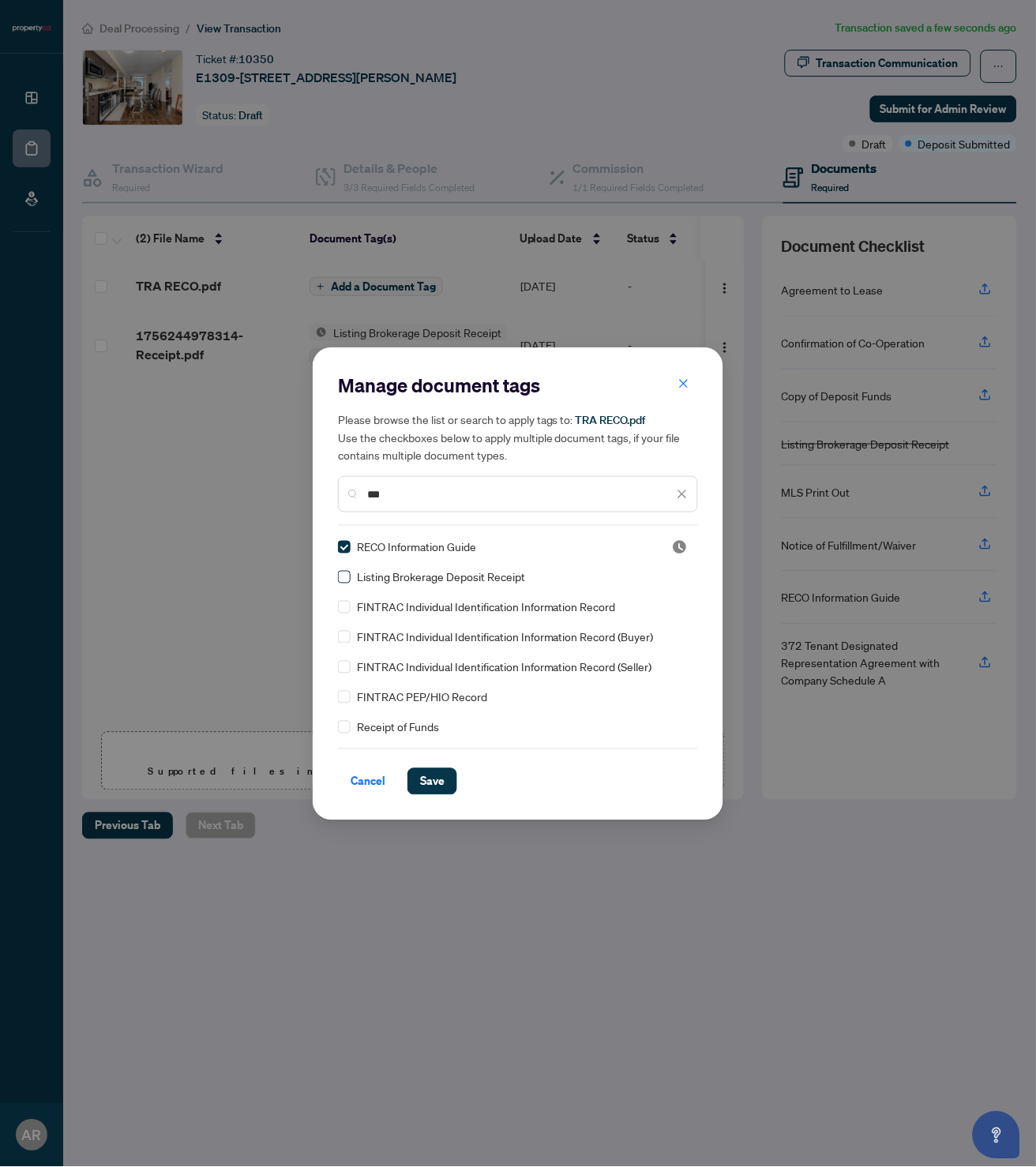
click at [346, 578] on span at bounding box center [344, 577] width 13 height 13
click at [421, 782] on span "Save" at bounding box center [432, 782] width 25 height 26
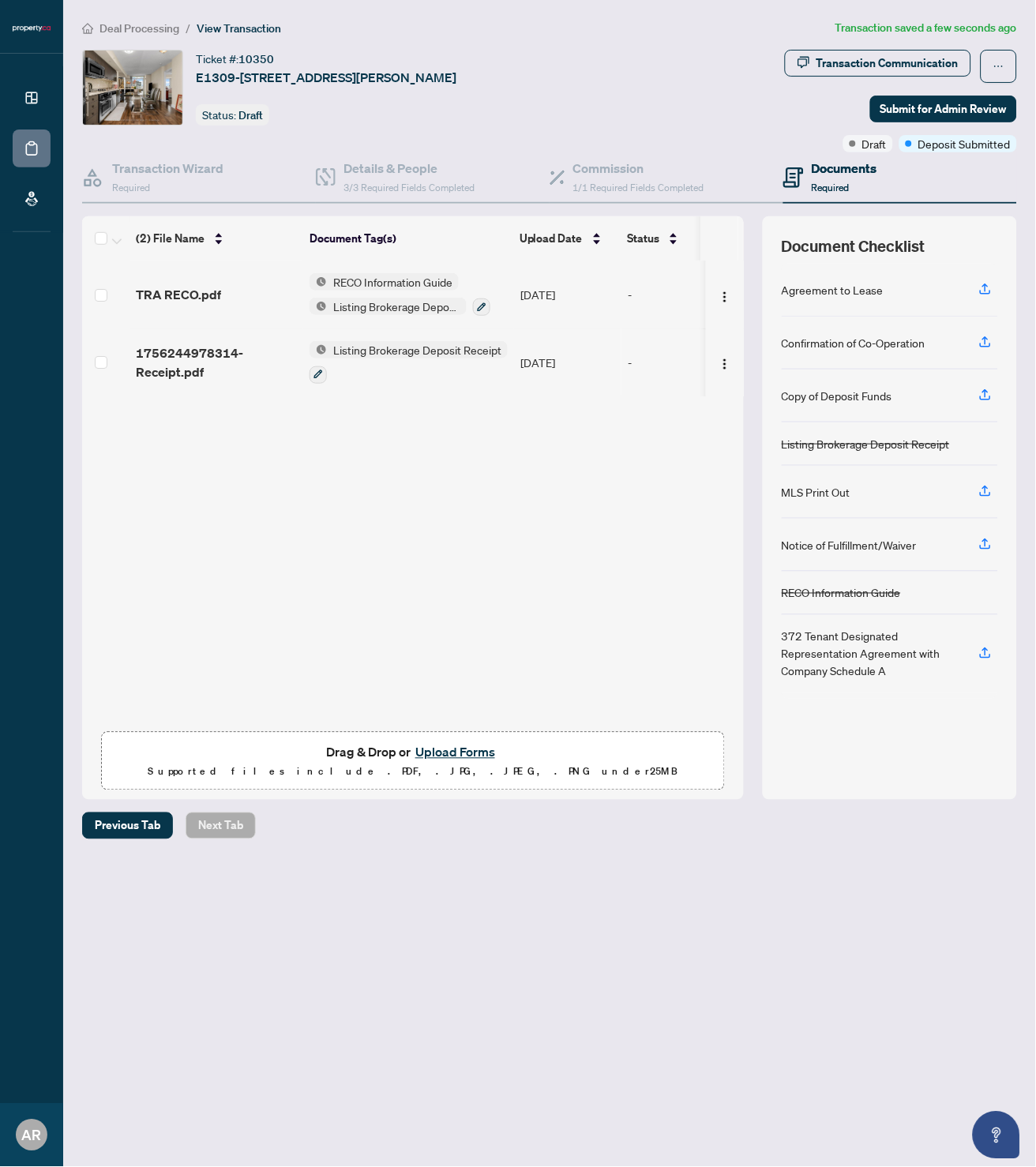
click at [450, 745] on button "Upload Forms" at bounding box center [455, 752] width 89 height 20
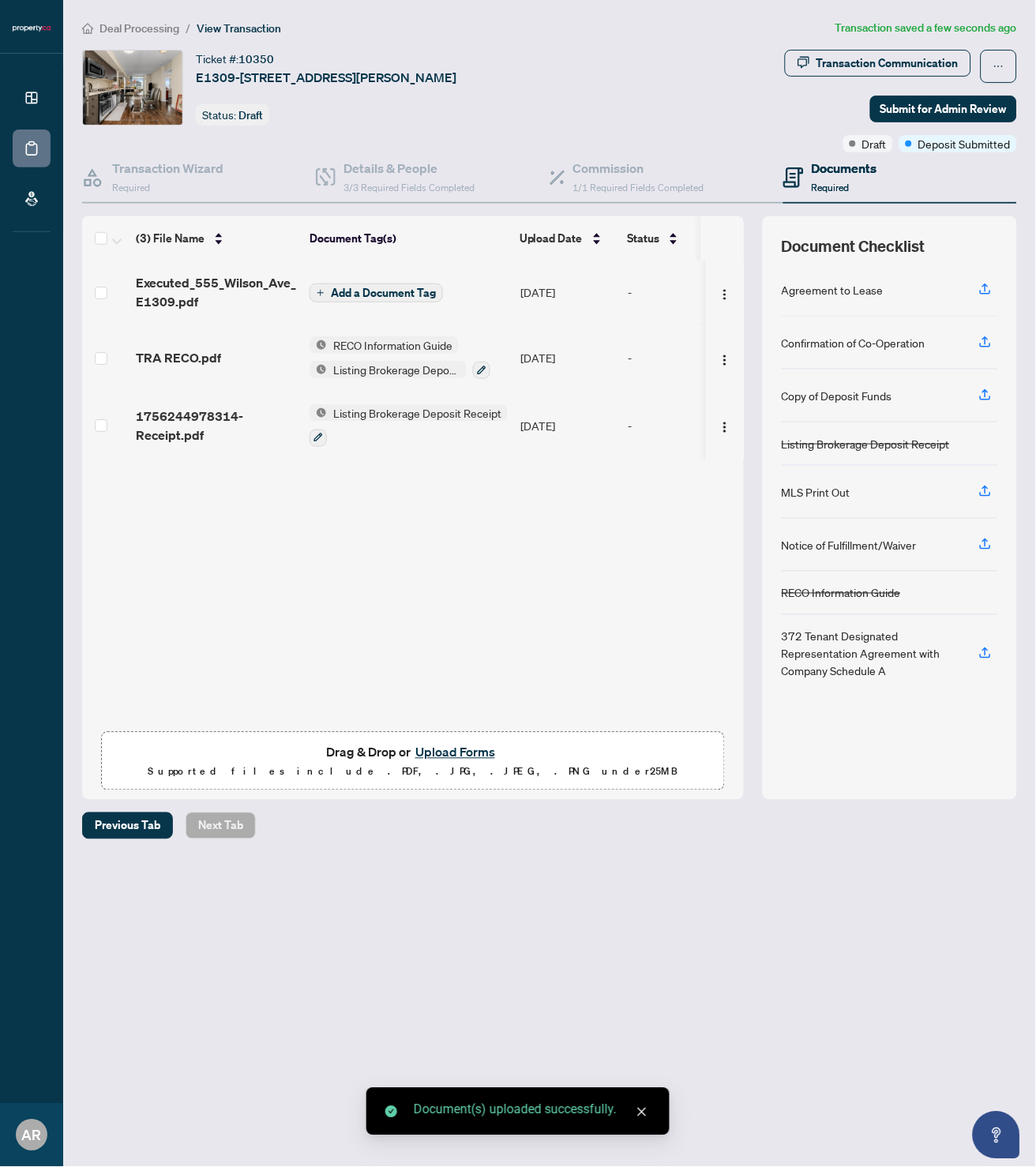
click at [402, 290] on span "Add a Document Tag" at bounding box center [383, 293] width 105 height 11
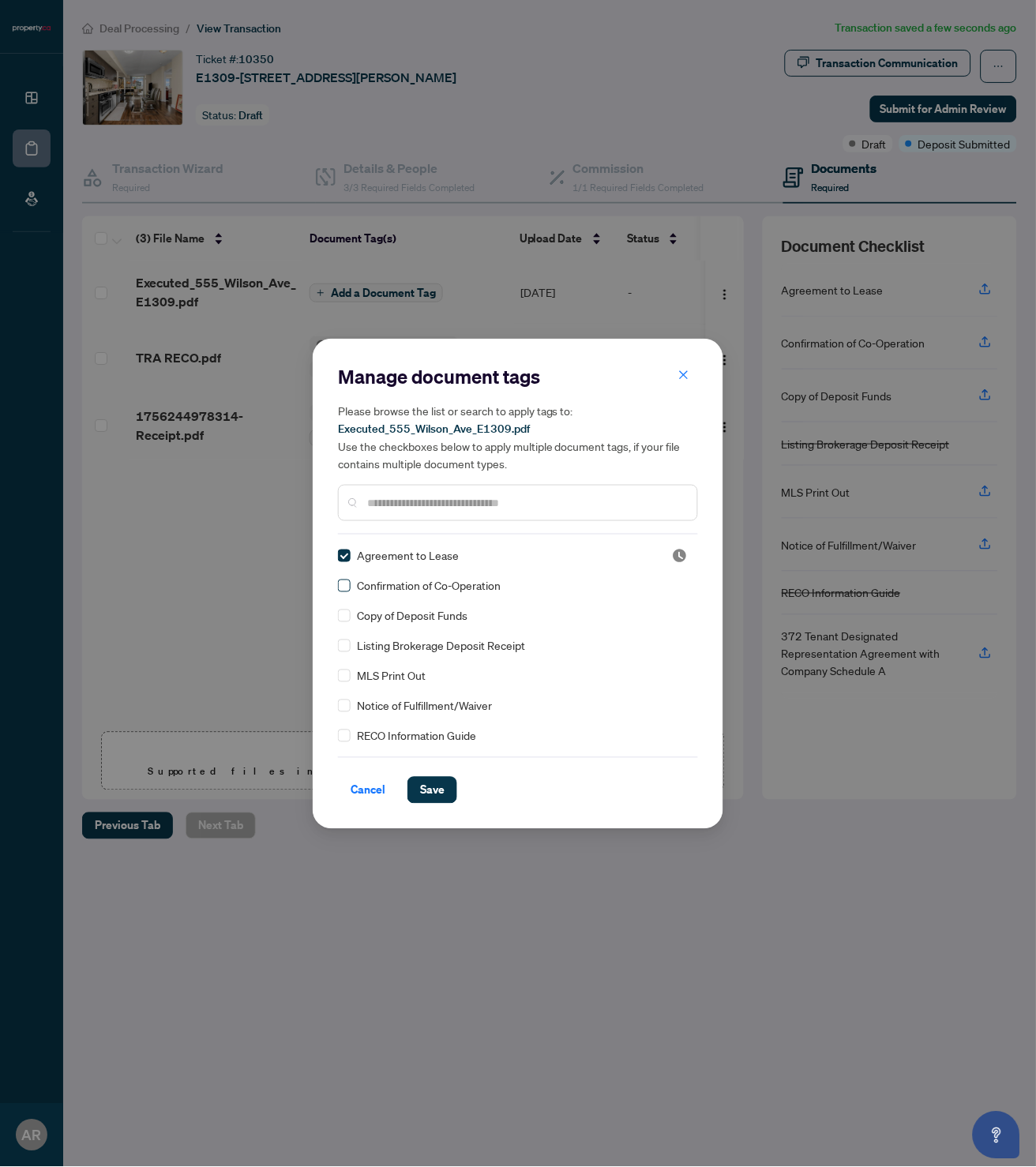
click at [346, 586] on span at bounding box center [344, 586] width 13 height 13
click at [444, 789] on span "Save" at bounding box center [432, 791] width 25 height 26
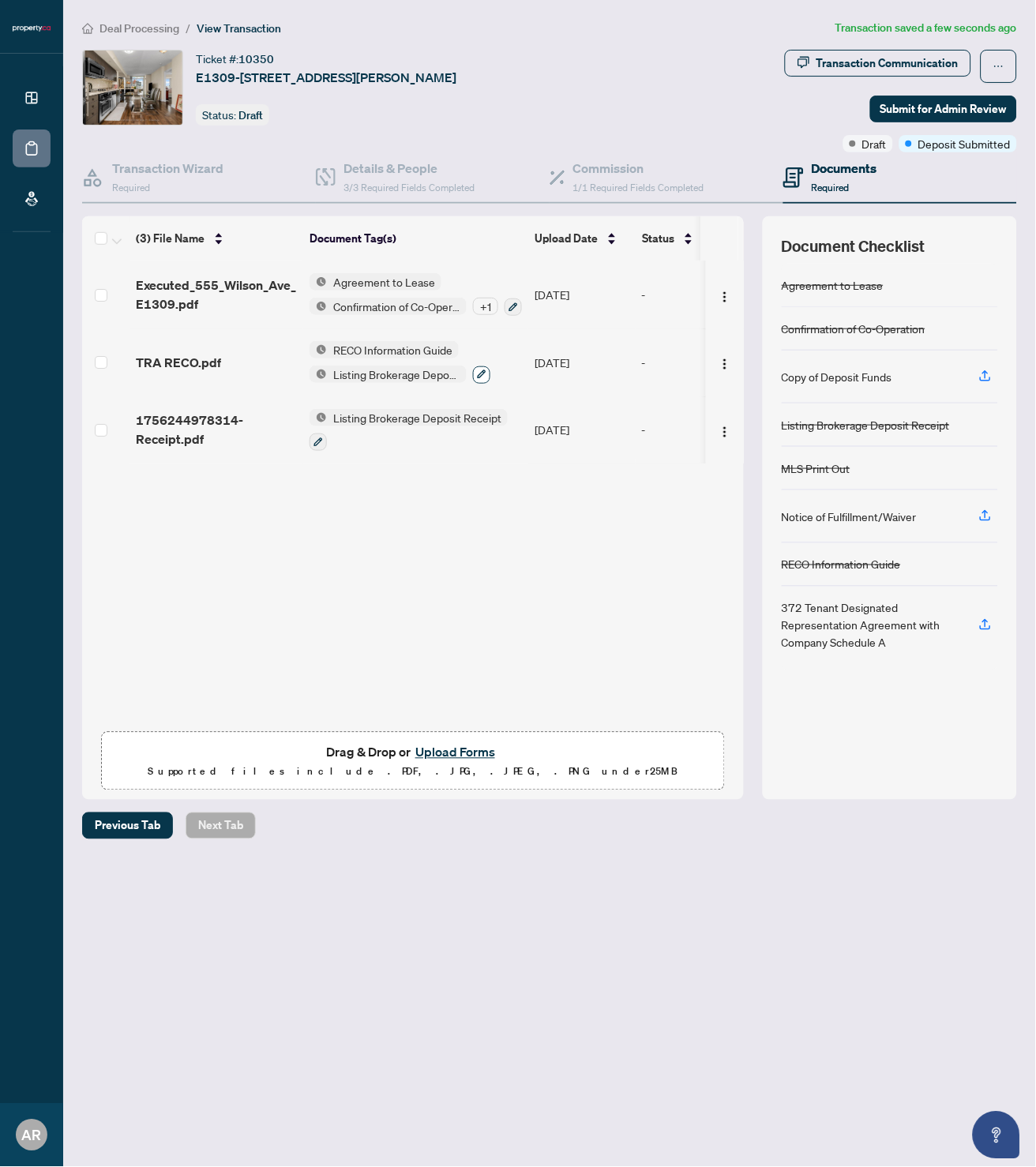
click at [478, 370] on icon "button" at bounding box center [482, 375] width 9 height 9
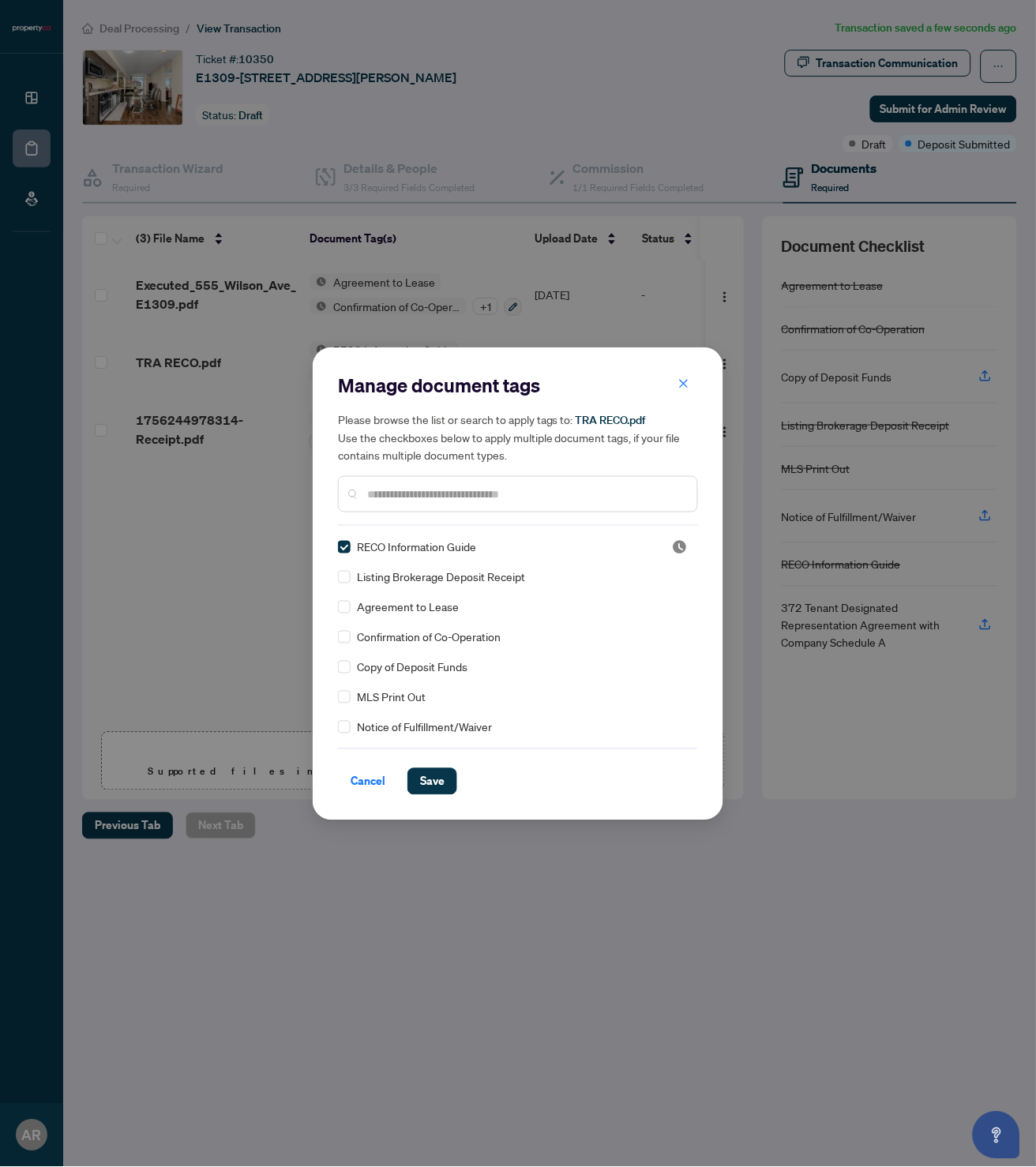
click at [413, 497] on input "text" at bounding box center [525, 495] width 318 height 17
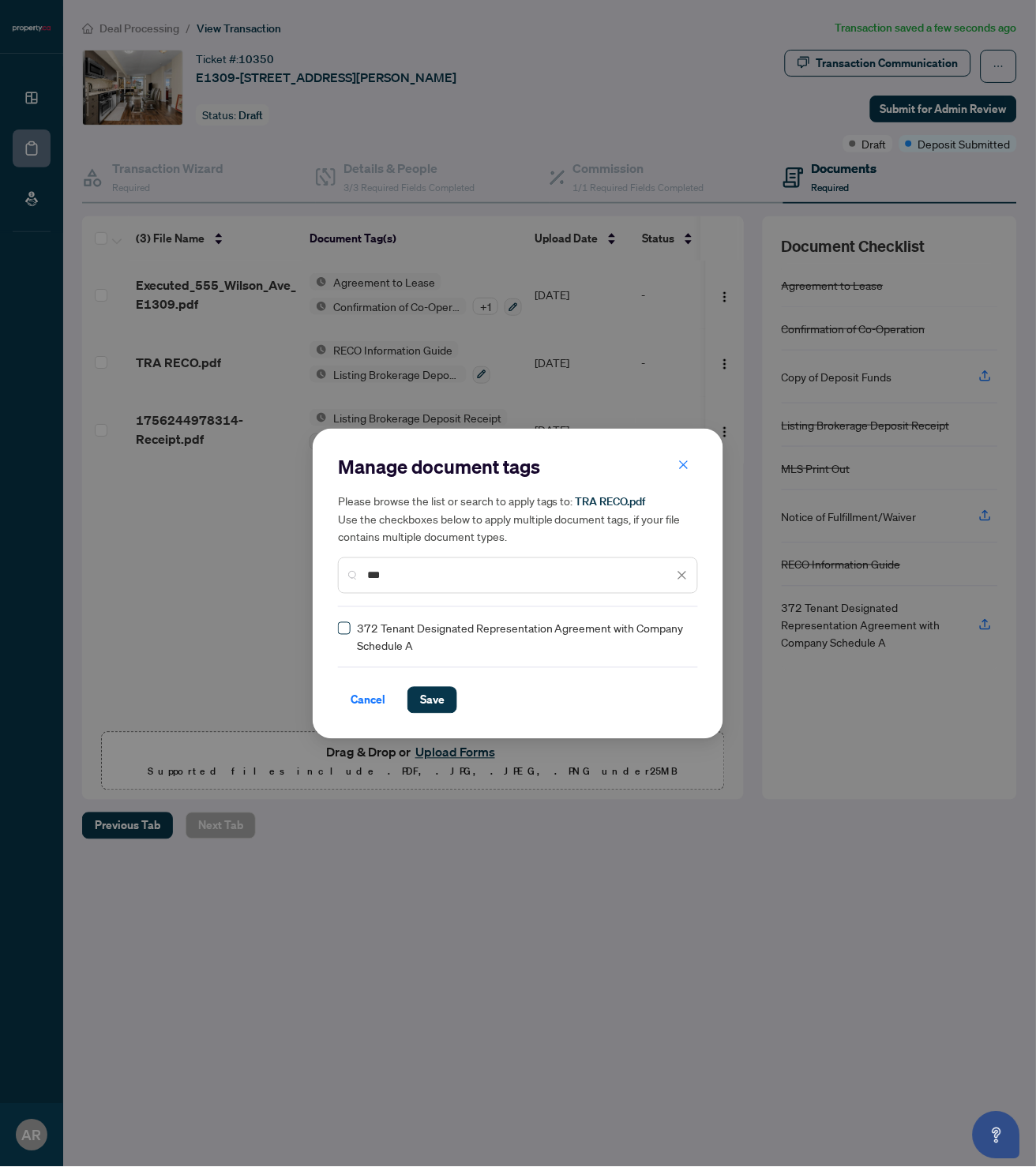
type input "***"
click at [345, 630] on span at bounding box center [344, 628] width 13 height 13
click at [432, 698] on span "Save" at bounding box center [432, 701] width 25 height 26
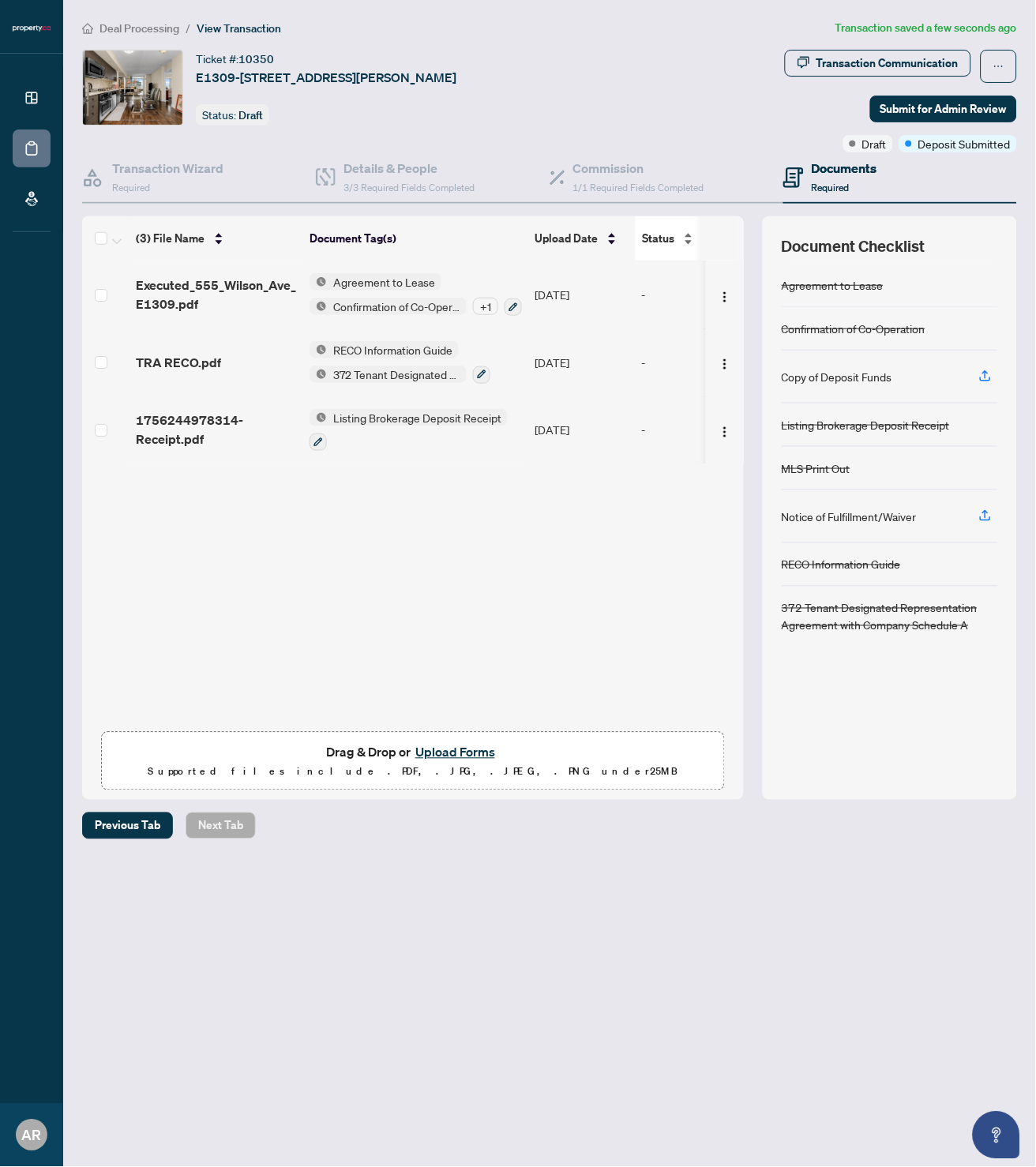
click at [680, 231] on div "Status" at bounding box center [703, 238] width 123 height 17
click at [459, 748] on button "Upload Forms" at bounding box center [455, 752] width 89 height 20
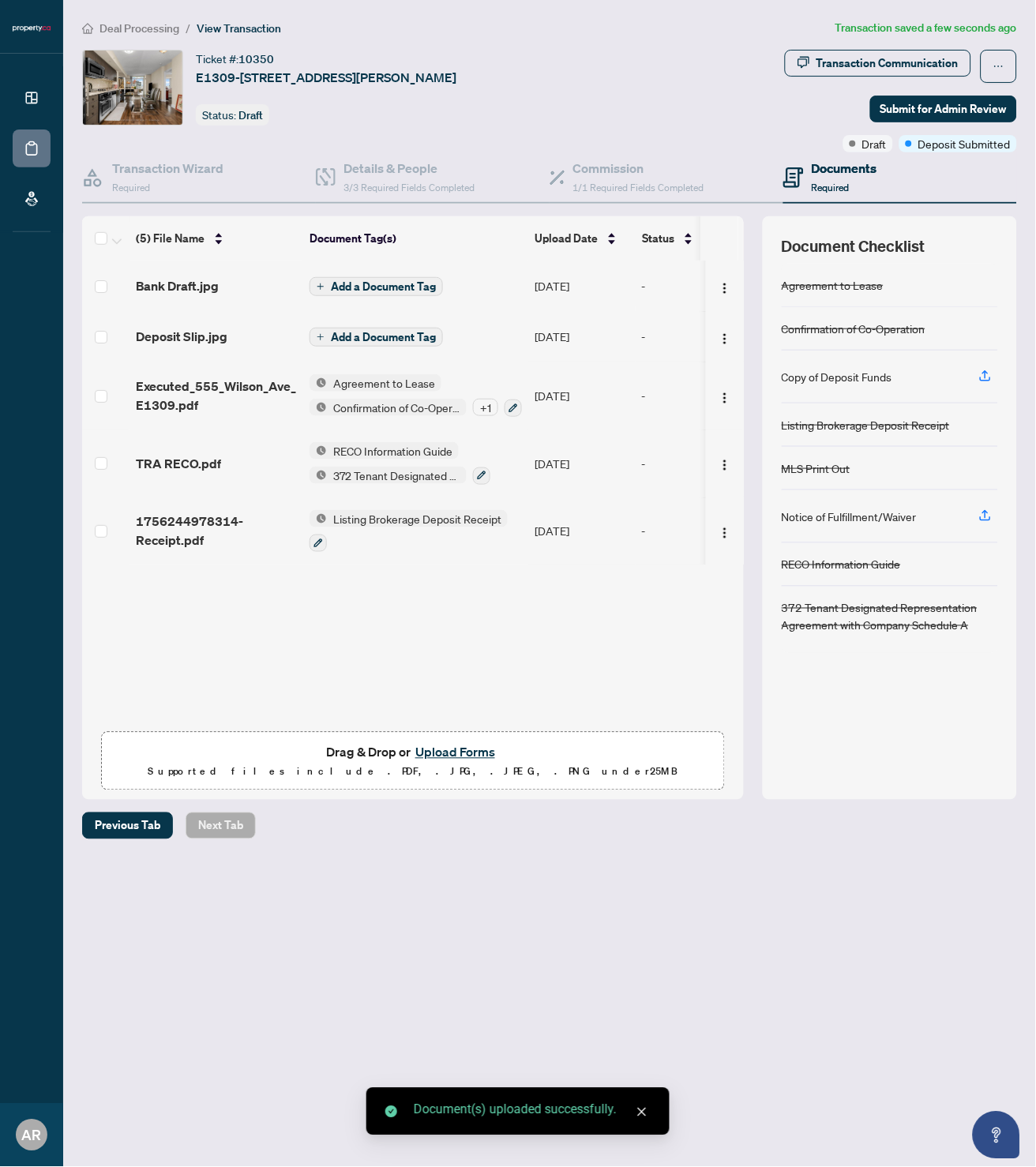
click at [398, 281] on span "Add a Document Tag" at bounding box center [383, 286] width 105 height 11
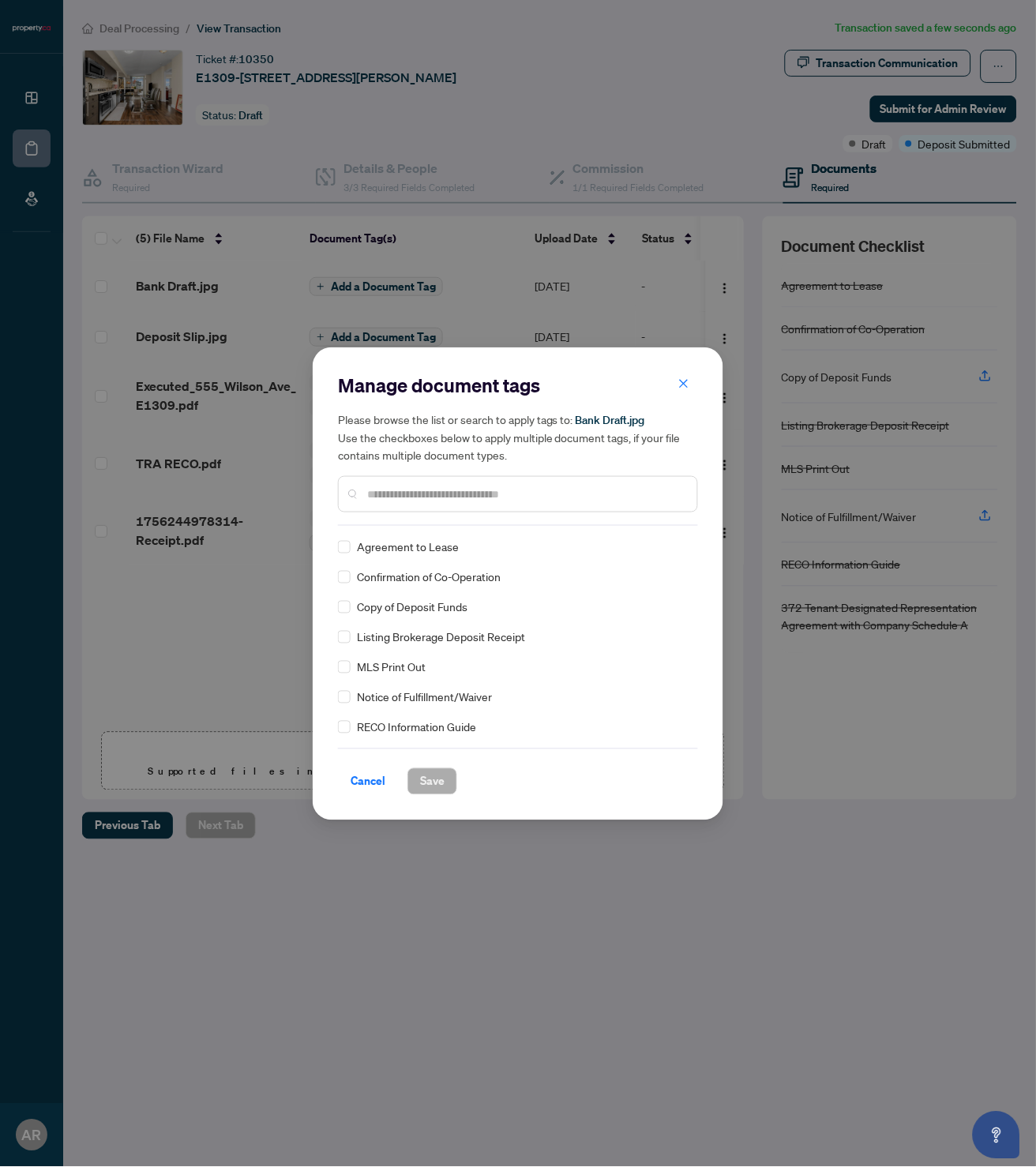
click at [455, 486] on input "text" at bounding box center [525, 495] width 318 height 17
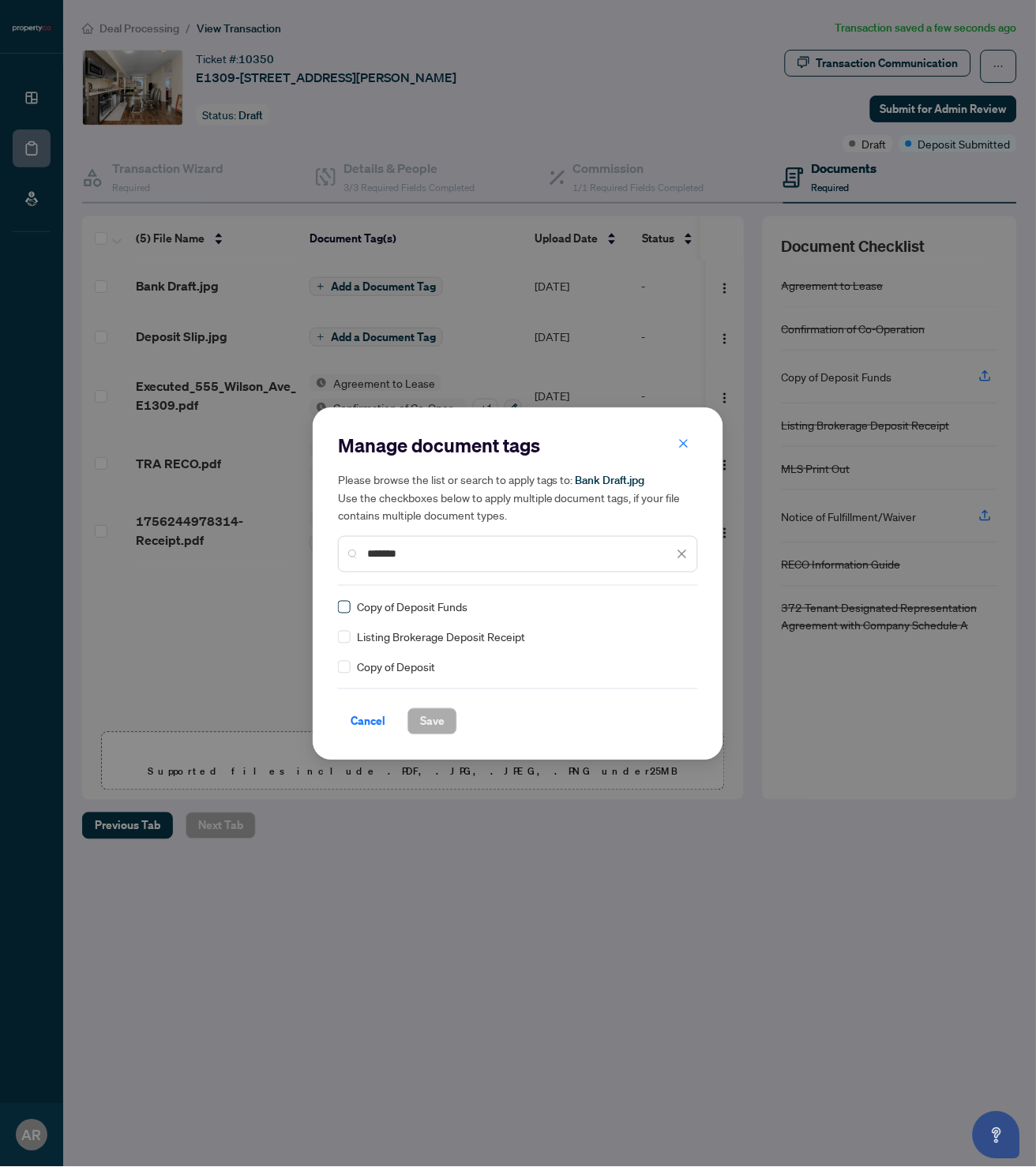
type input "*******"
click at [348, 604] on span at bounding box center [344, 607] width 13 height 13
click at [433, 717] on span "Save" at bounding box center [432, 722] width 25 height 26
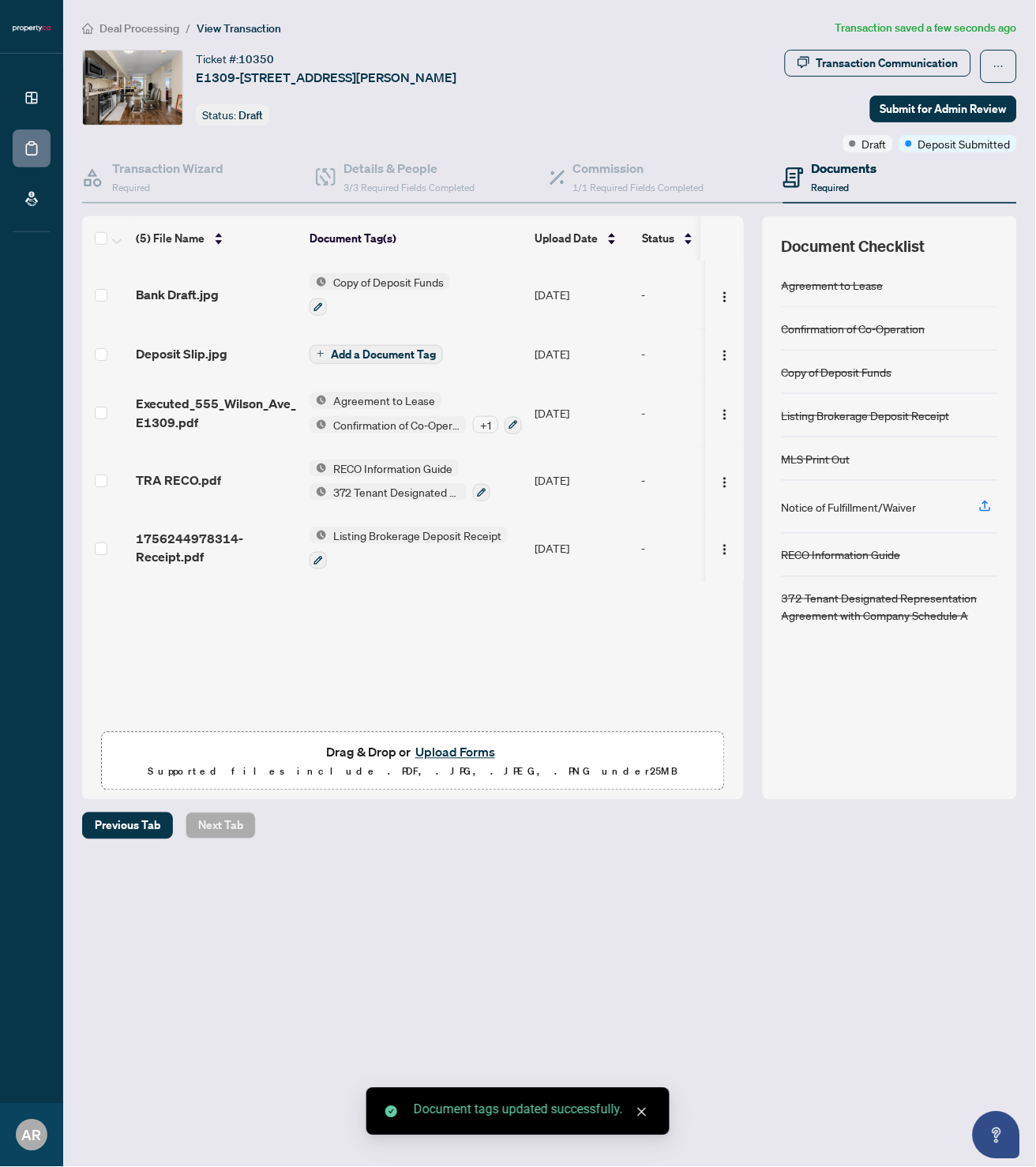
click at [356, 350] on span "Add a Document Tag" at bounding box center [383, 354] width 105 height 11
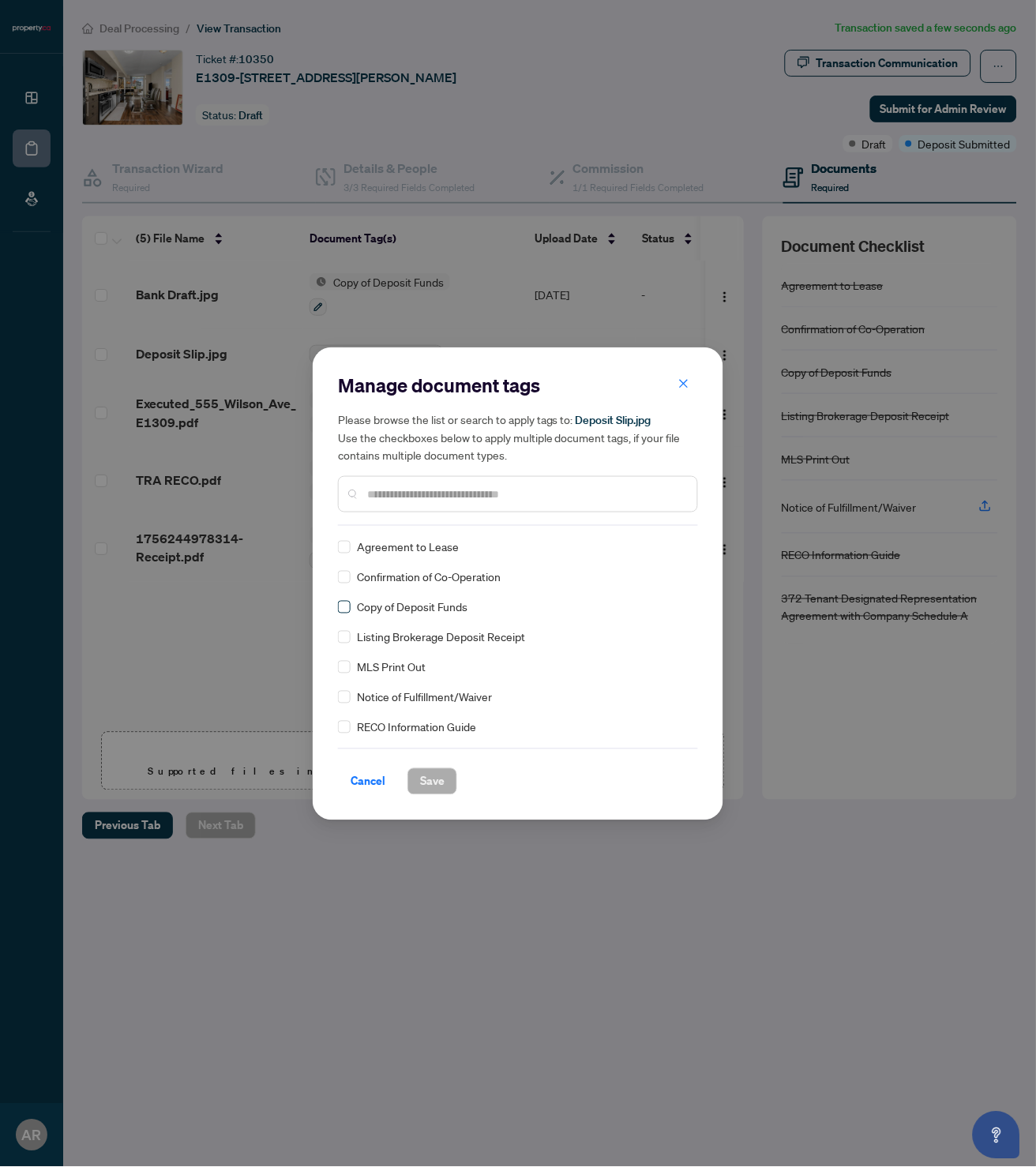
click at [348, 604] on span at bounding box center [344, 607] width 13 height 13
click at [444, 782] on span "Save" at bounding box center [432, 782] width 25 height 26
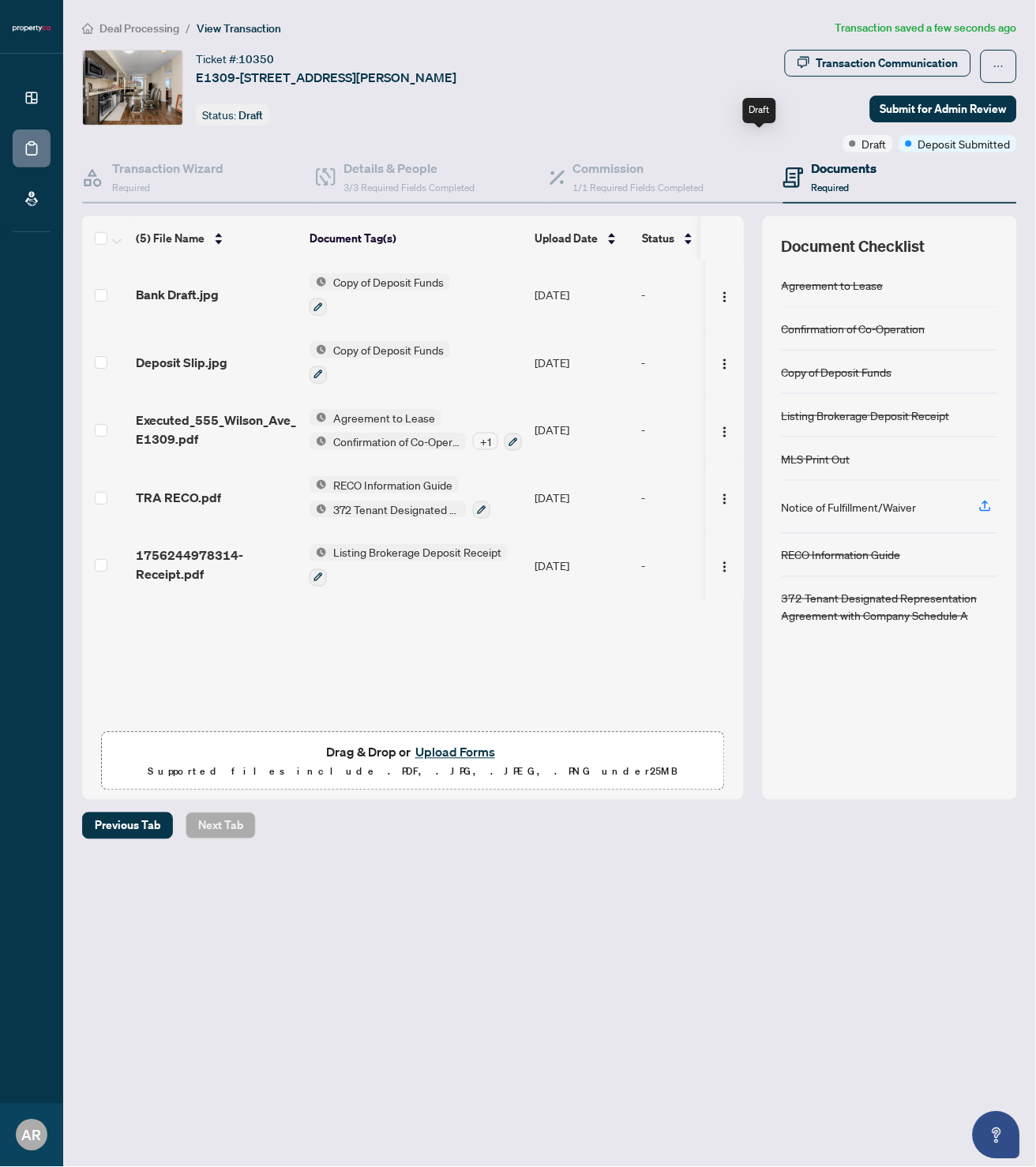
click at [862, 143] on span "Draft" at bounding box center [874, 144] width 25 height 17
click at [933, 114] on span "Submit for Admin Review" at bounding box center [944, 109] width 126 height 26
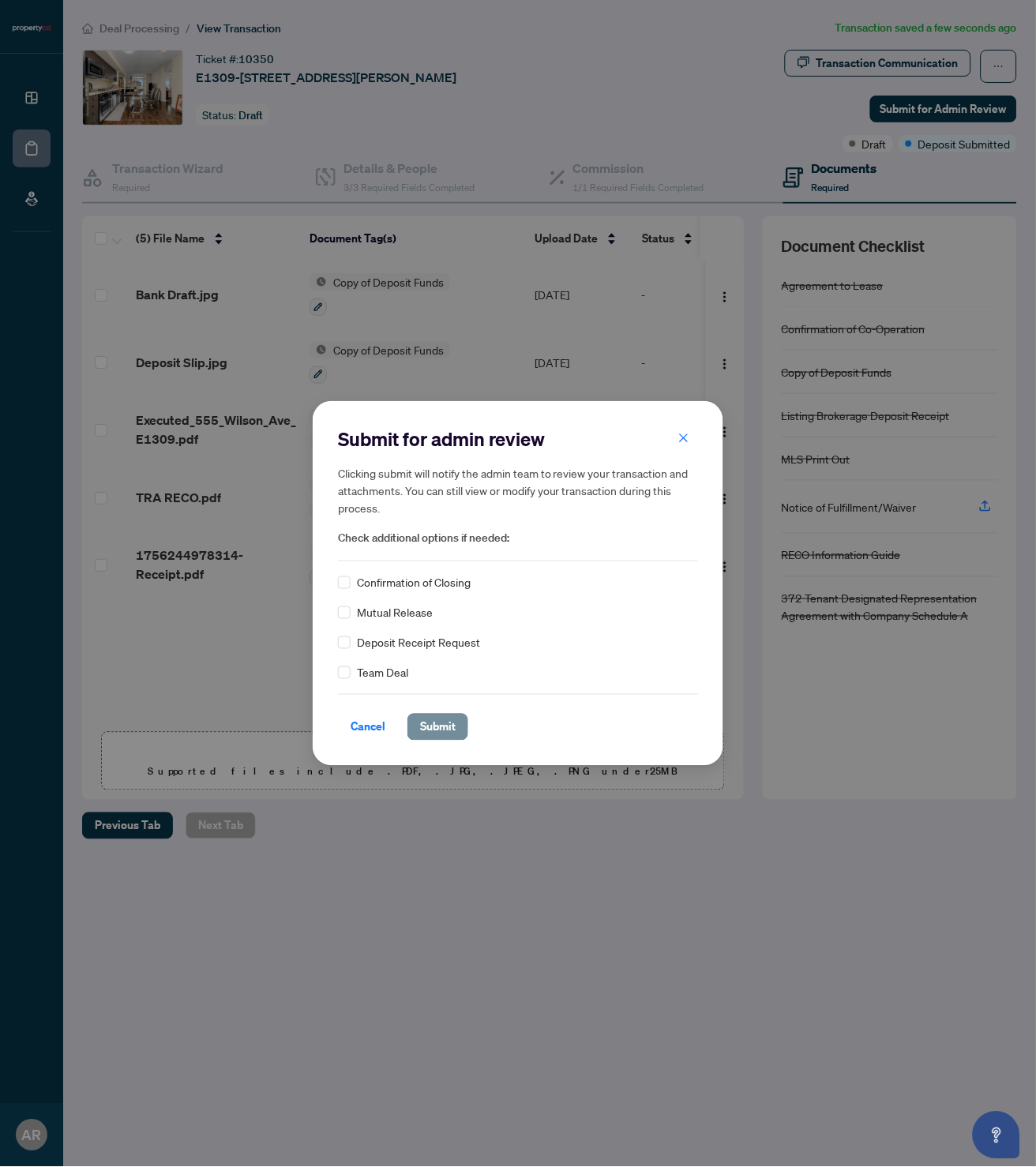
click at [438, 719] on span "Submit" at bounding box center [438, 728] width 36 height 26
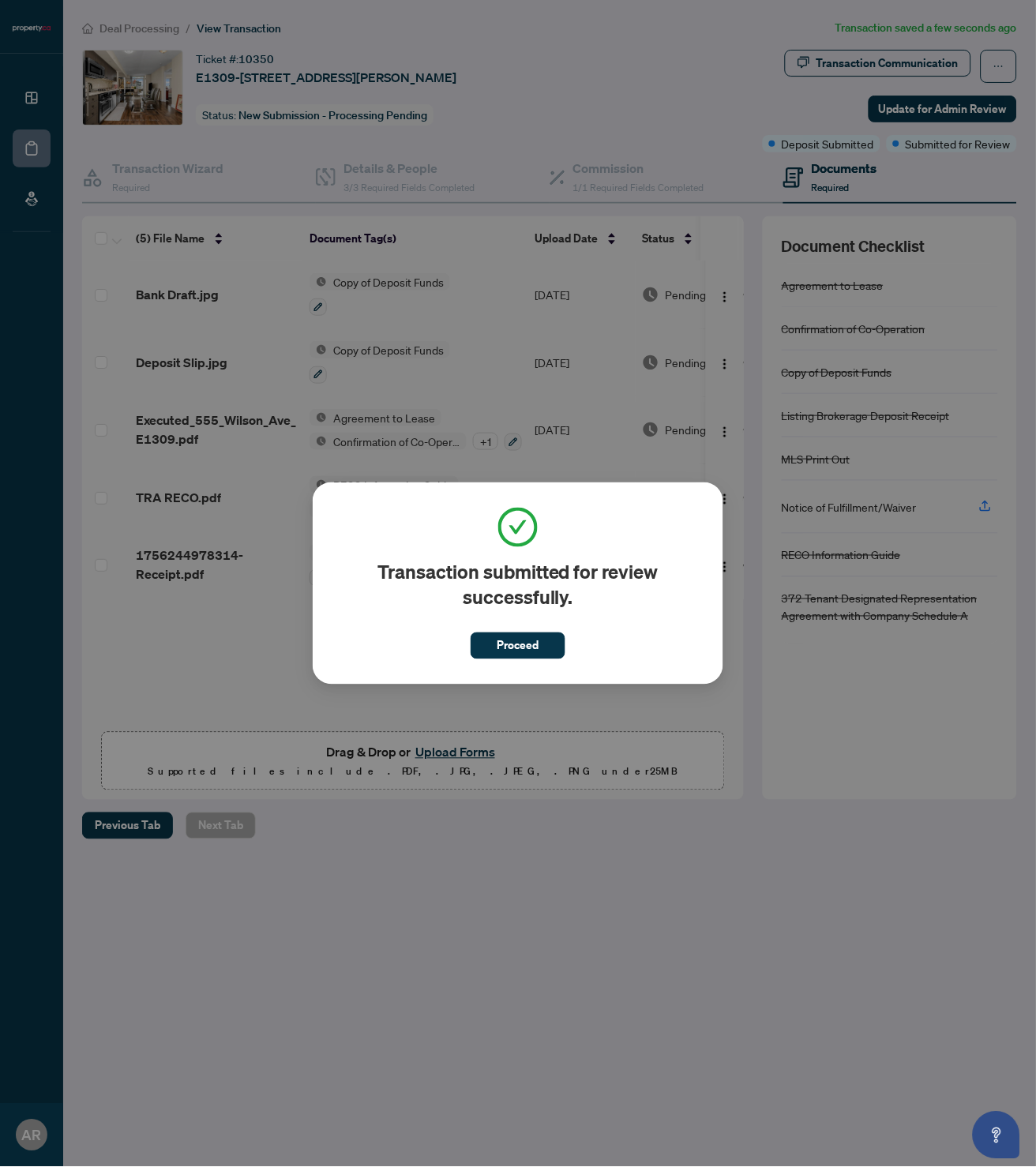
click at [535, 643] on span "Proceed" at bounding box center [518, 646] width 42 height 26
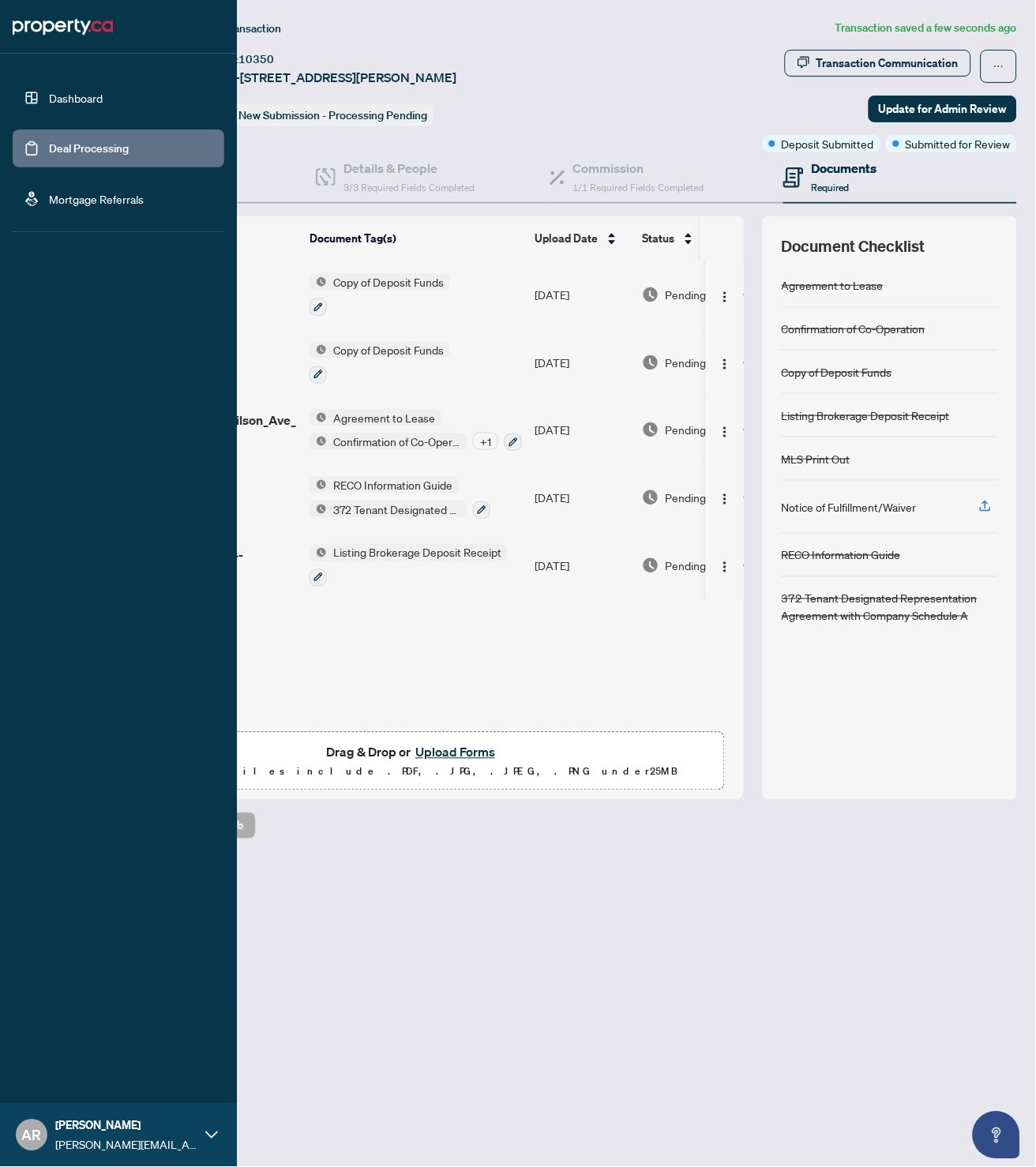
click at [89, 96] on link "Dashboard" at bounding box center [76, 98] width 54 height 14
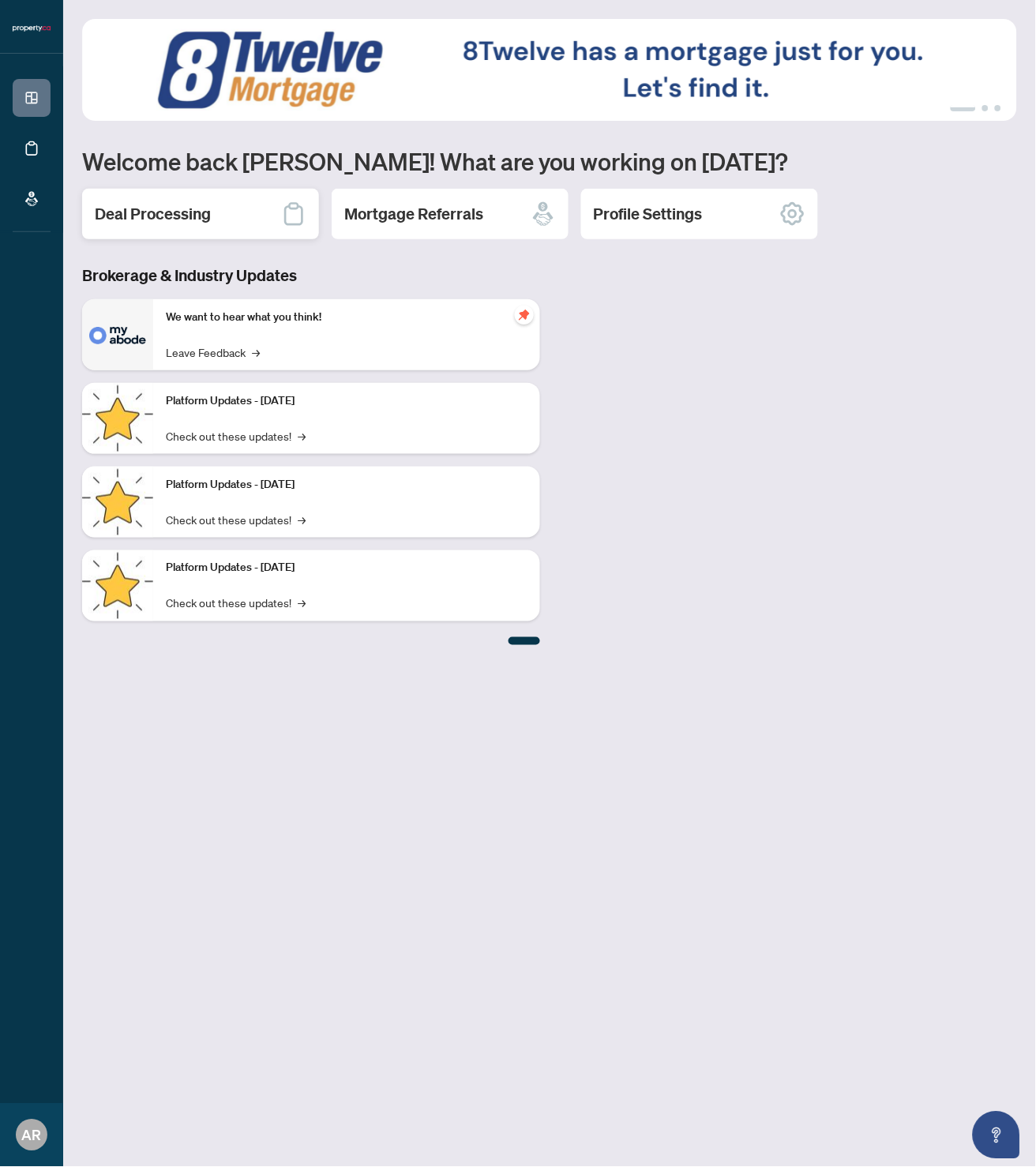
click at [177, 224] on h2 "Deal Processing" at bounding box center [152, 214] width 116 height 22
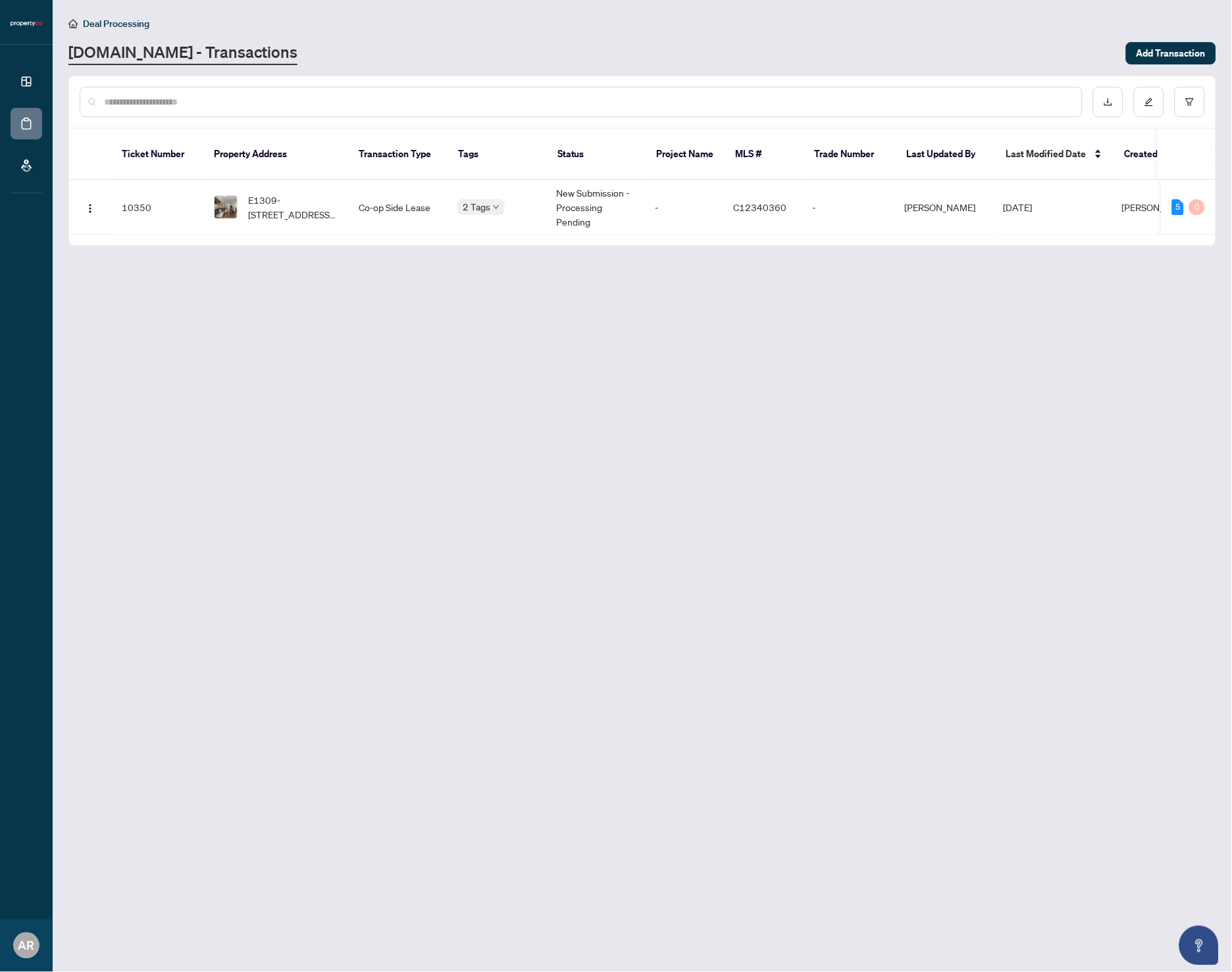
drag, startPoint x: 450, startPoint y: 222, endPoint x: 504, endPoint y: 200, distance: 58.3
click at [521, 217] on div "Ticket Number Property Address Transaction Type Tags Status Project Name MLS # …" at bounding box center [642, 187] width 1146 height 116
click at [95, 203] on img "button" at bounding box center [90, 208] width 11 height 11
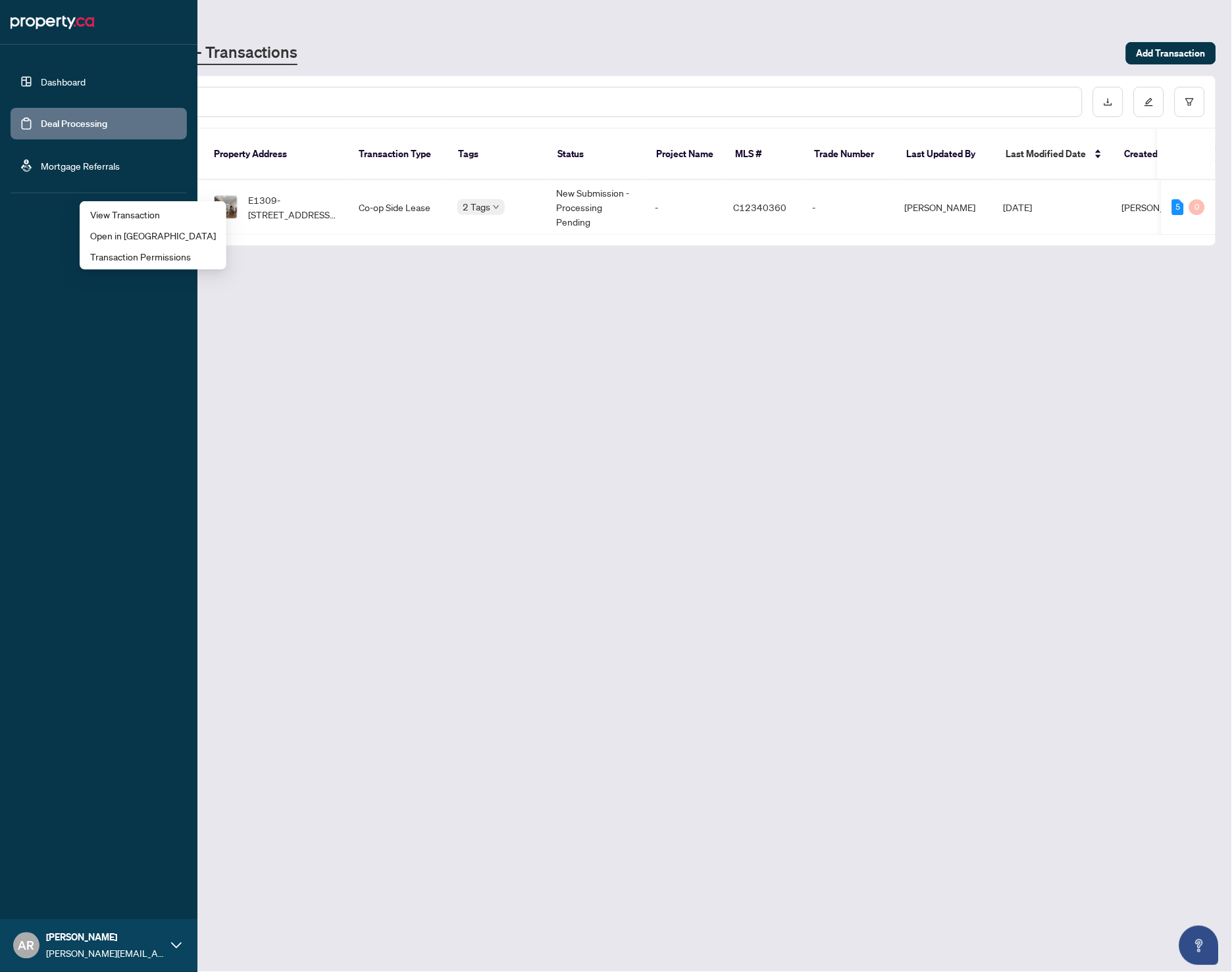
click at [47, 76] on link "Dashboard" at bounding box center [63, 82] width 45 height 12
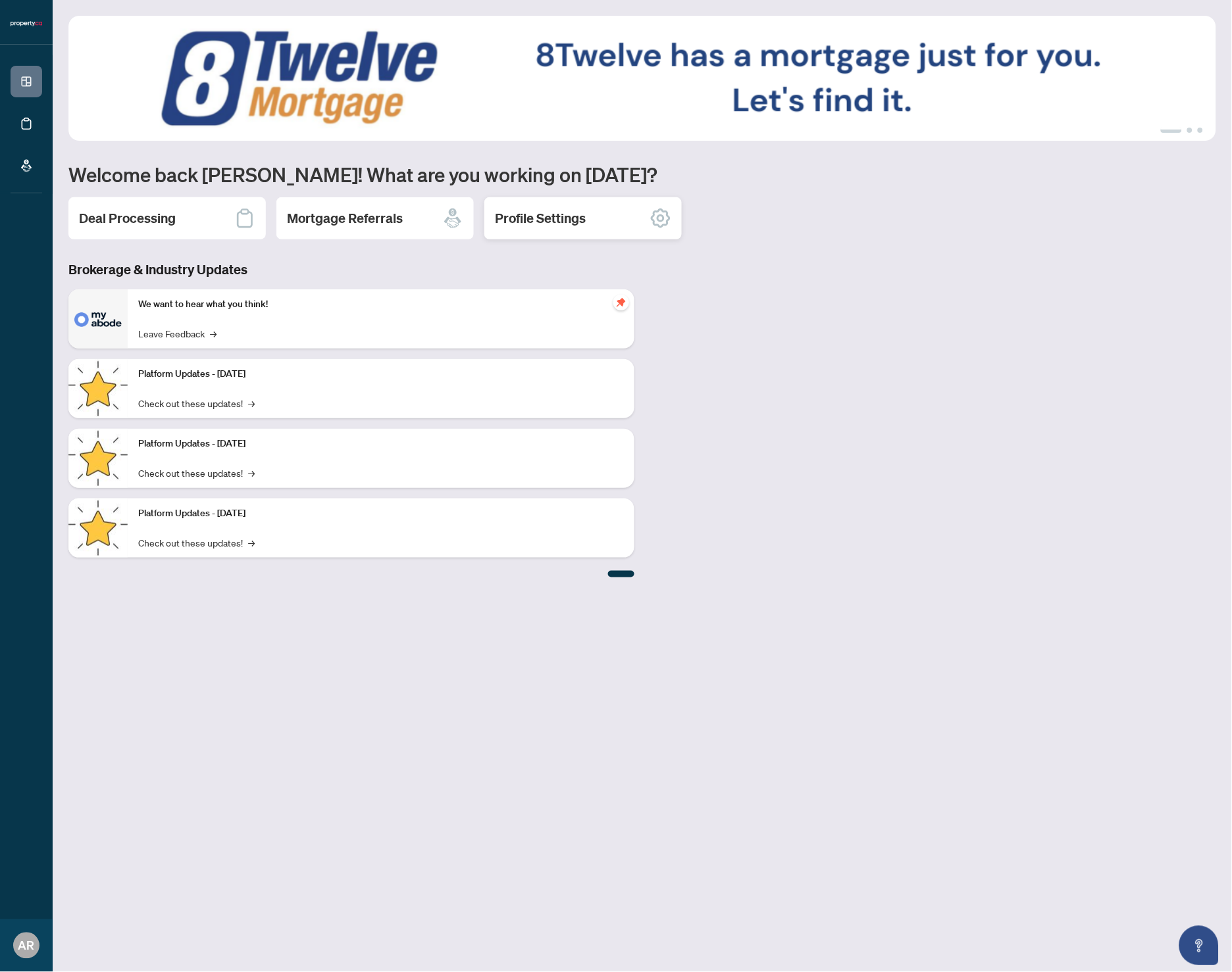
click at [588, 222] on div "Profile Settings" at bounding box center [583, 218] width 197 height 42
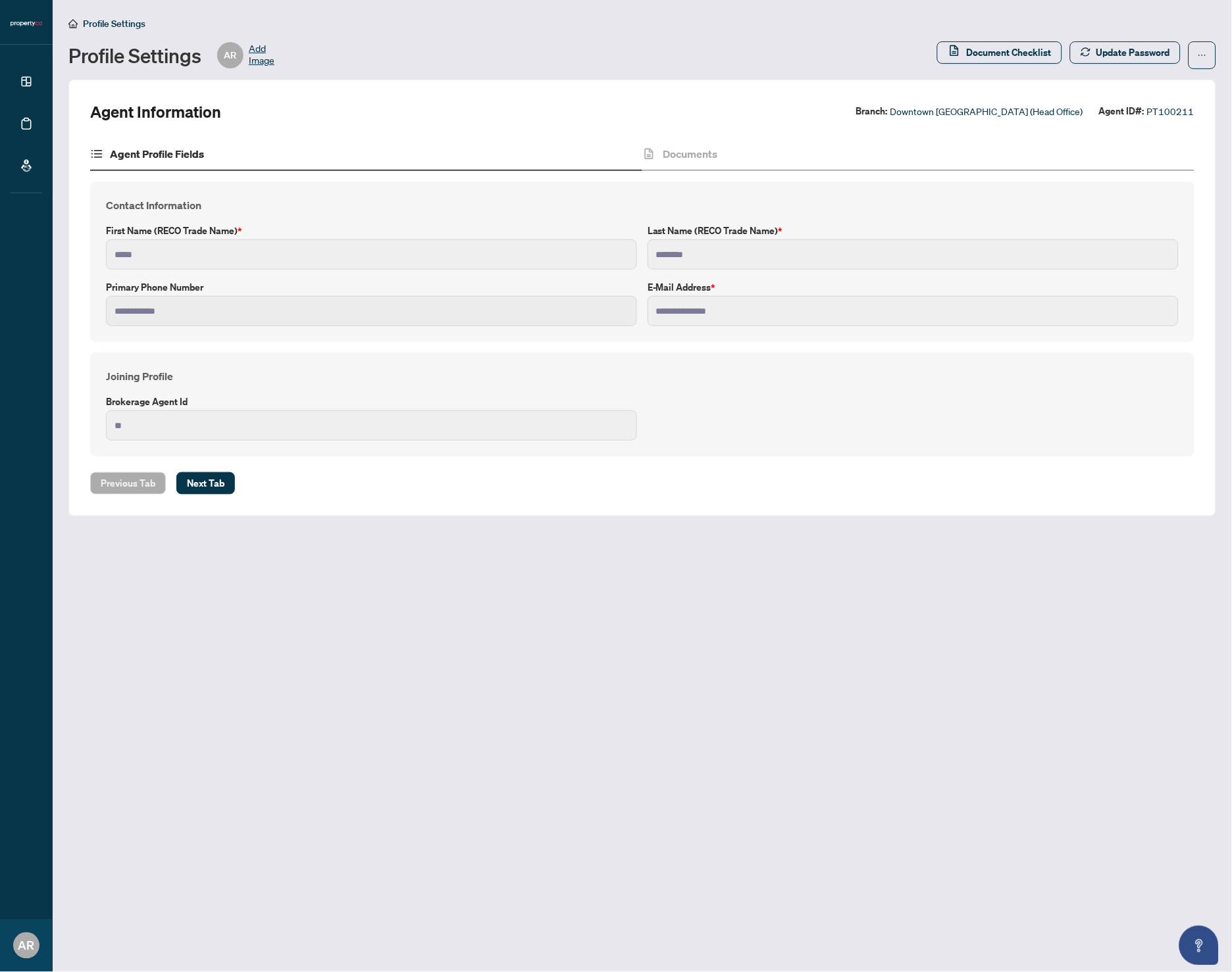
click at [177, 147] on h4 "Agent Profile Fields" at bounding box center [157, 154] width 94 height 16
click at [678, 150] on h4 "Documents" at bounding box center [689, 154] width 55 height 16
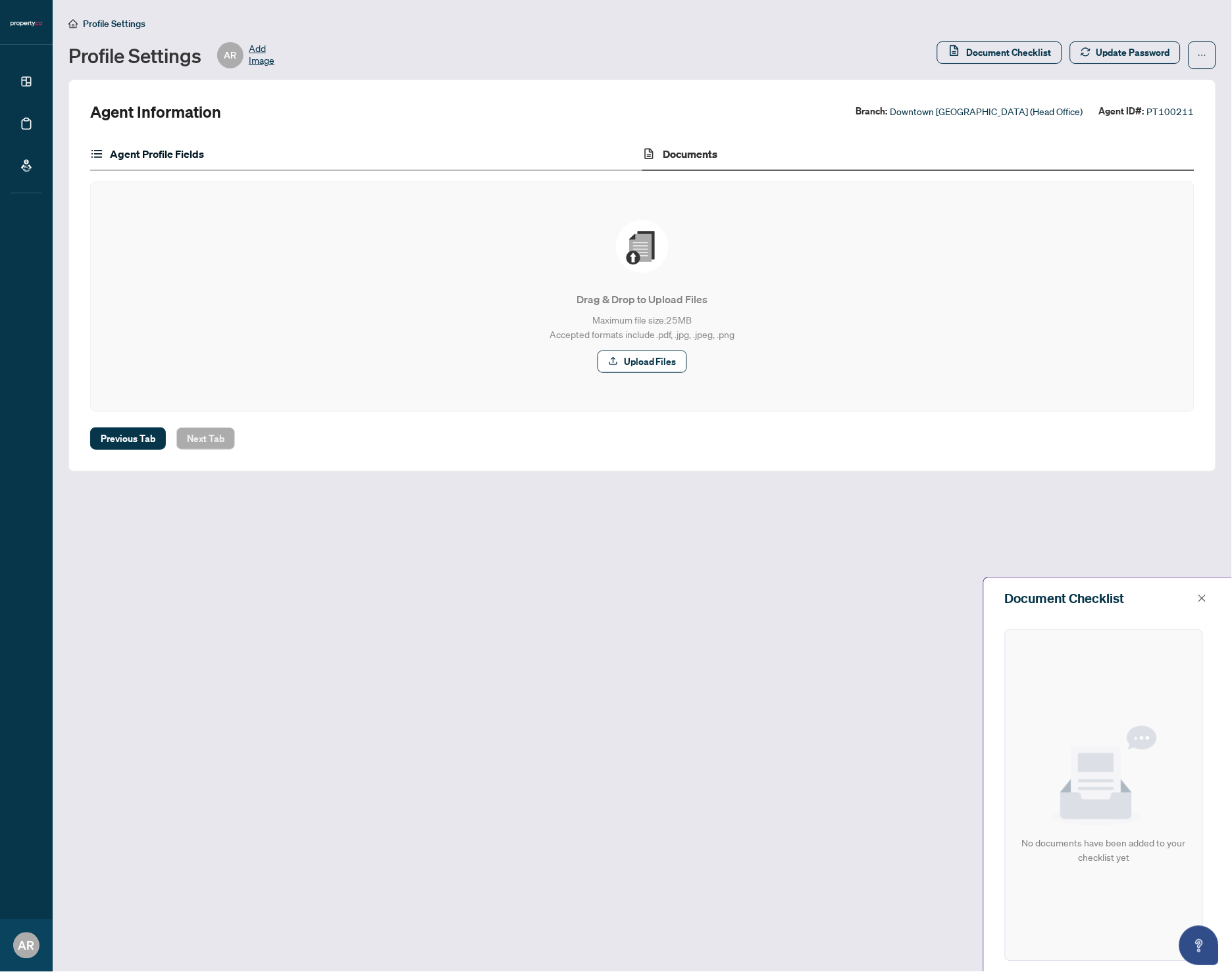
click at [139, 146] on h4 "Agent Profile Fields" at bounding box center [157, 154] width 94 height 16
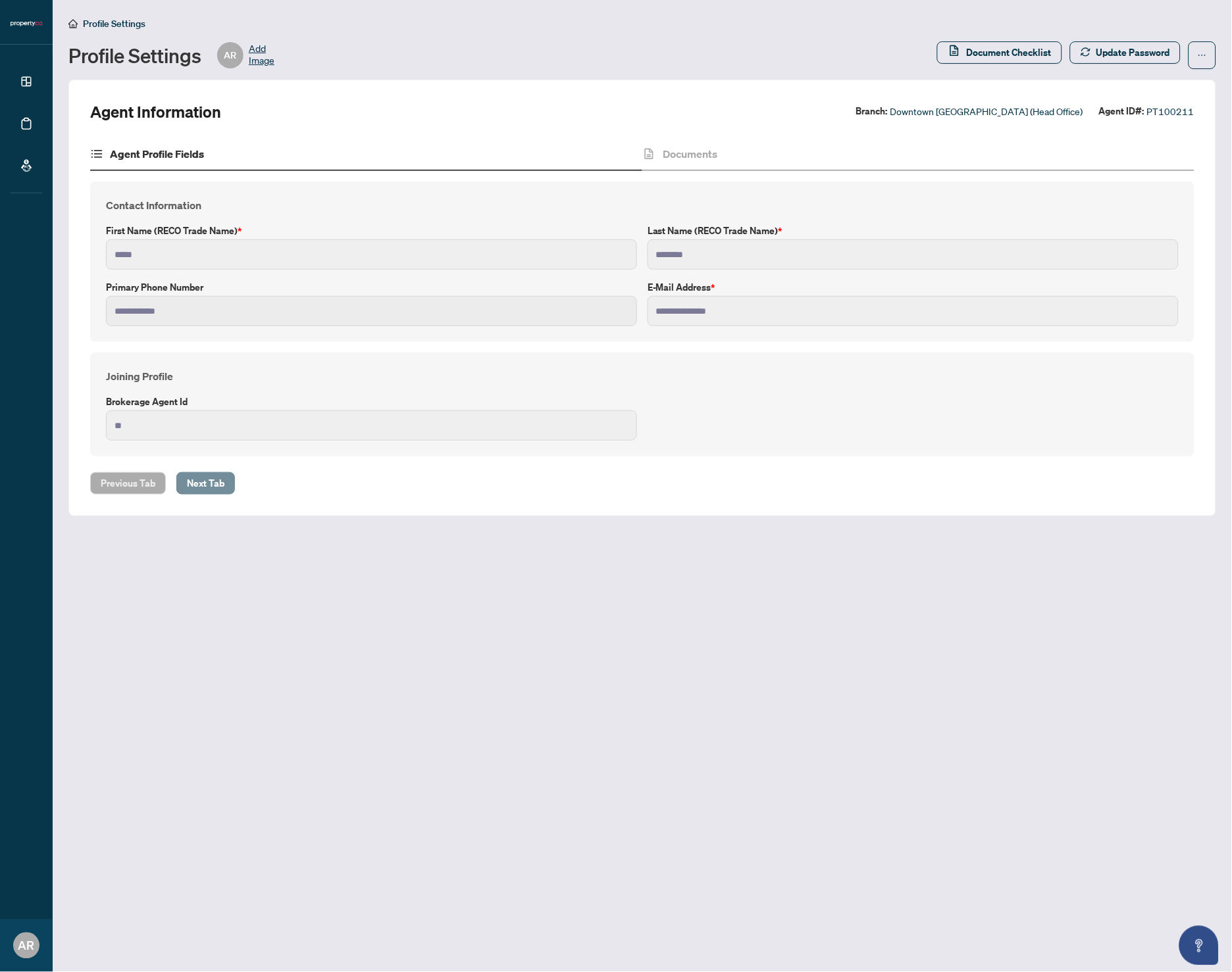
click at [208, 479] on span "Next Tab" at bounding box center [206, 484] width 38 height 21
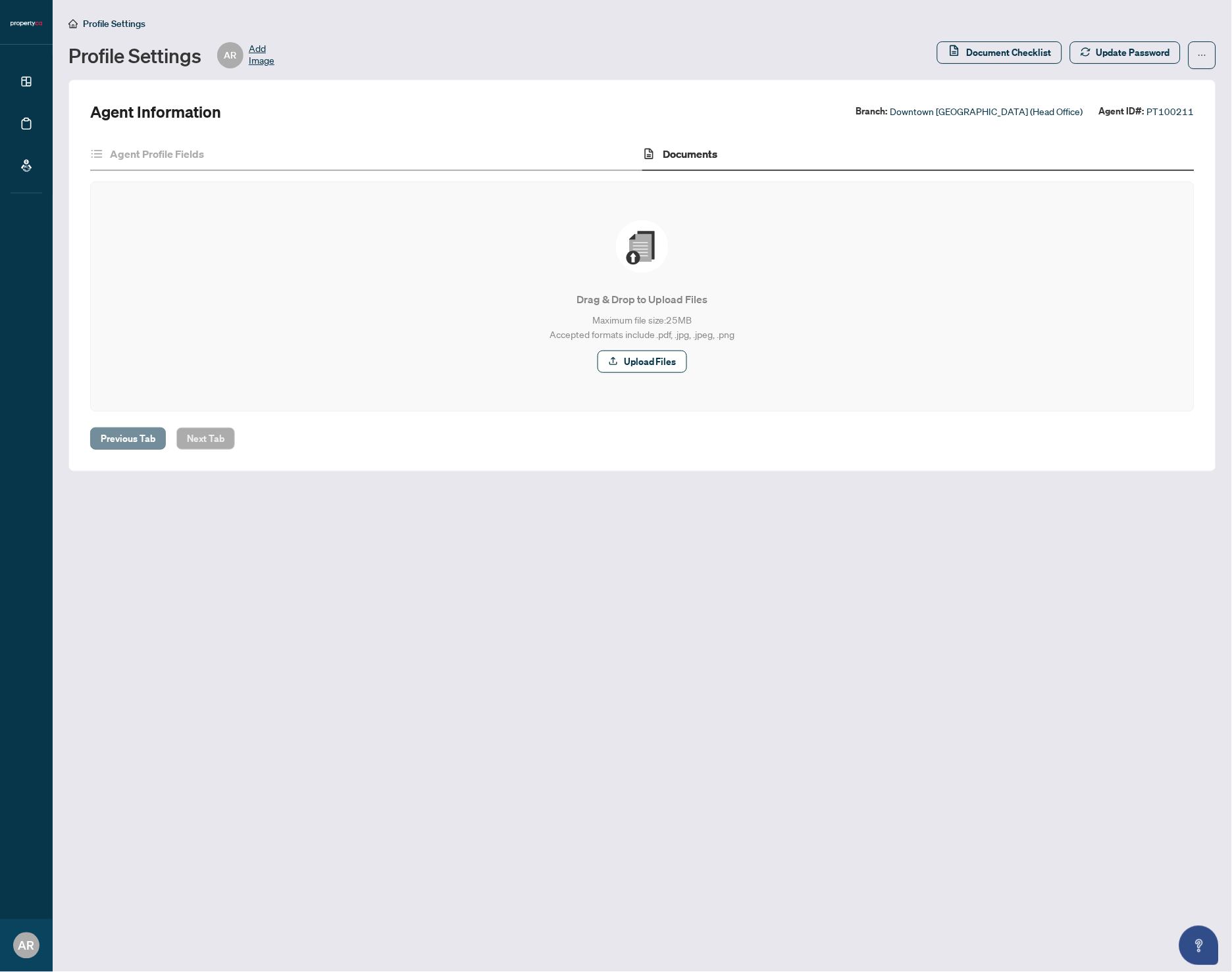
click at [129, 445] on span "Previous Tab" at bounding box center [128, 439] width 55 height 21
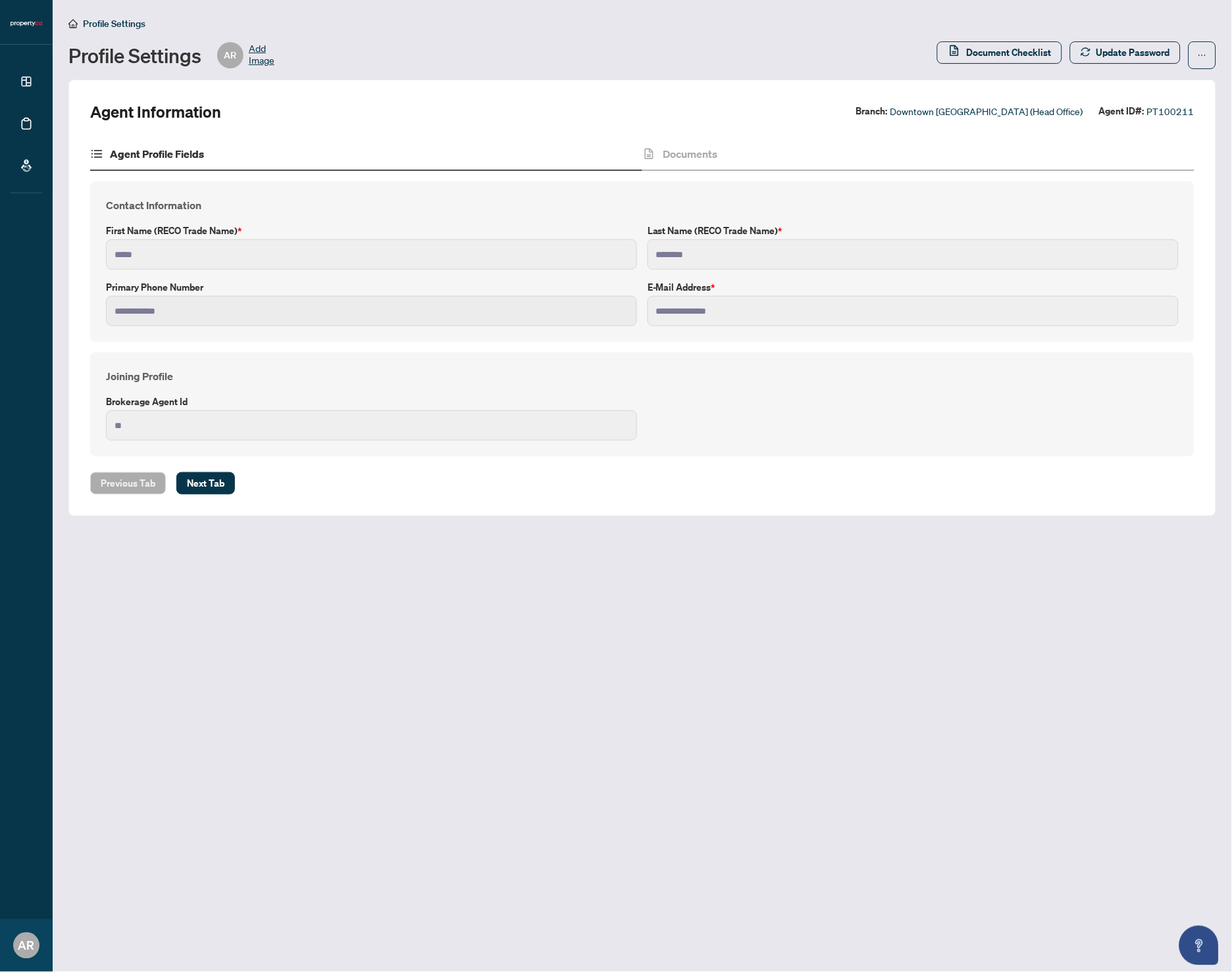
click at [255, 44] on span "Add Image" at bounding box center [262, 55] width 26 height 26
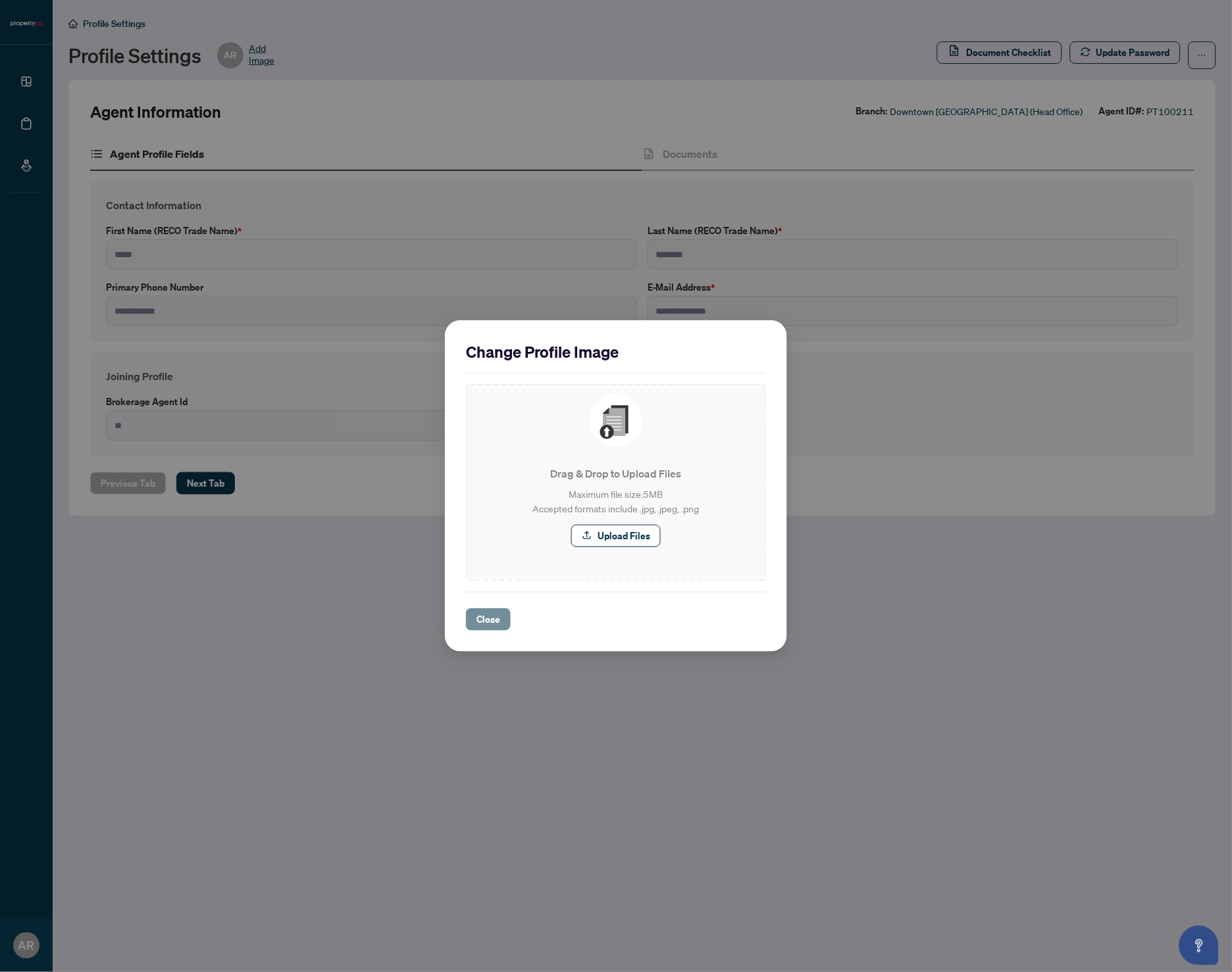
click at [488, 622] on span "Close" at bounding box center [488, 620] width 23 height 21
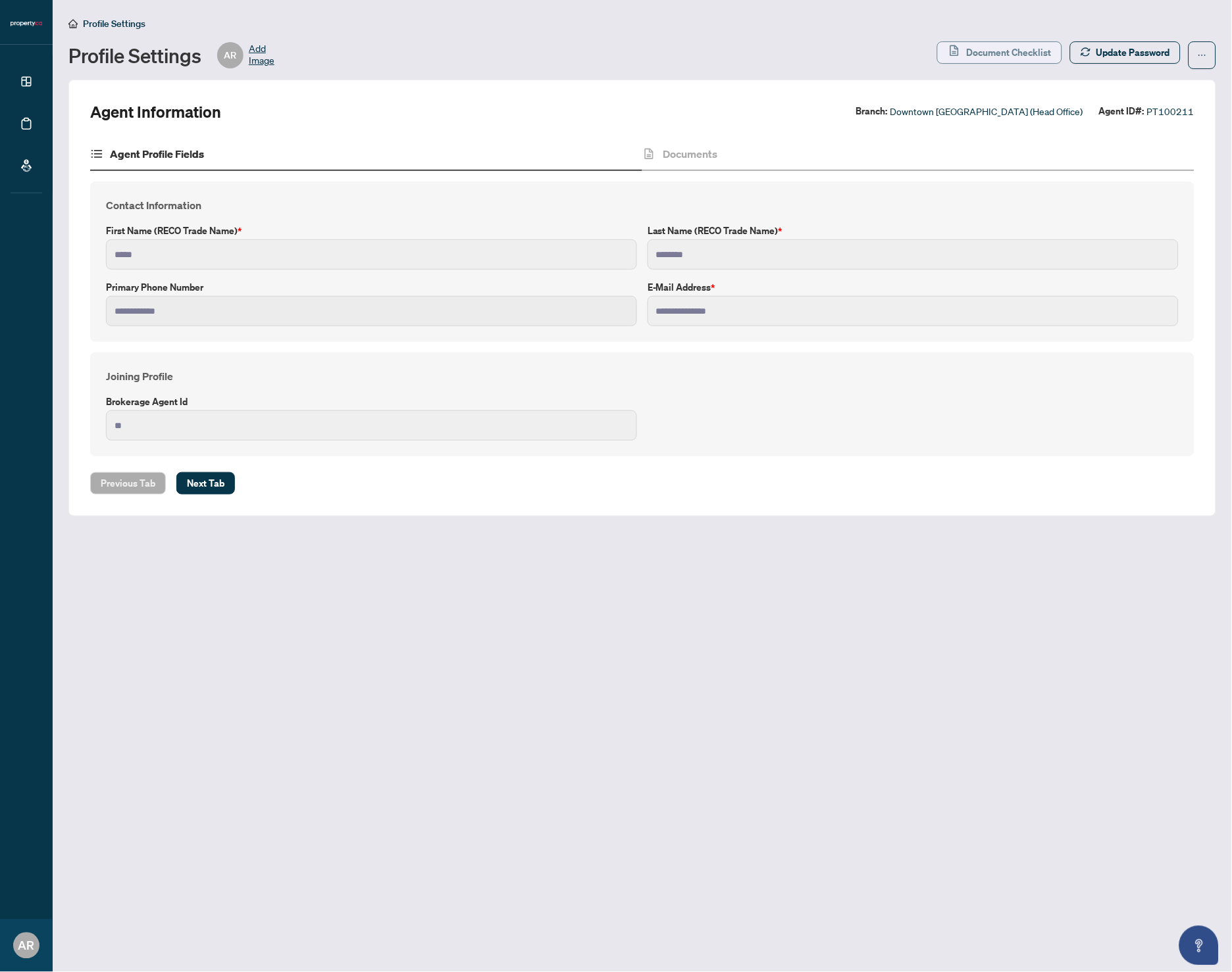
click at [1038, 57] on span "Document Checklist" at bounding box center [1009, 52] width 85 height 21
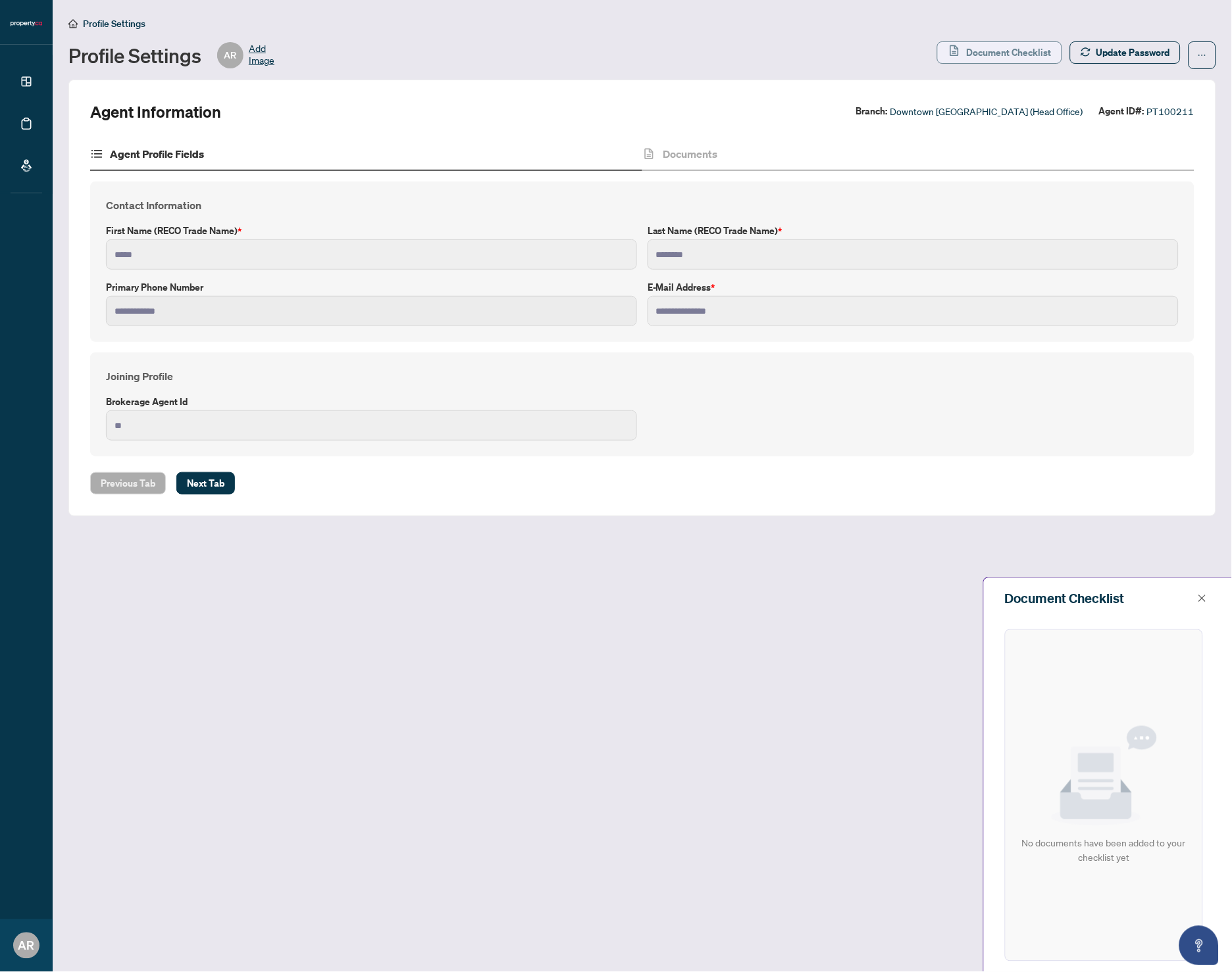
click at [1038, 57] on span "Document Checklist" at bounding box center [1009, 52] width 85 height 21
click at [1162, 114] on span "PT100211" at bounding box center [1170, 111] width 48 height 15
click at [1203, 598] on icon "close" at bounding box center [1203, 598] width 7 height 7
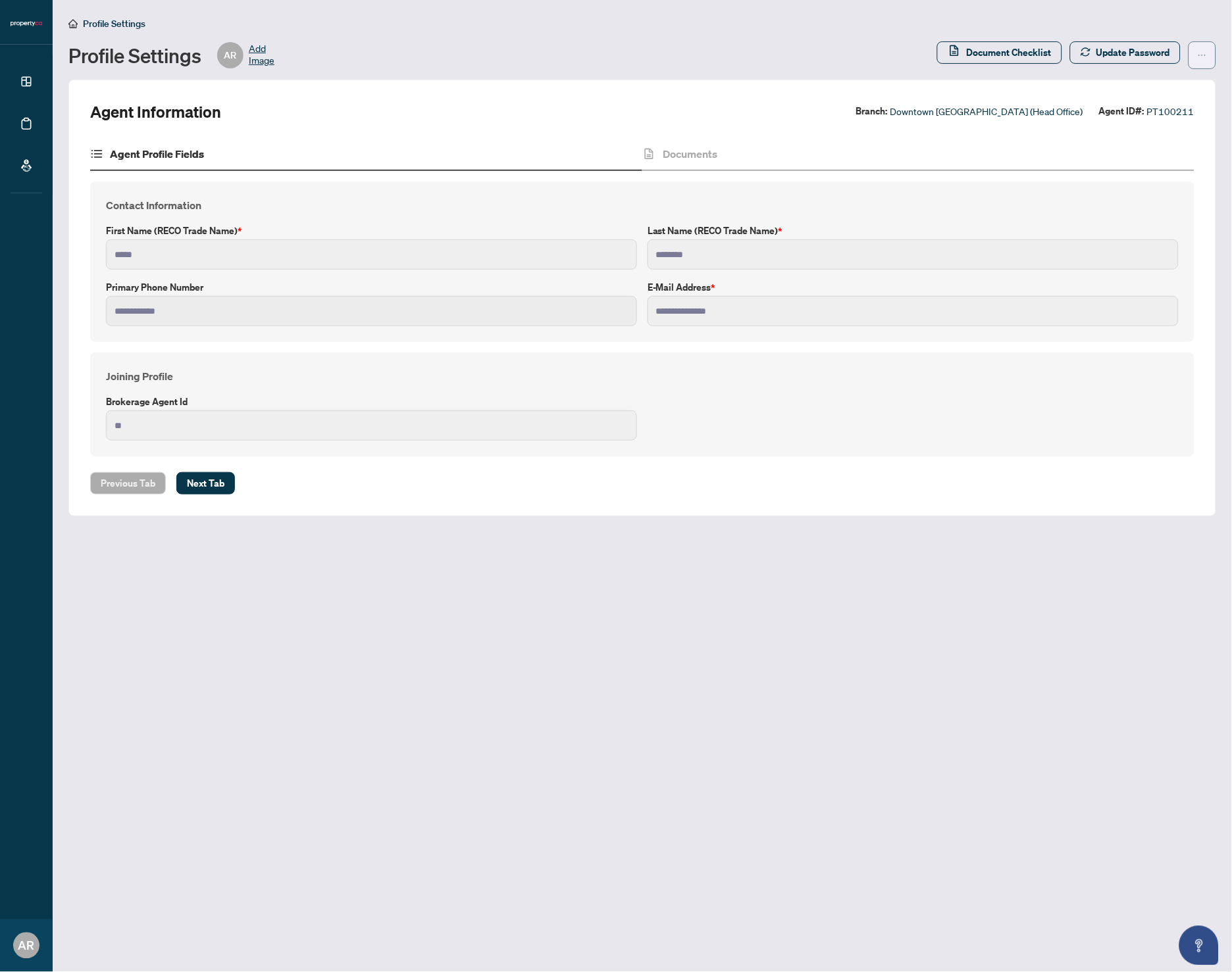
click at [1204, 54] on icon "ellipsis" at bounding box center [1202, 55] width 9 height 9
click at [1155, 99] on span "Document Archive" at bounding box center [1160, 104] width 90 height 14
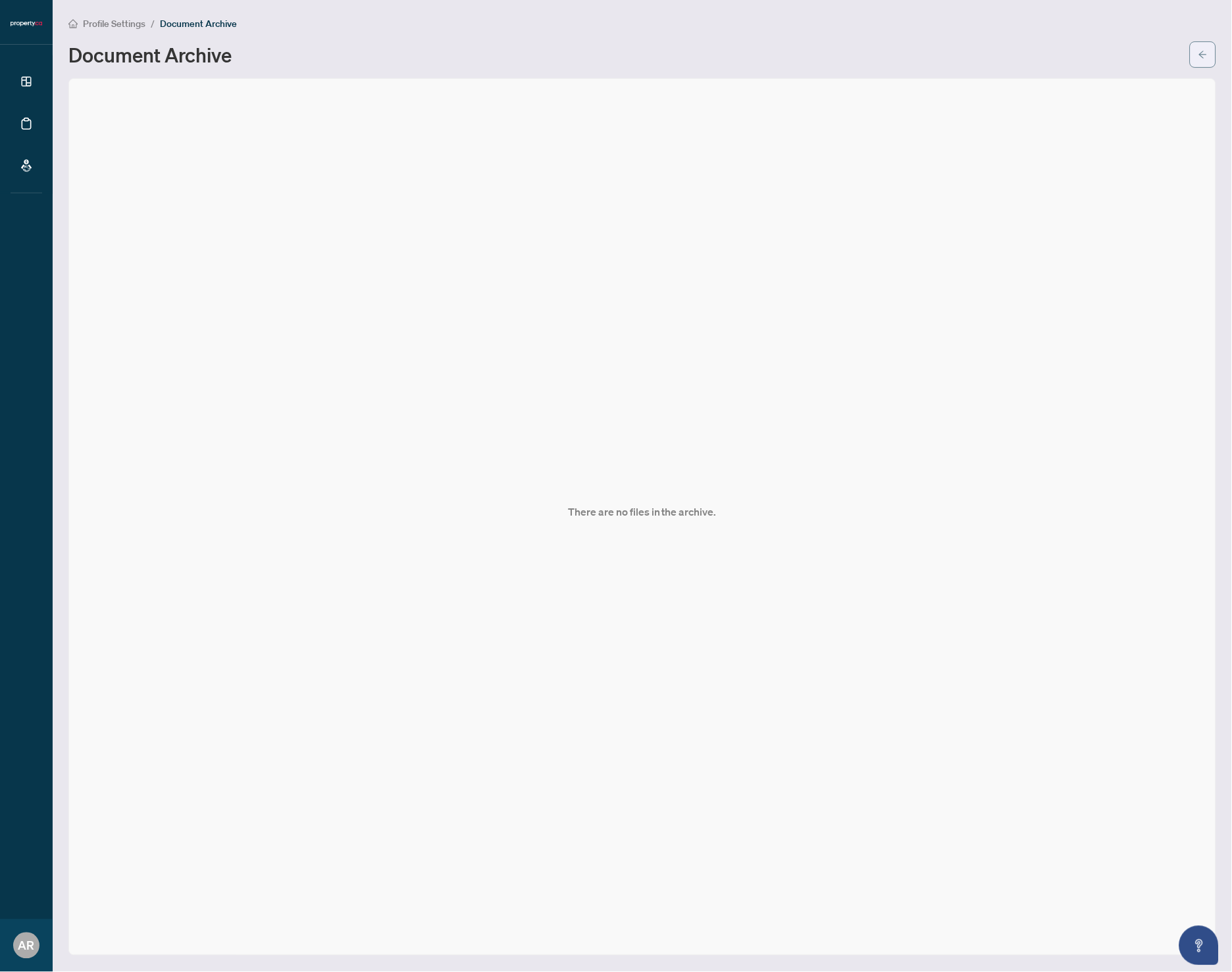
click at [1204, 50] on icon "arrow-left" at bounding box center [1203, 55] width 9 height 9
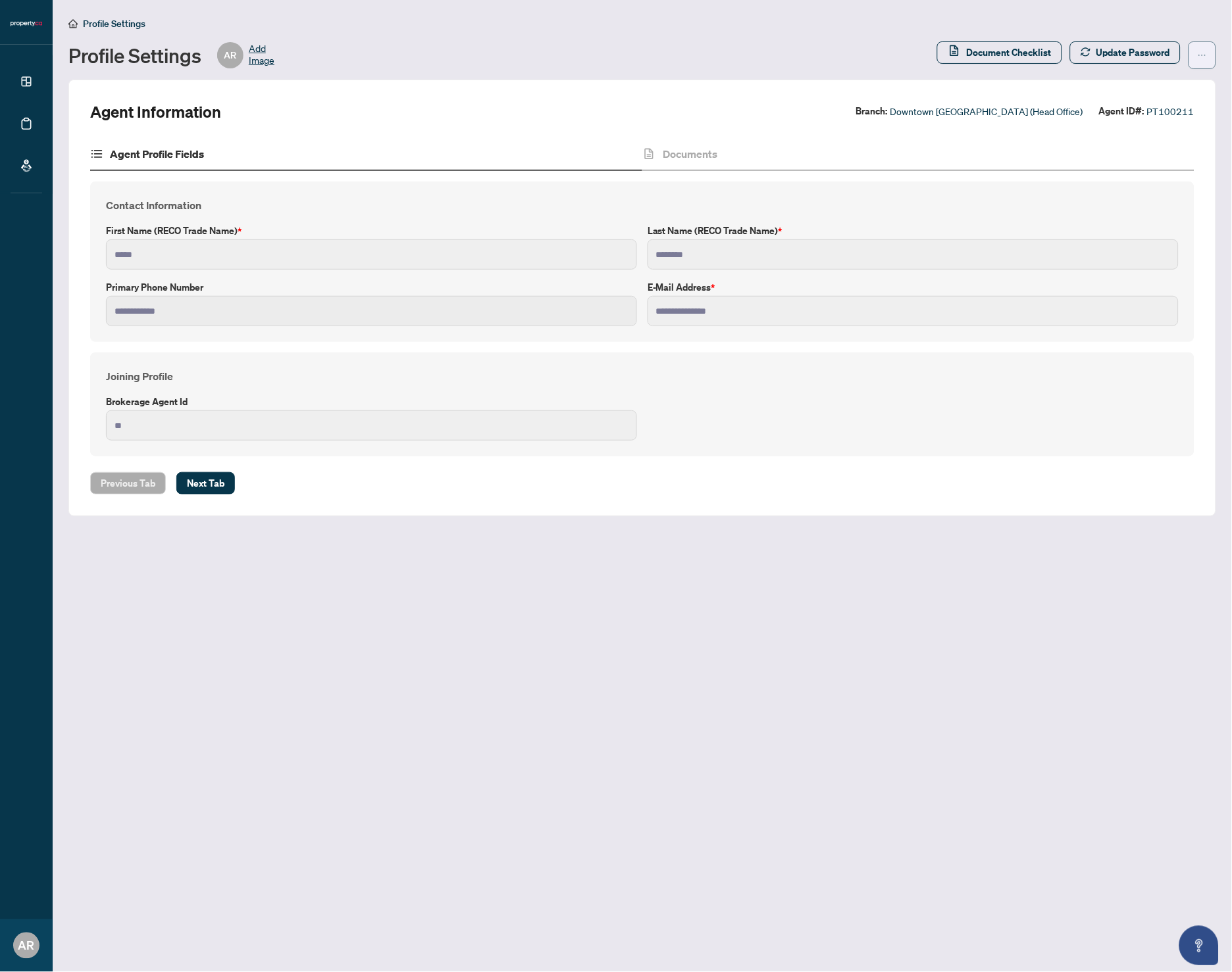
click at [1199, 53] on icon "ellipsis" at bounding box center [1202, 55] width 9 height 9
click at [1172, 88] on span "Agent Activity History" at bounding box center [1160, 84] width 90 height 14
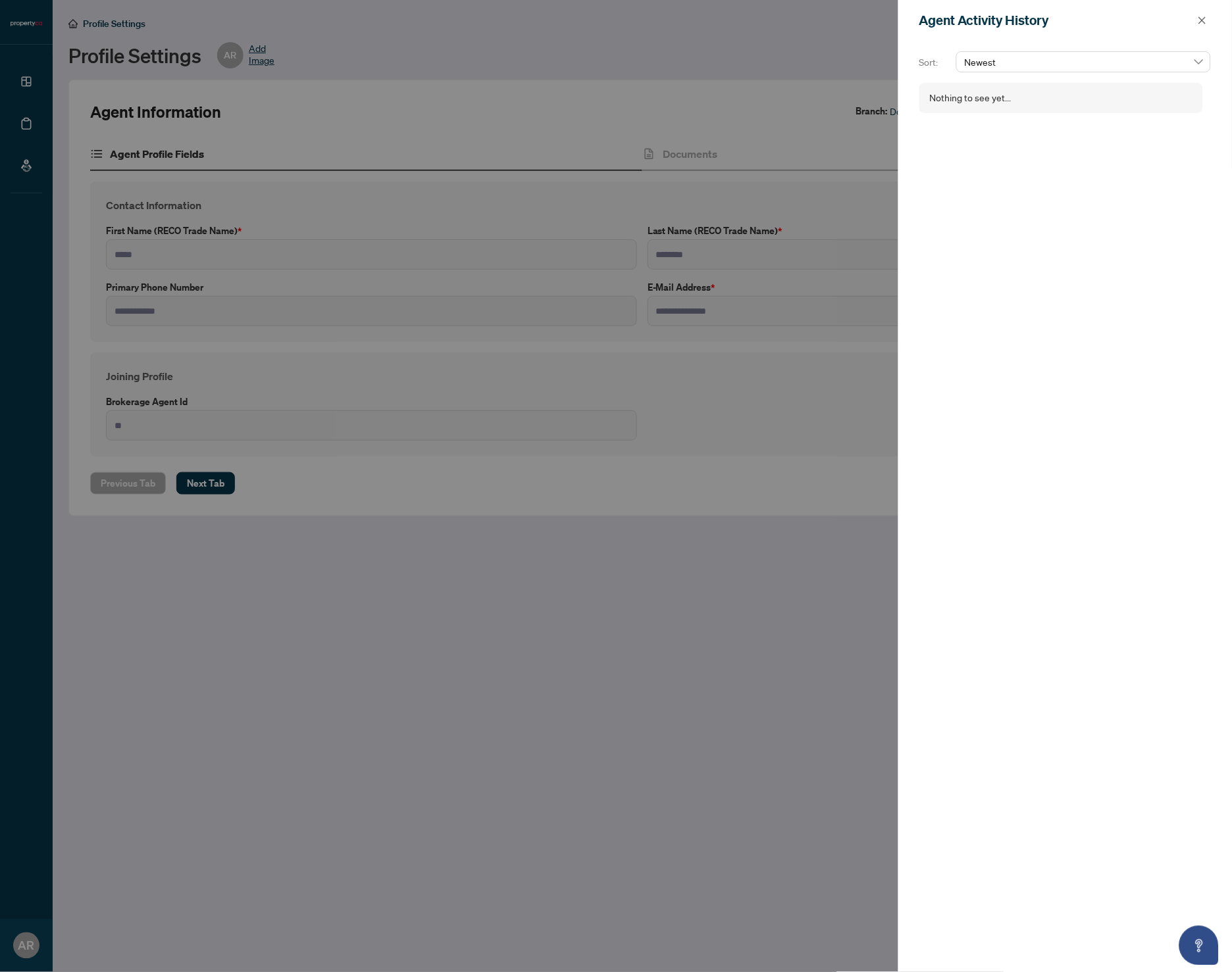
click at [1052, 102] on div "Nothing to see yet..." at bounding box center [1061, 98] width 284 height 30
click at [1081, 67] on span "Newest" at bounding box center [1083, 62] width 239 height 20
click at [1087, 33] on div "Agent Activity History" at bounding box center [1065, 21] width 333 height 41
click at [41, 85] on div at bounding box center [616, 486] width 1232 height 972
click at [1202, 16] on icon "close" at bounding box center [1202, 20] width 9 height 9
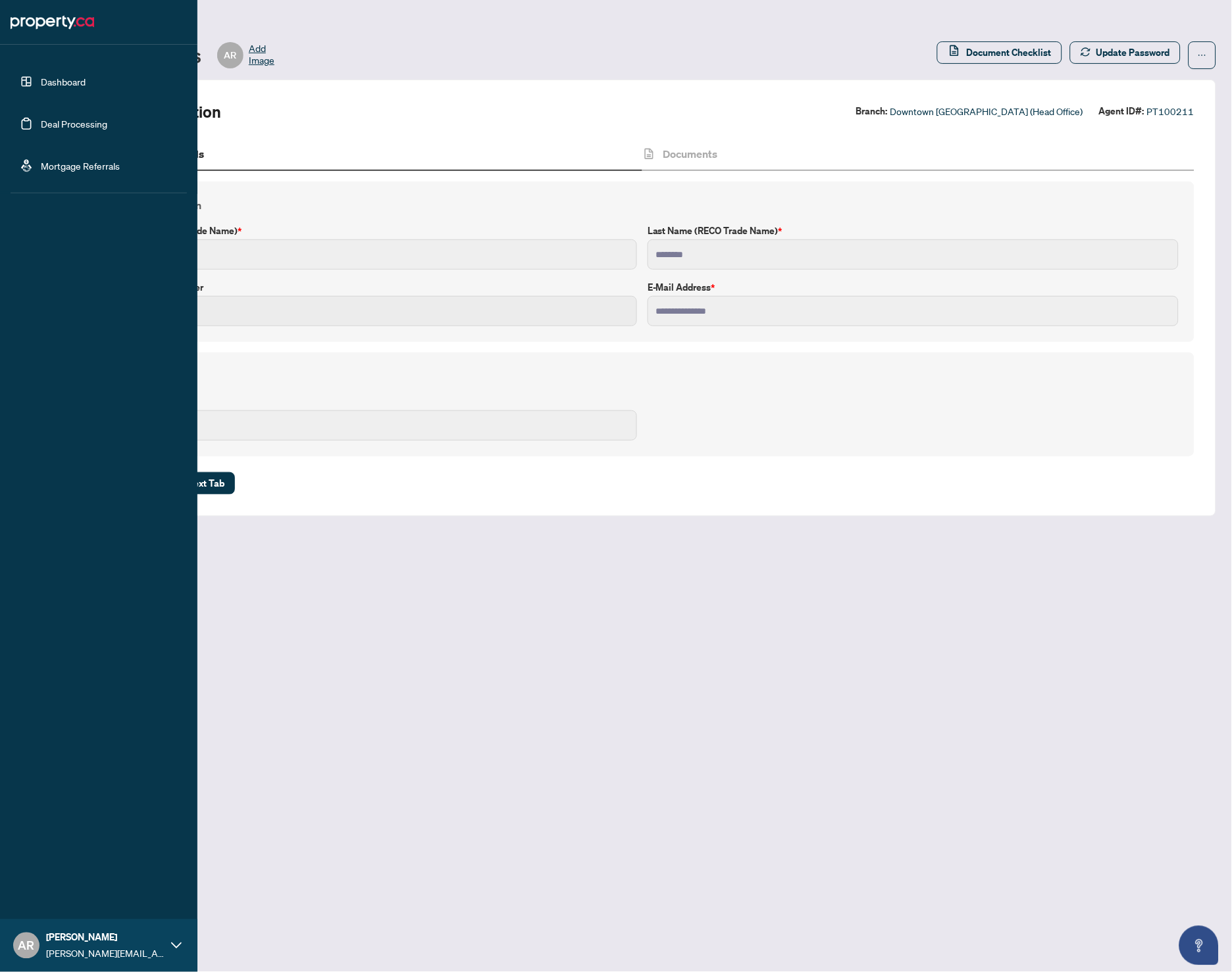
click at [69, 124] on link "Deal Processing" at bounding box center [74, 123] width 67 height 12
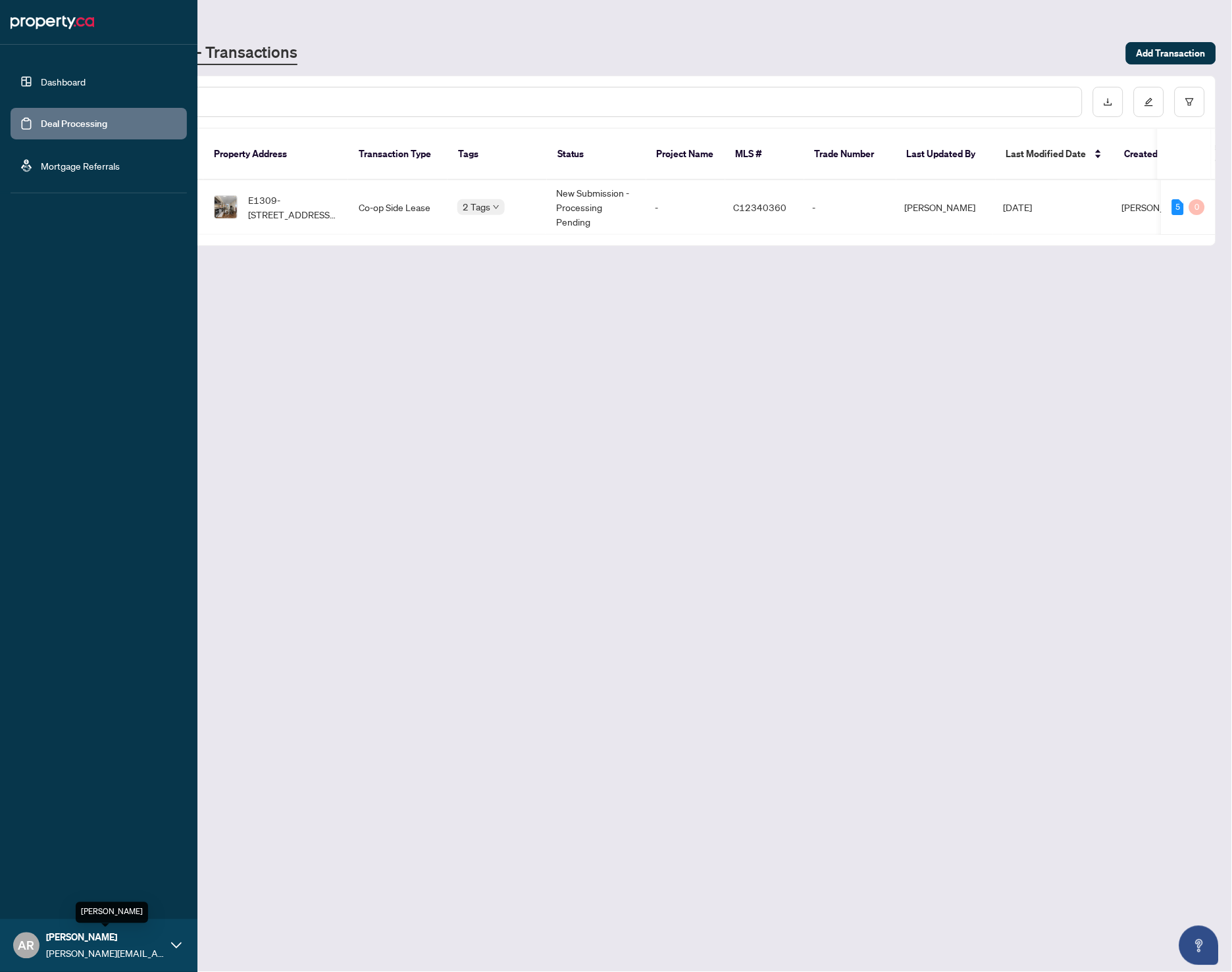
click at [73, 826] on span "[PERSON_NAME]" at bounding box center [105, 938] width 118 height 14
click at [65, 826] on span "Profile Settings" at bounding box center [70, 895] width 62 height 21
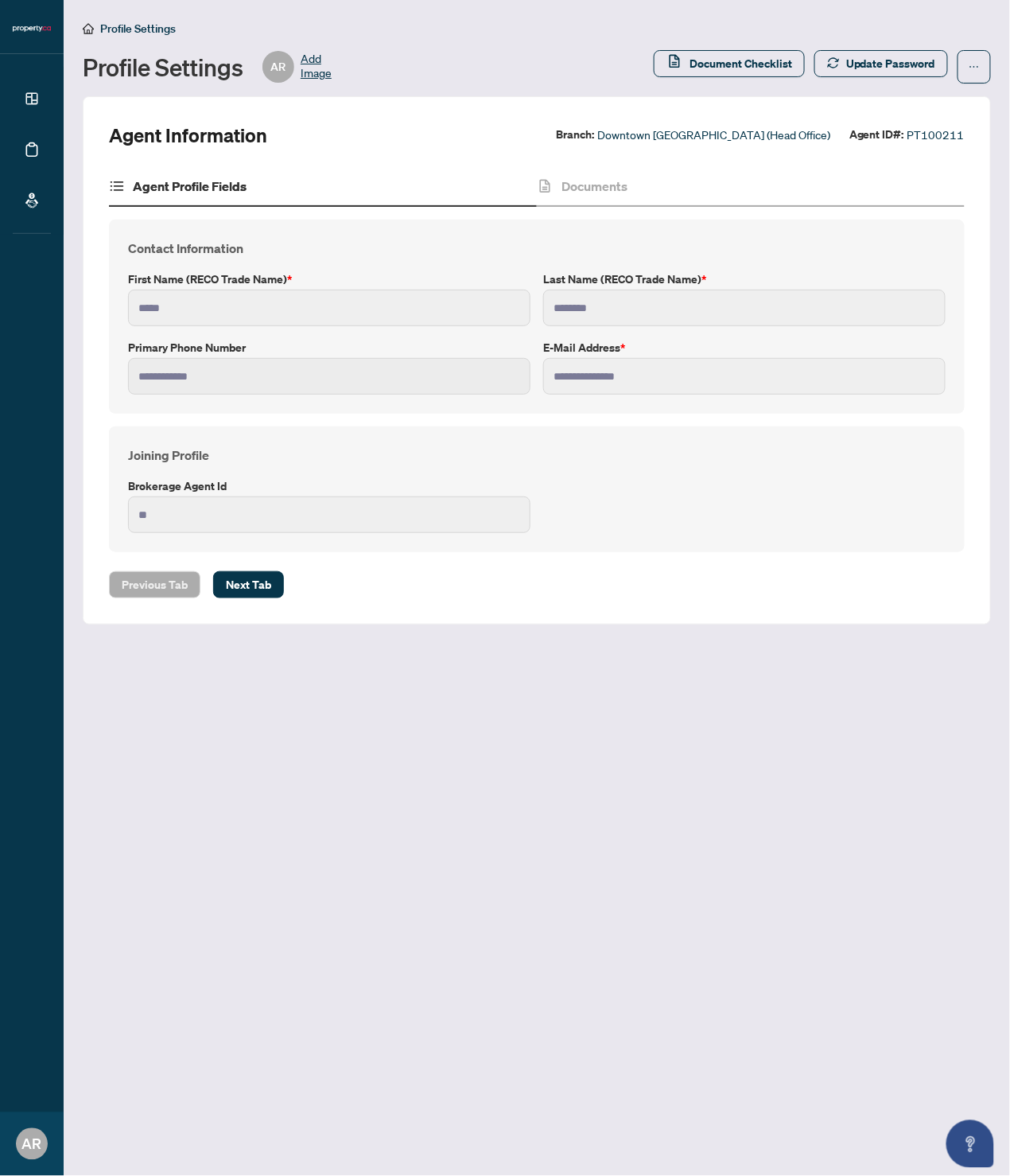
click at [310, 60] on span "Add Image" at bounding box center [316, 66] width 31 height 32
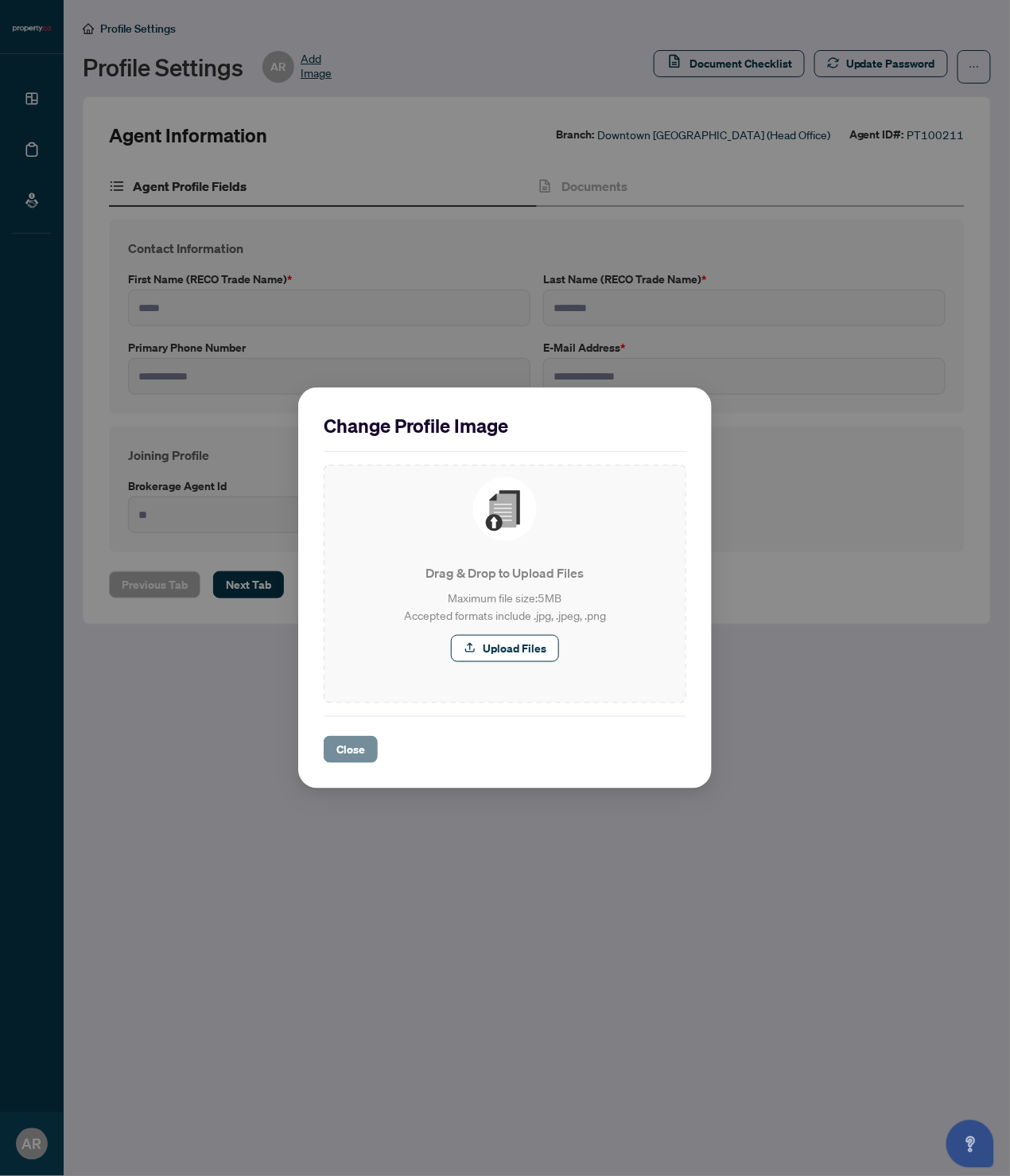
click at [352, 754] on span "Close" at bounding box center [350, 750] width 28 height 26
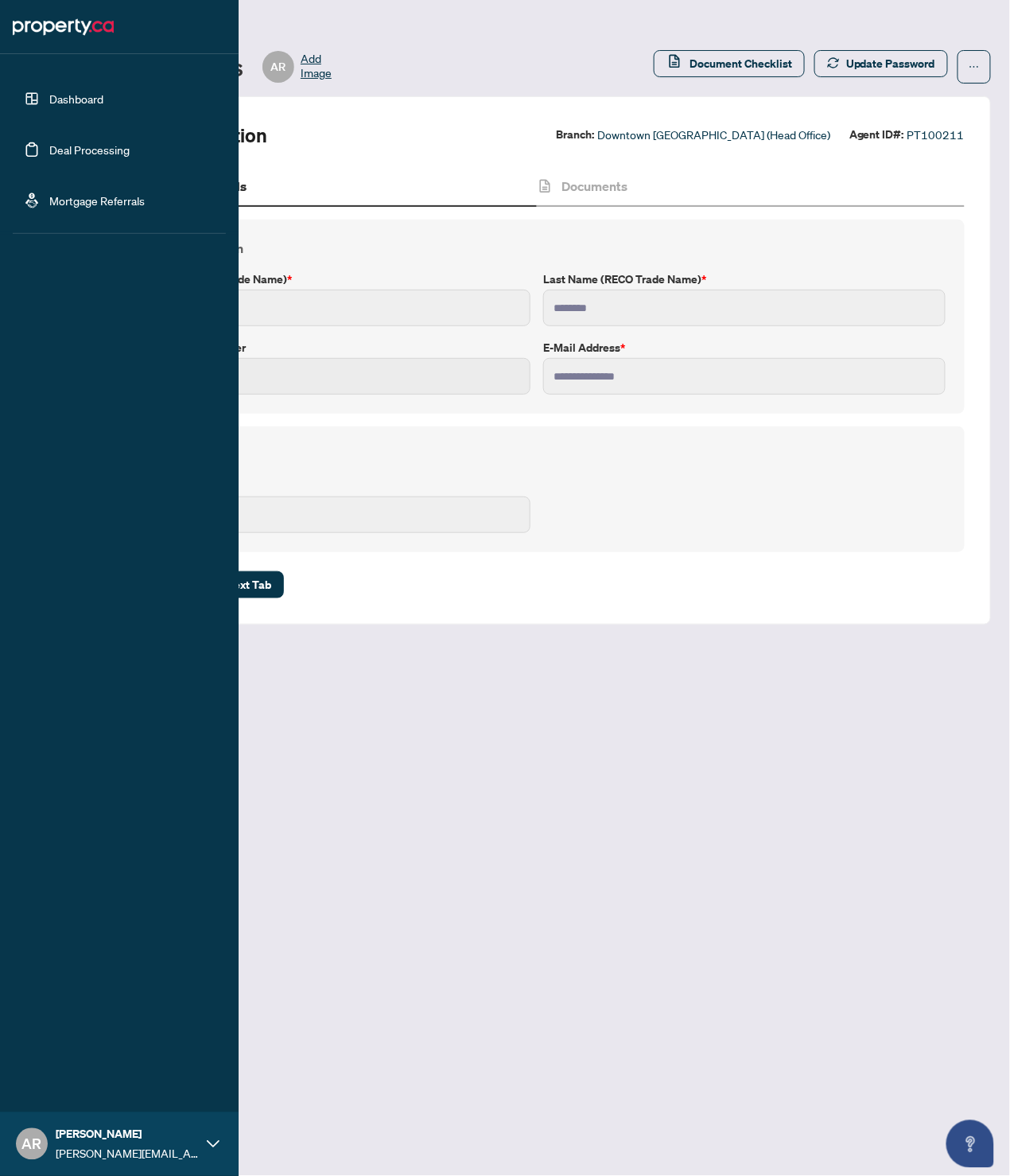
click at [65, 92] on link "Dashboard" at bounding box center [76, 99] width 54 height 15
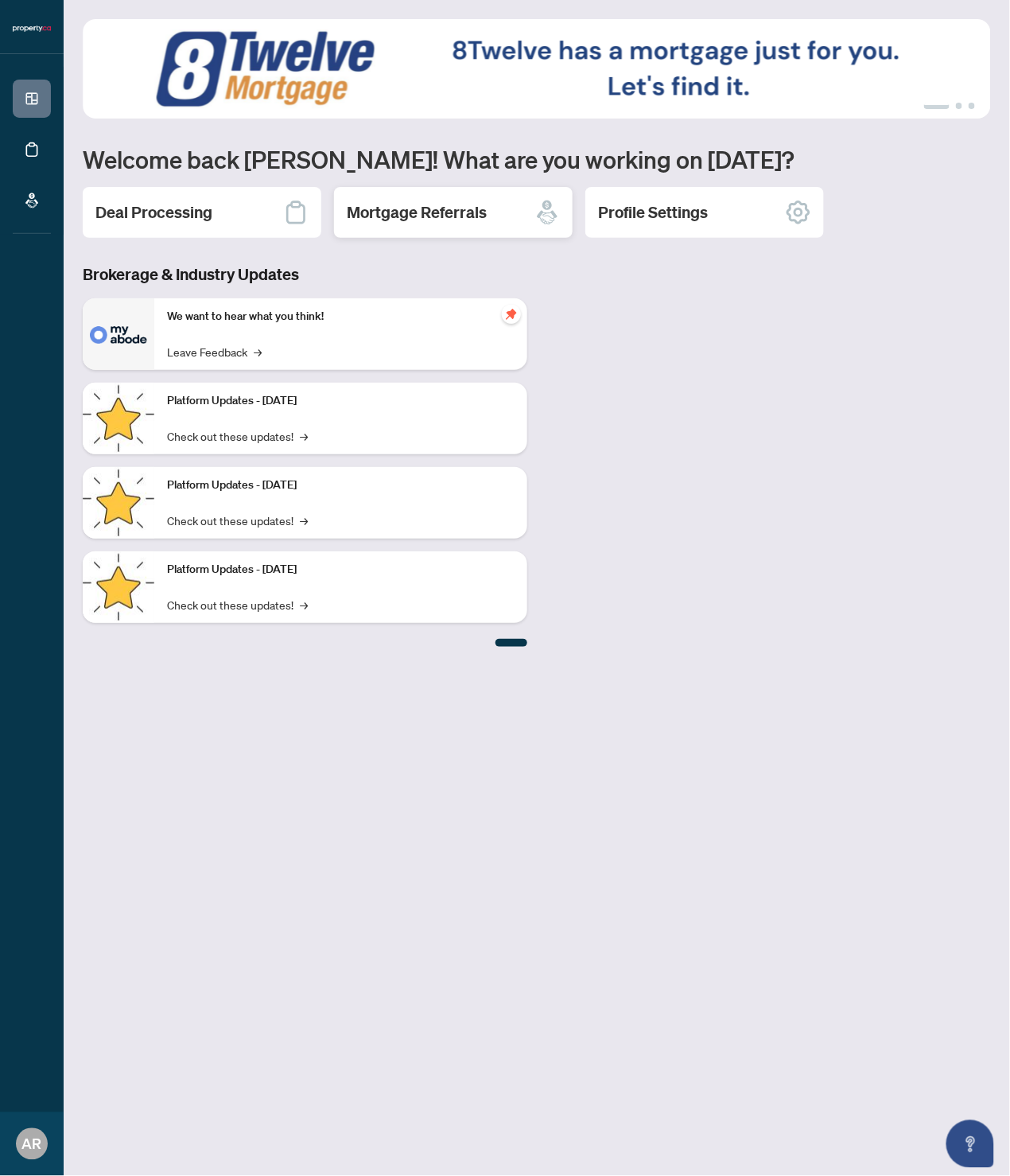
click at [513, 214] on div "Mortgage Referrals" at bounding box center [454, 212] width 238 height 51
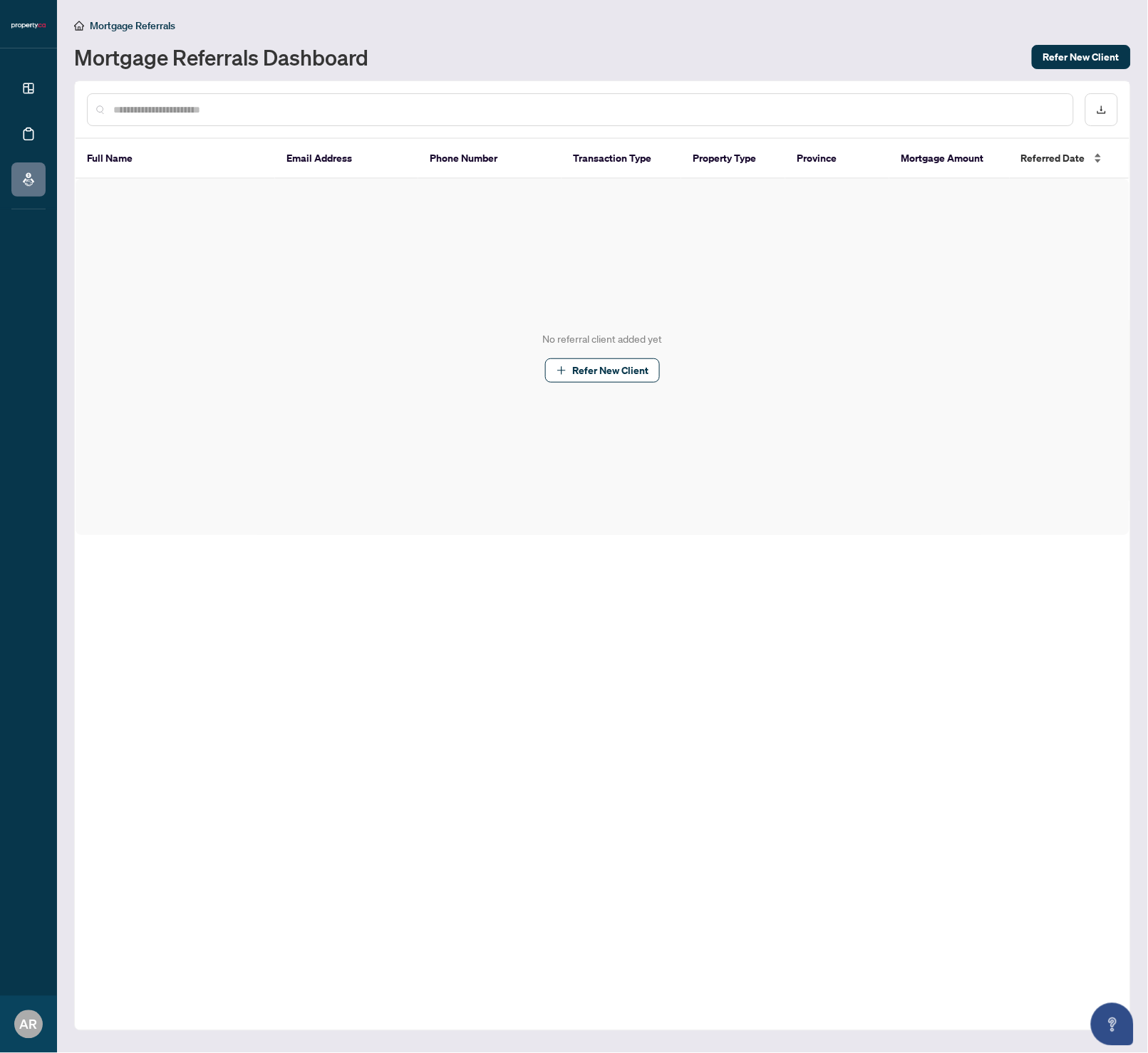
click at [1042, 159] on span "Referred Date" at bounding box center [1054, 158] width 65 height 15
click at [101, 163] on th "Full Name" at bounding box center [175, 159] width 200 height 40
click at [614, 373] on span "Refer New Client" at bounding box center [610, 371] width 76 height 23
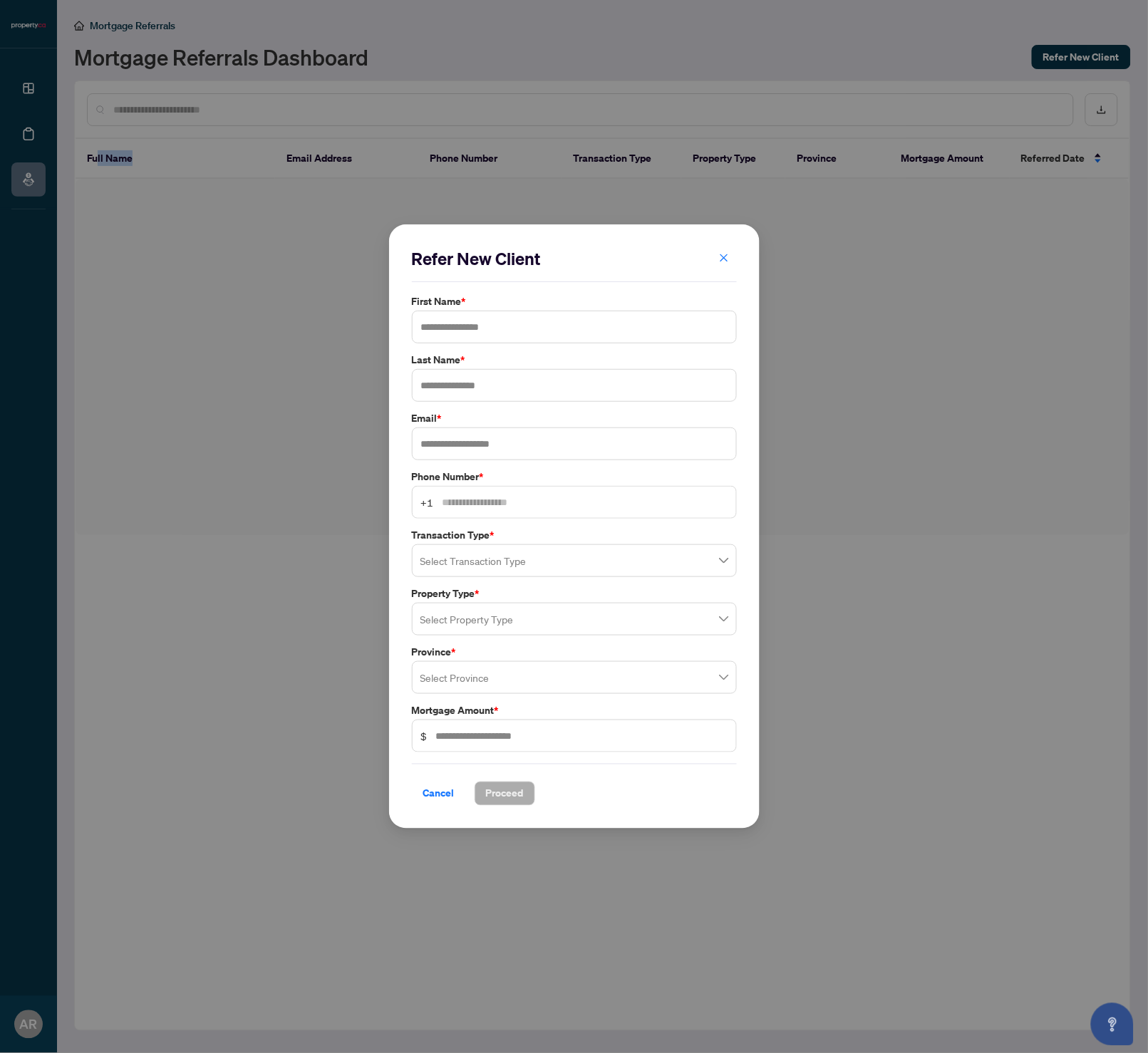
click at [724, 262] on icon "close" at bounding box center [723, 257] width 10 height 10
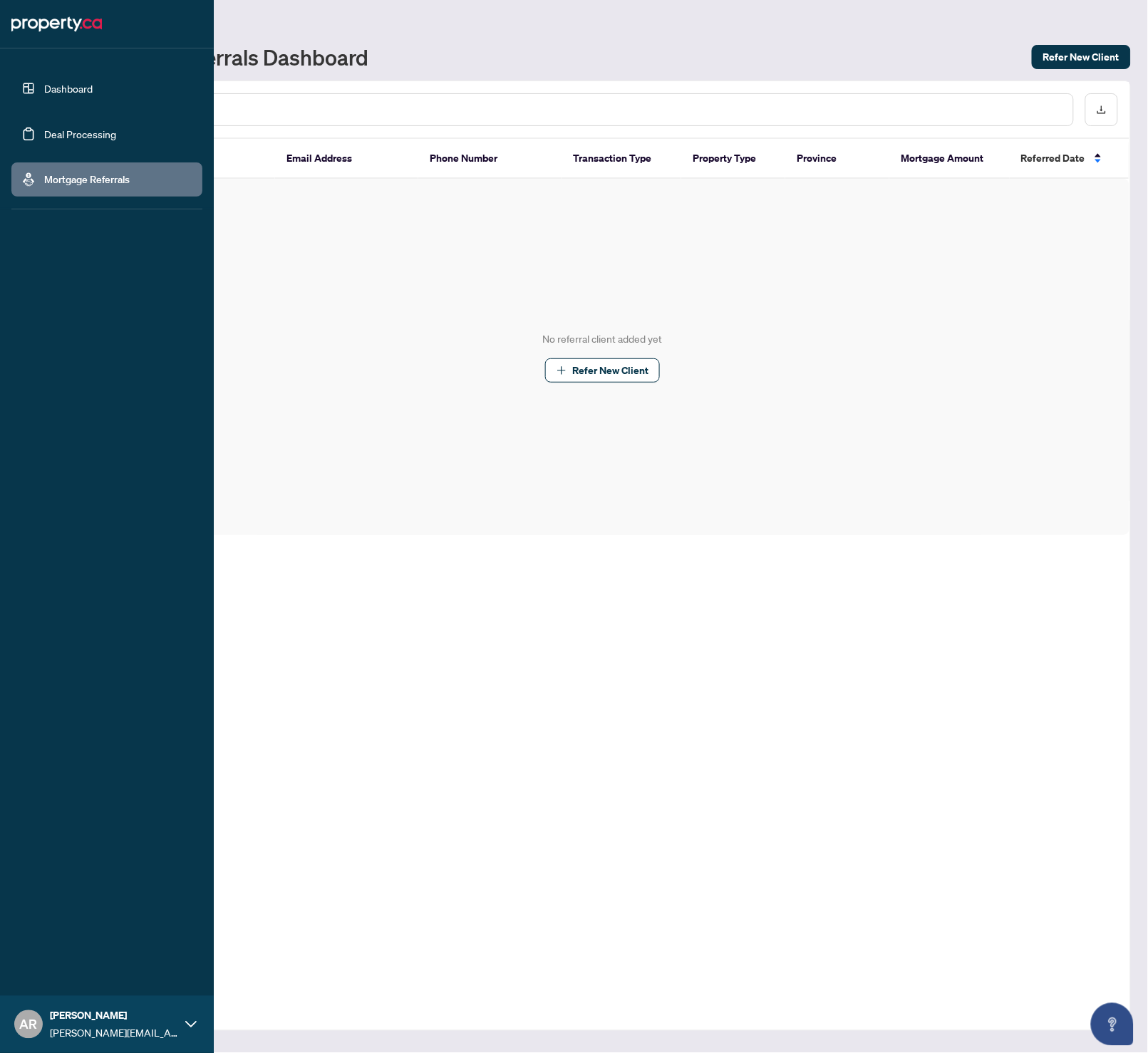
click at [59, 94] on link "Dashboard" at bounding box center [68, 88] width 48 height 13
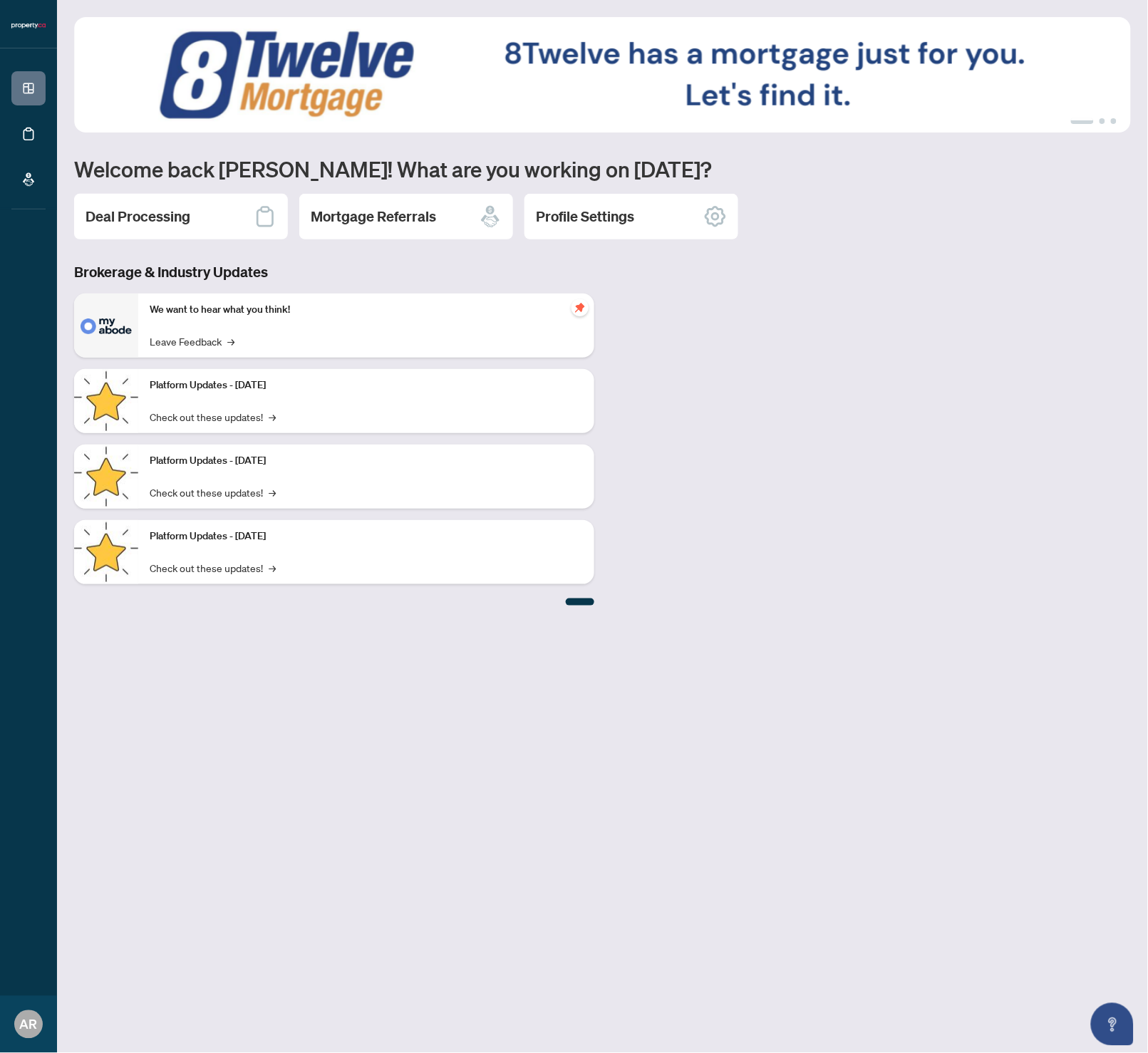
drag, startPoint x: 311, startPoint y: 449, endPoint x: 348, endPoint y: 469, distance: 42.1
click at [311, 450] on div "Platform Updates - [DATE] Check out these updates! →" at bounding box center [366, 477] width 456 height 65
click at [581, 463] on p "Platform Updates - [DATE]" at bounding box center [366, 461] width 433 height 15
drag, startPoint x: 591, startPoint y: 477, endPoint x: 587, endPoint y: 526, distance: 49.2
click at [593, 483] on div "Platform Updates - [DATE] Check out these updates! →" at bounding box center [366, 477] width 456 height 65
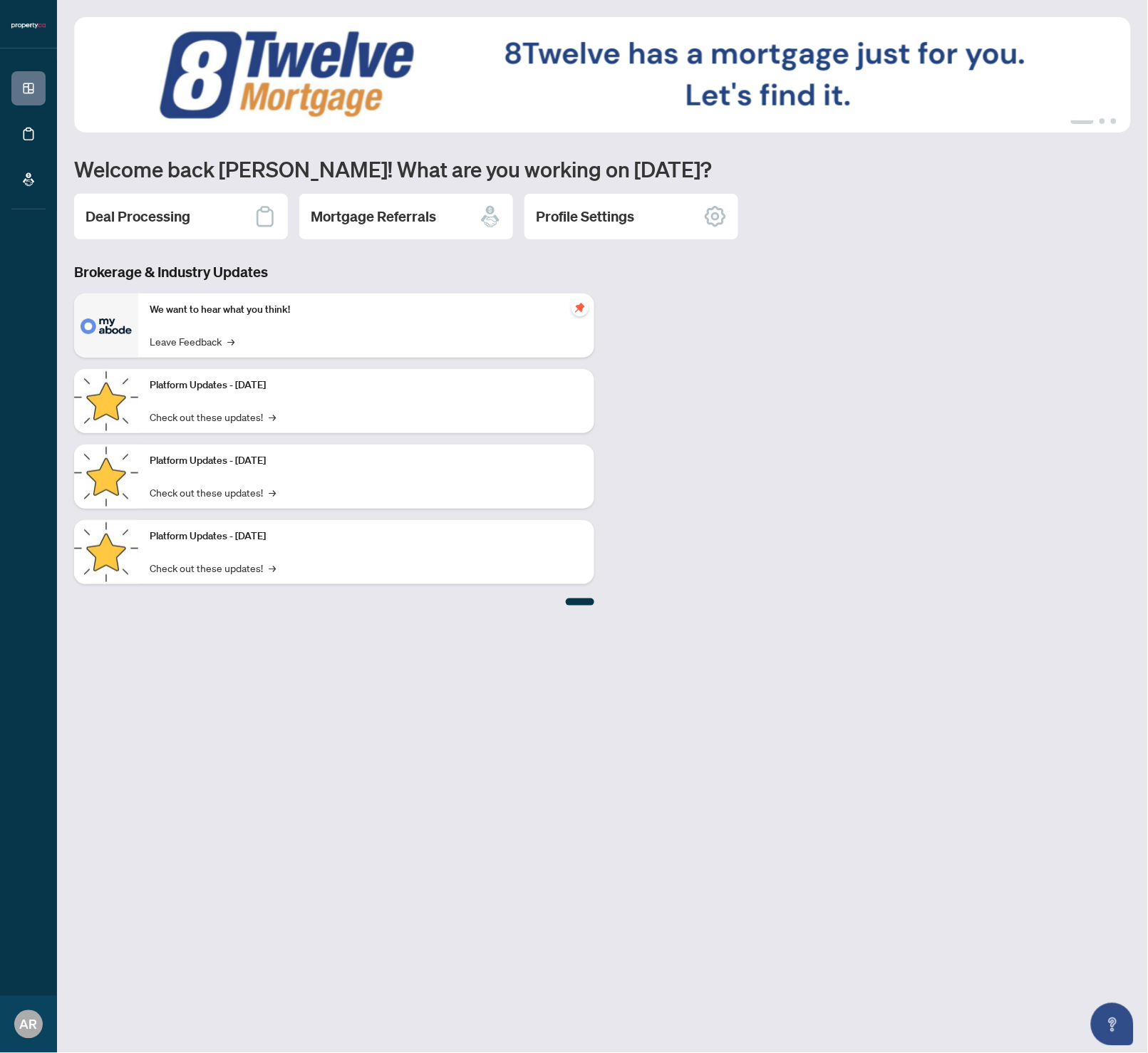
click at [548, 581] on div "Platform Updates - [DATE] Check out these updates! →" at bounding box center [366, 552] width 456 height 65
click at [1091, 91] on img at bounding box center [602, 75] width 1057 height 115
